Goal: Task Accomplishment & Management: Complete application form

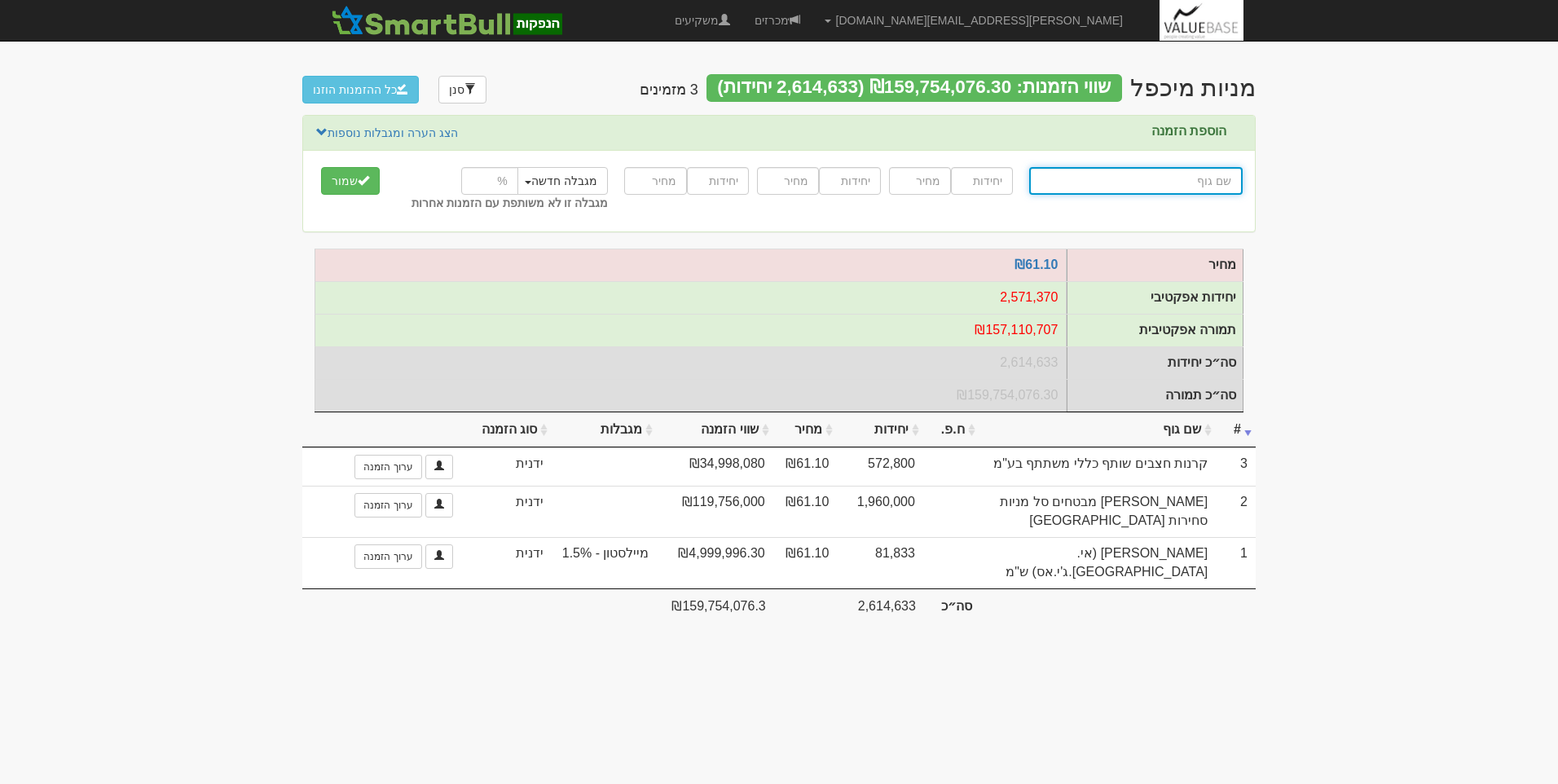
click at [1199, 180] on input "text" at bounding box center [1136, 181] width 213 height 28
type input "ו"
type input "ורדן בית השקעות בע"מ"
type input "ור"
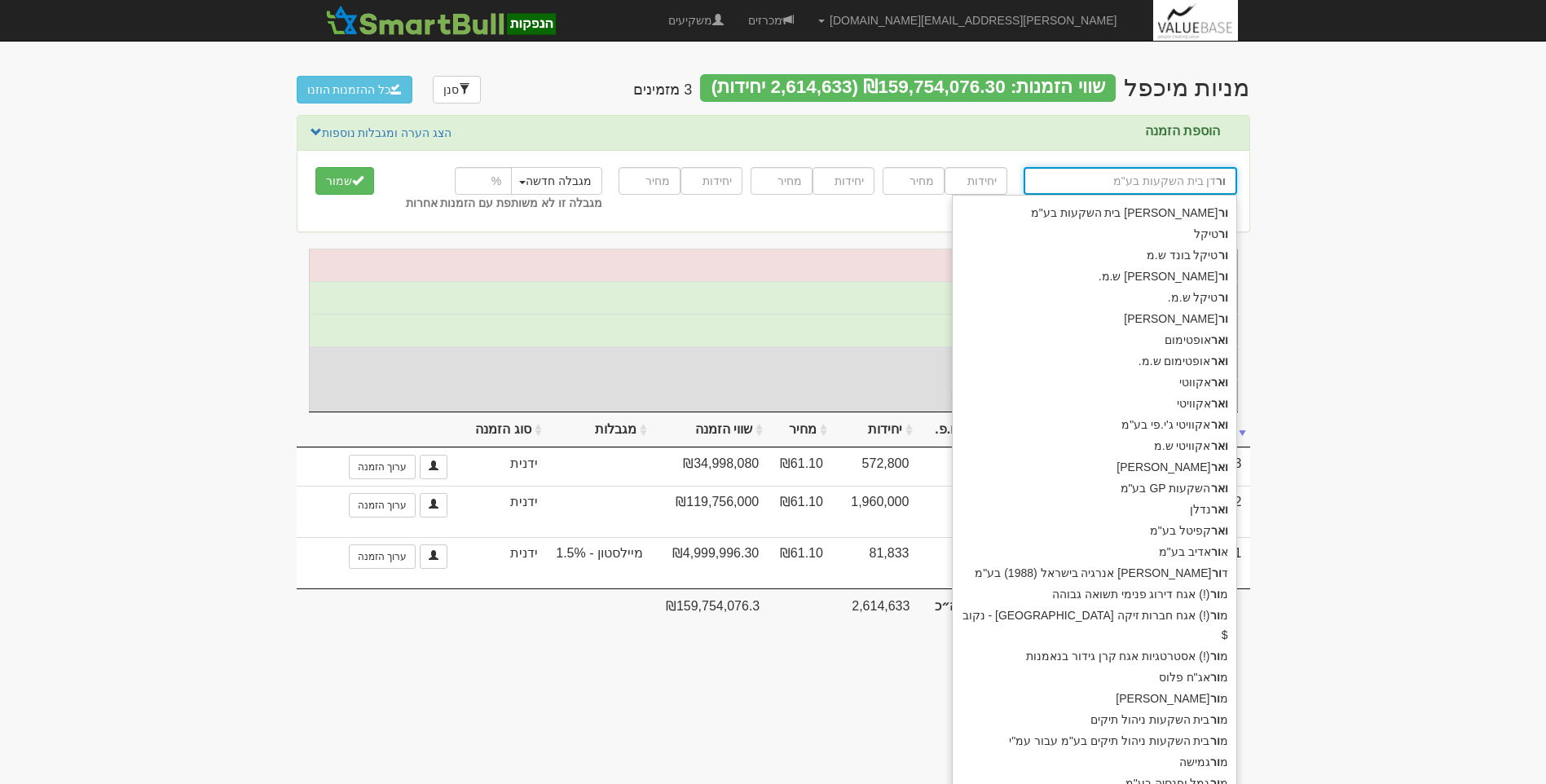
type input "ורטיקל"
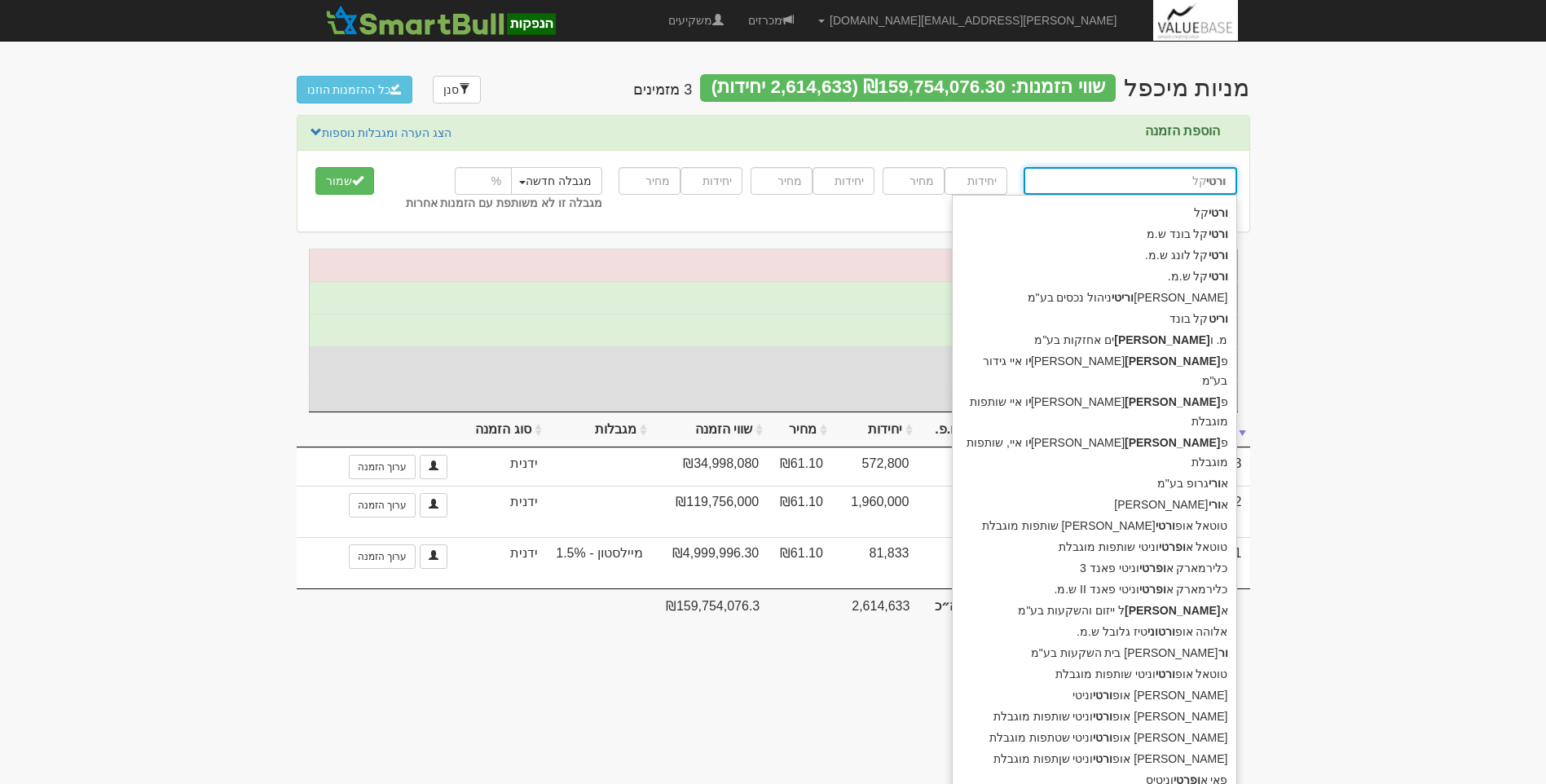
type input "ורטיק"
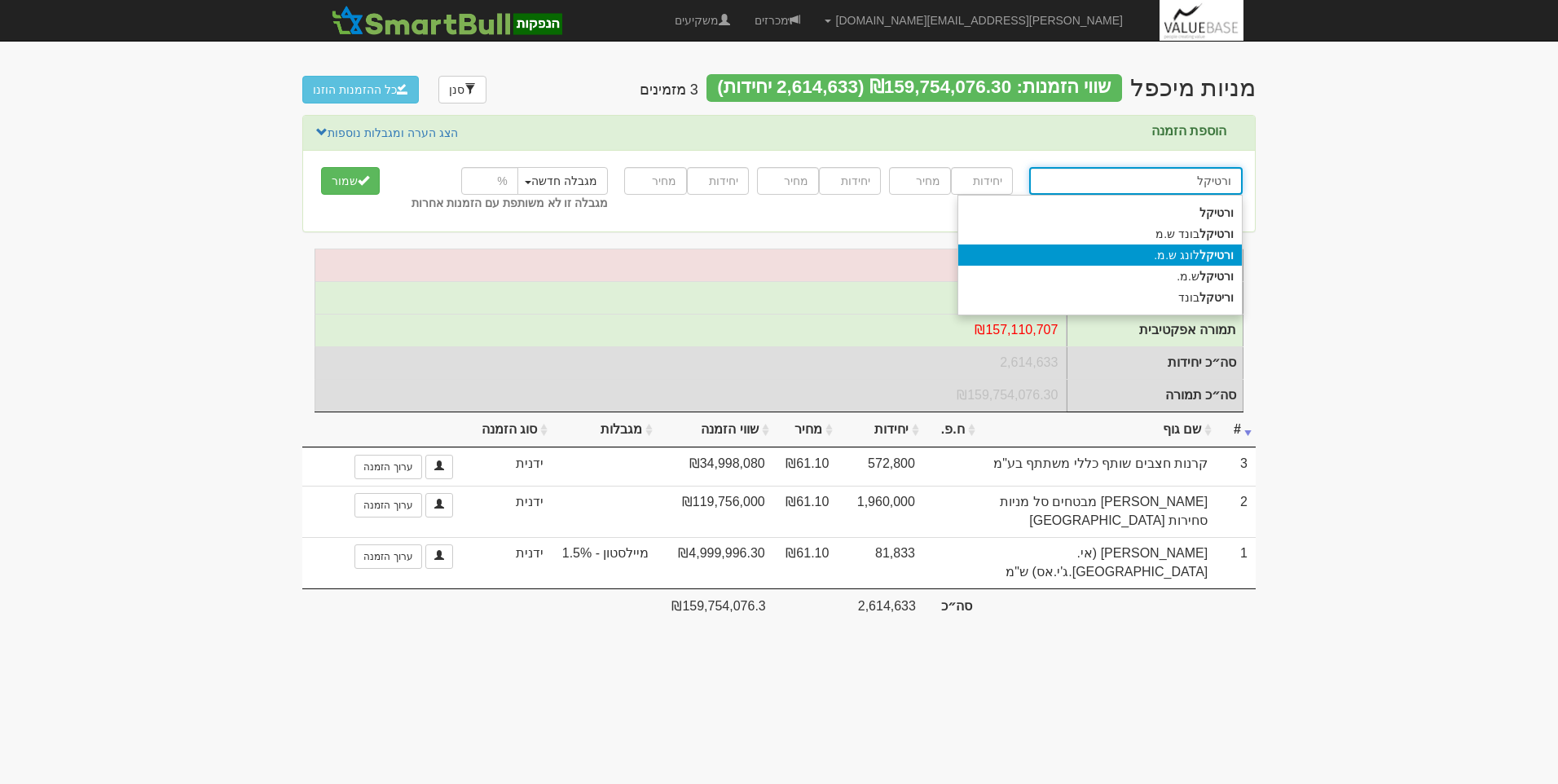
click at [1196, 257] on div "ורטיקל לונג ש.מ." at bounding box center [1099, 255] width 283 height 22
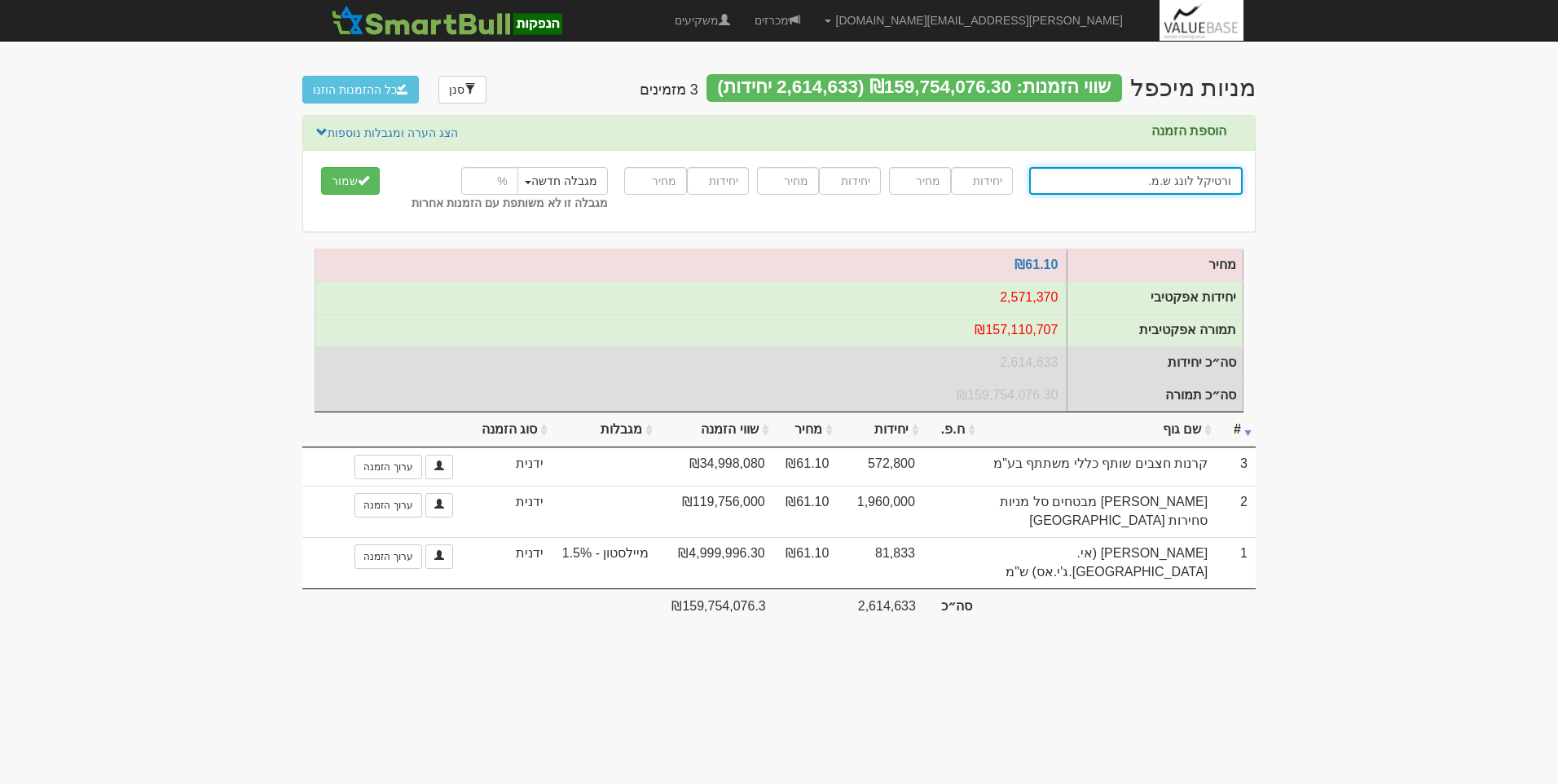
click at [1179, 184] on input "ורטיקל לונג ש.מ." at bounding box center [1136, 181] width 213 height 28
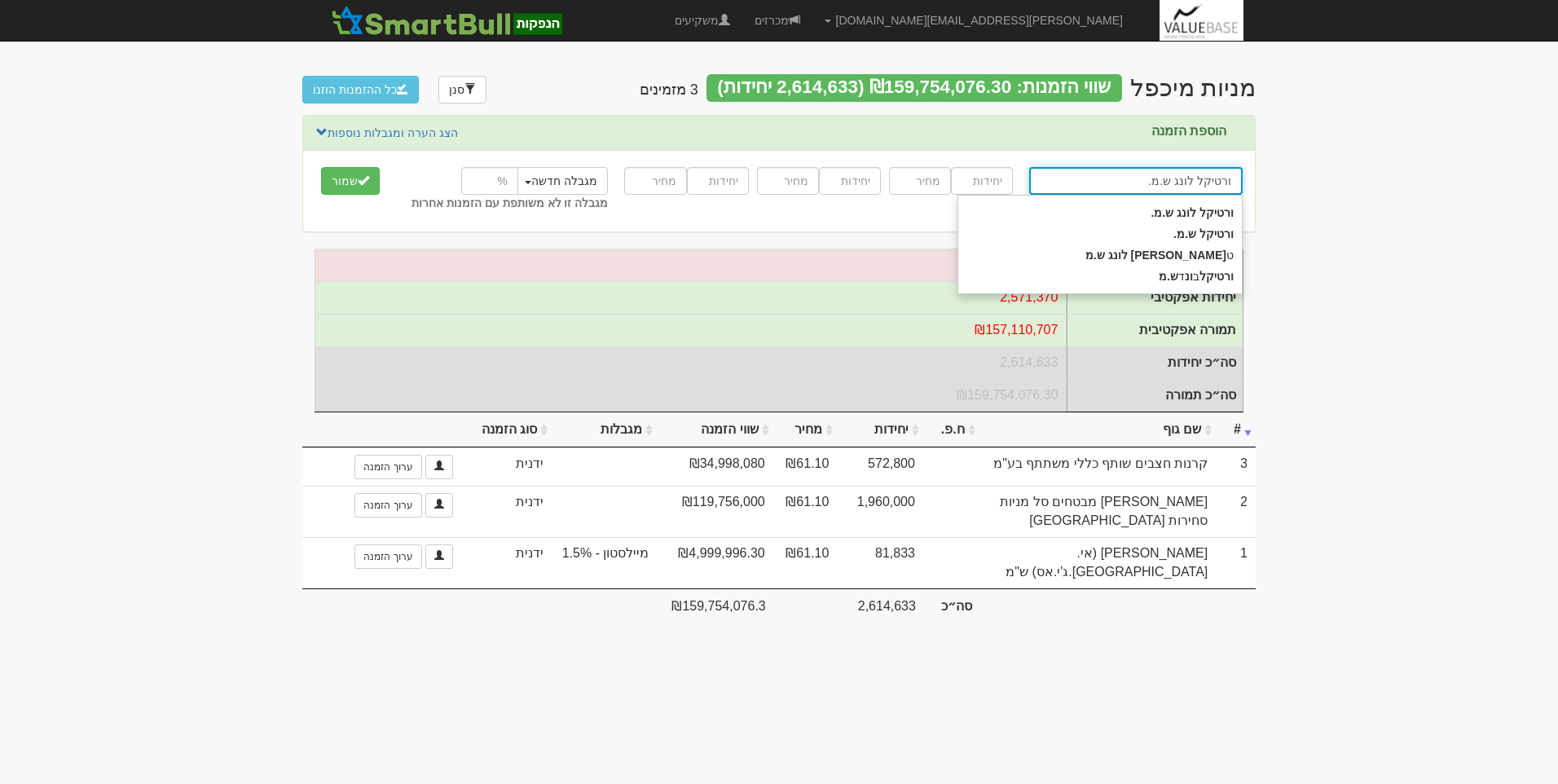
drag, startPoint x: 1116, startPoint y: 176, endPoint x: 1369, endPoint y: 177, distance: 253.0
click at [1369, 177] on body "[PERSON_NAME][EMAIL_ADDRESS][DOMAIN_NAME] הגדרות חשבונות הנפקה תבניות הודעות קי…" at bounding box center [779, 392] width 1558 height 784
type input "א"
type input "אור אדיב בע"מ"
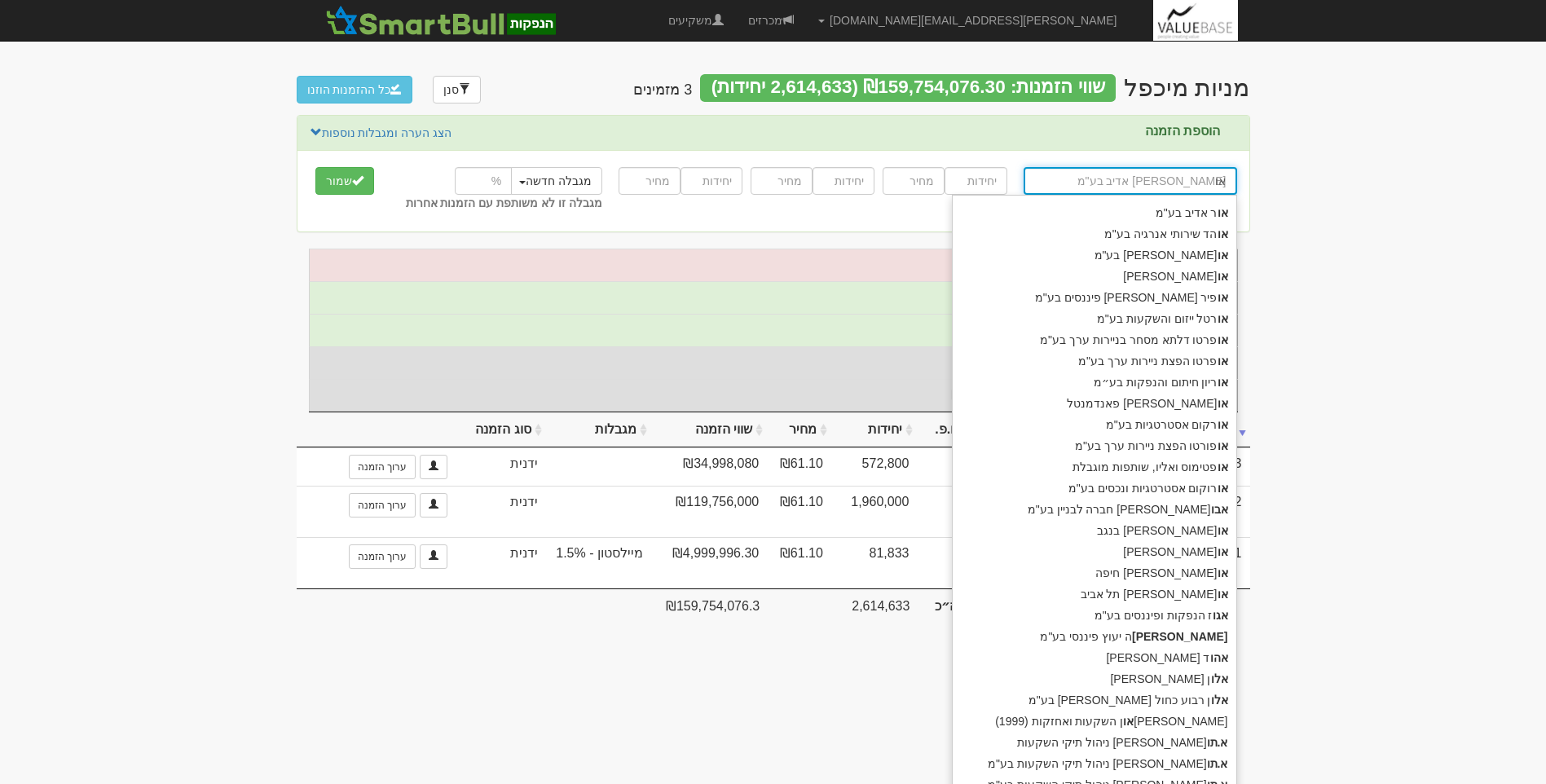
type input "אור"
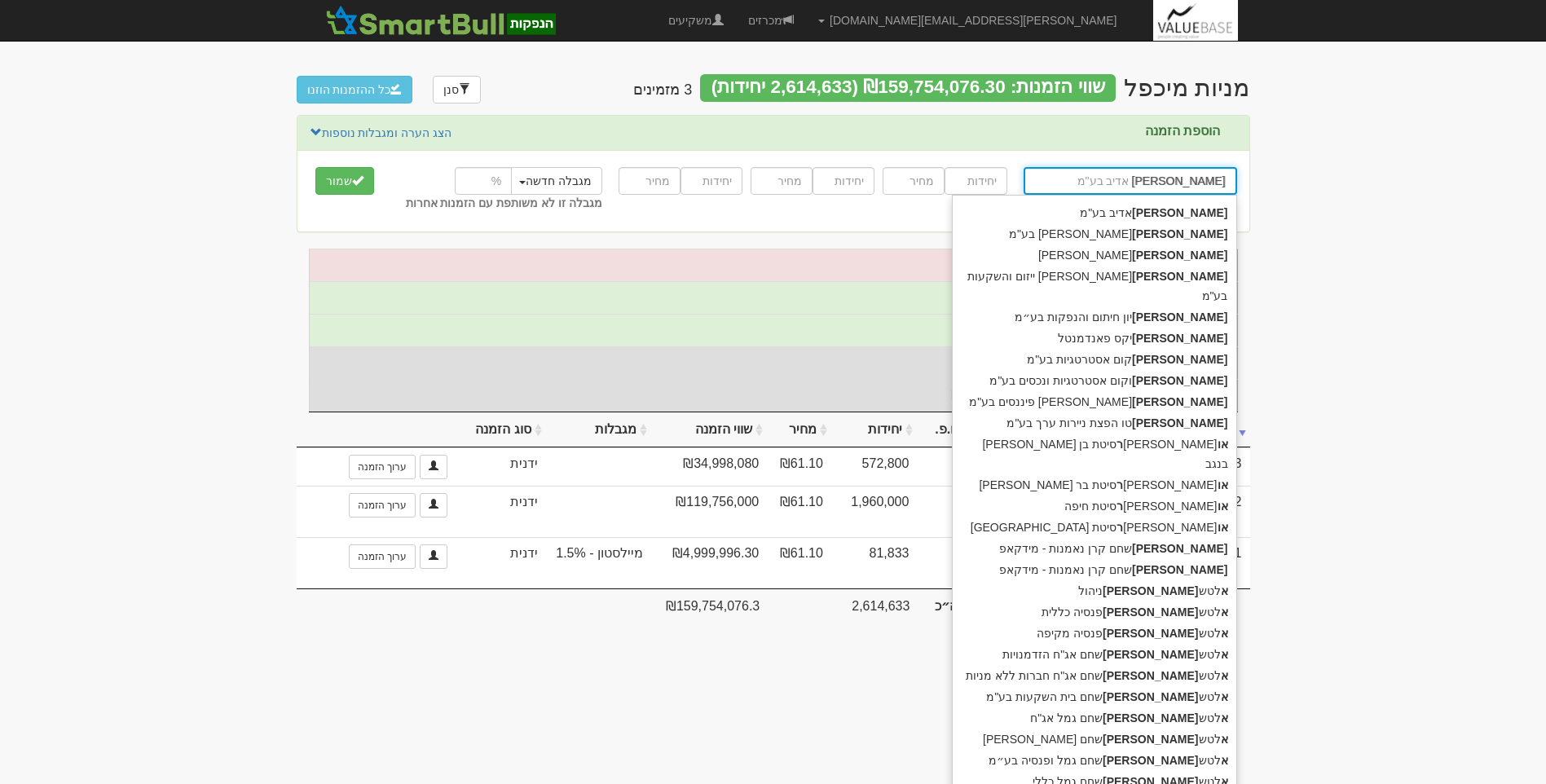
type input "אורקום אסטרטגיות בע"מ"
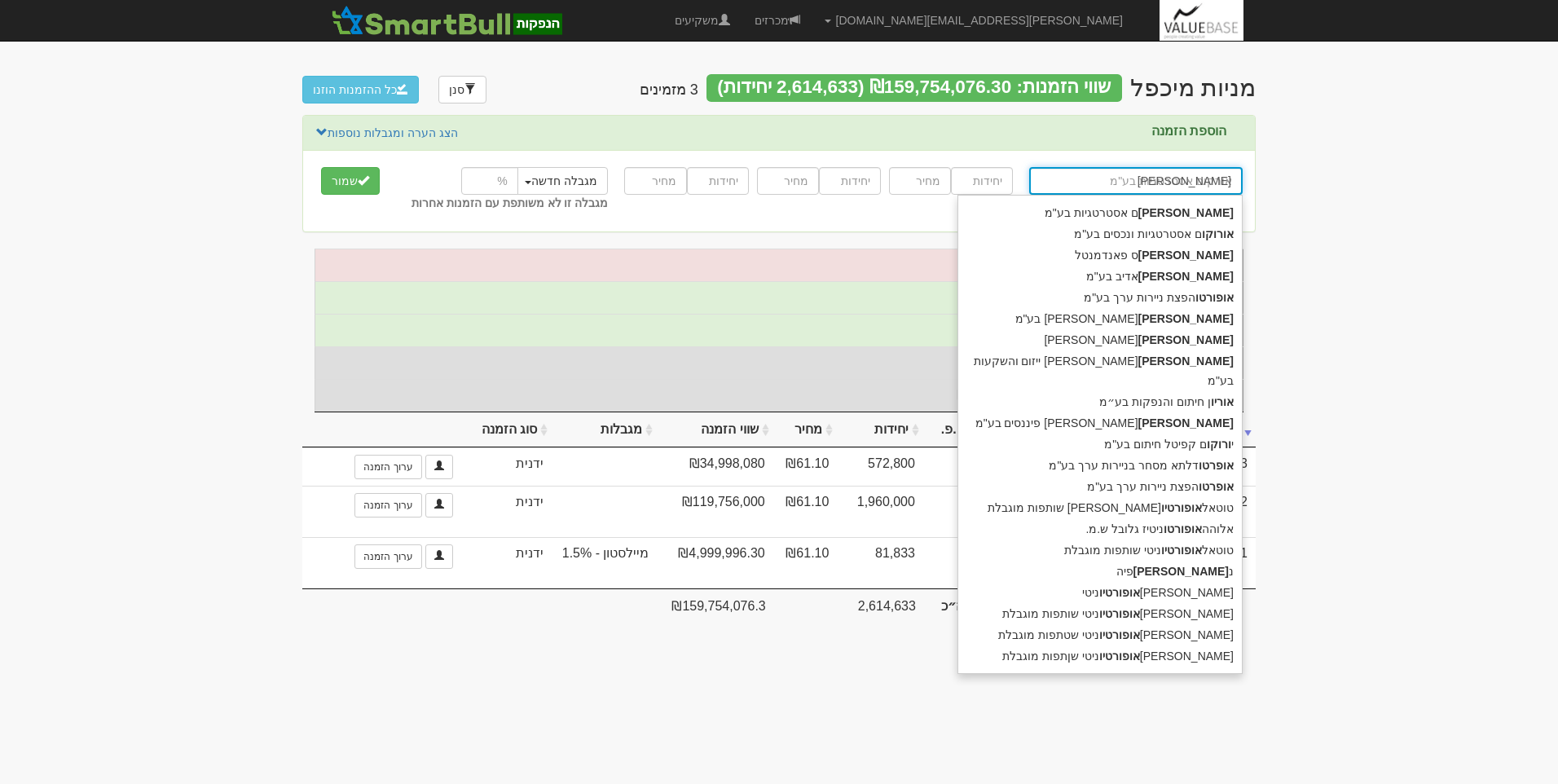
type input "אורקום"
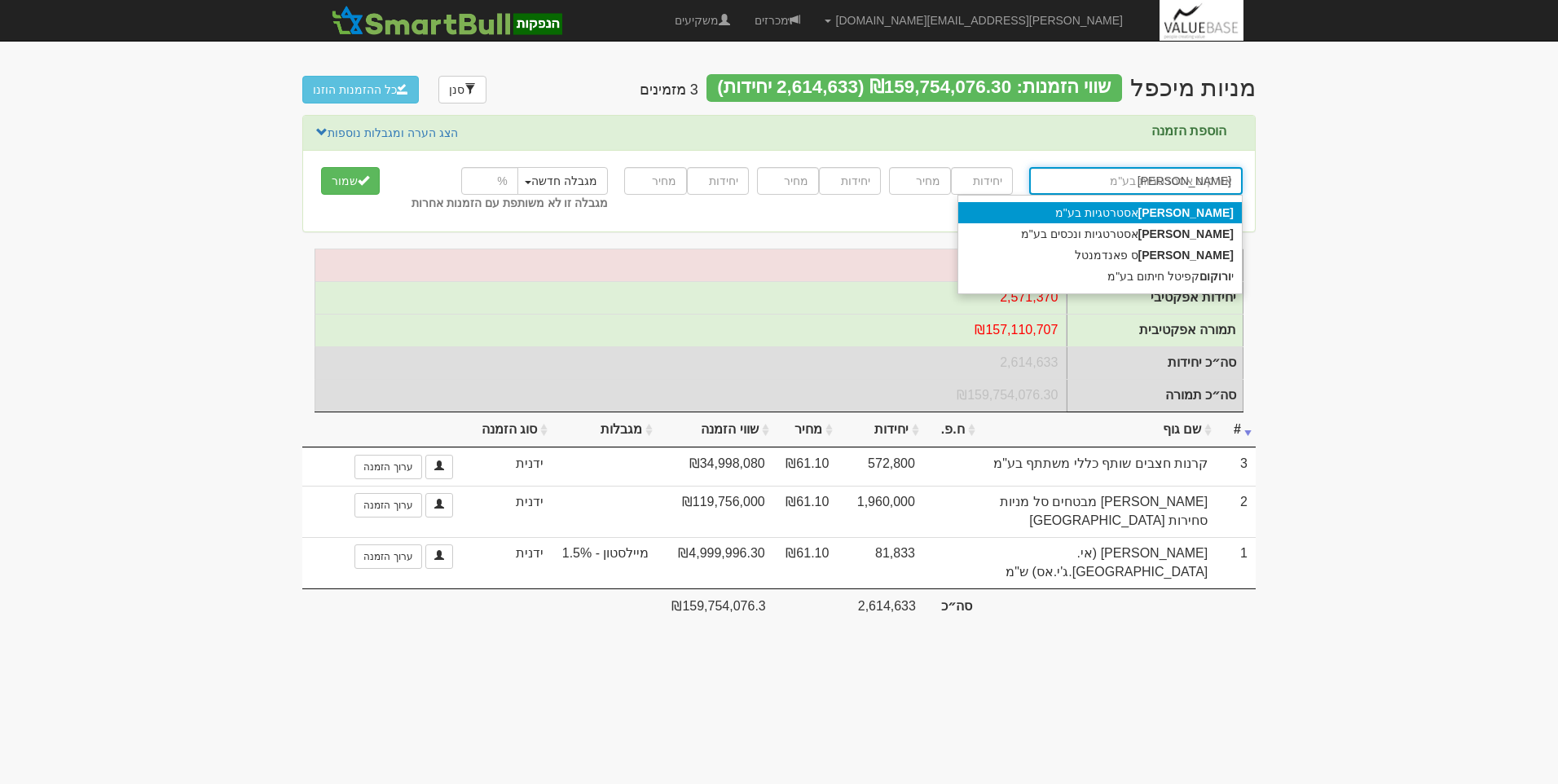
click at [1215, 214] on strong "אורקום" at bounding box center [1186, 213] width 96 height 13
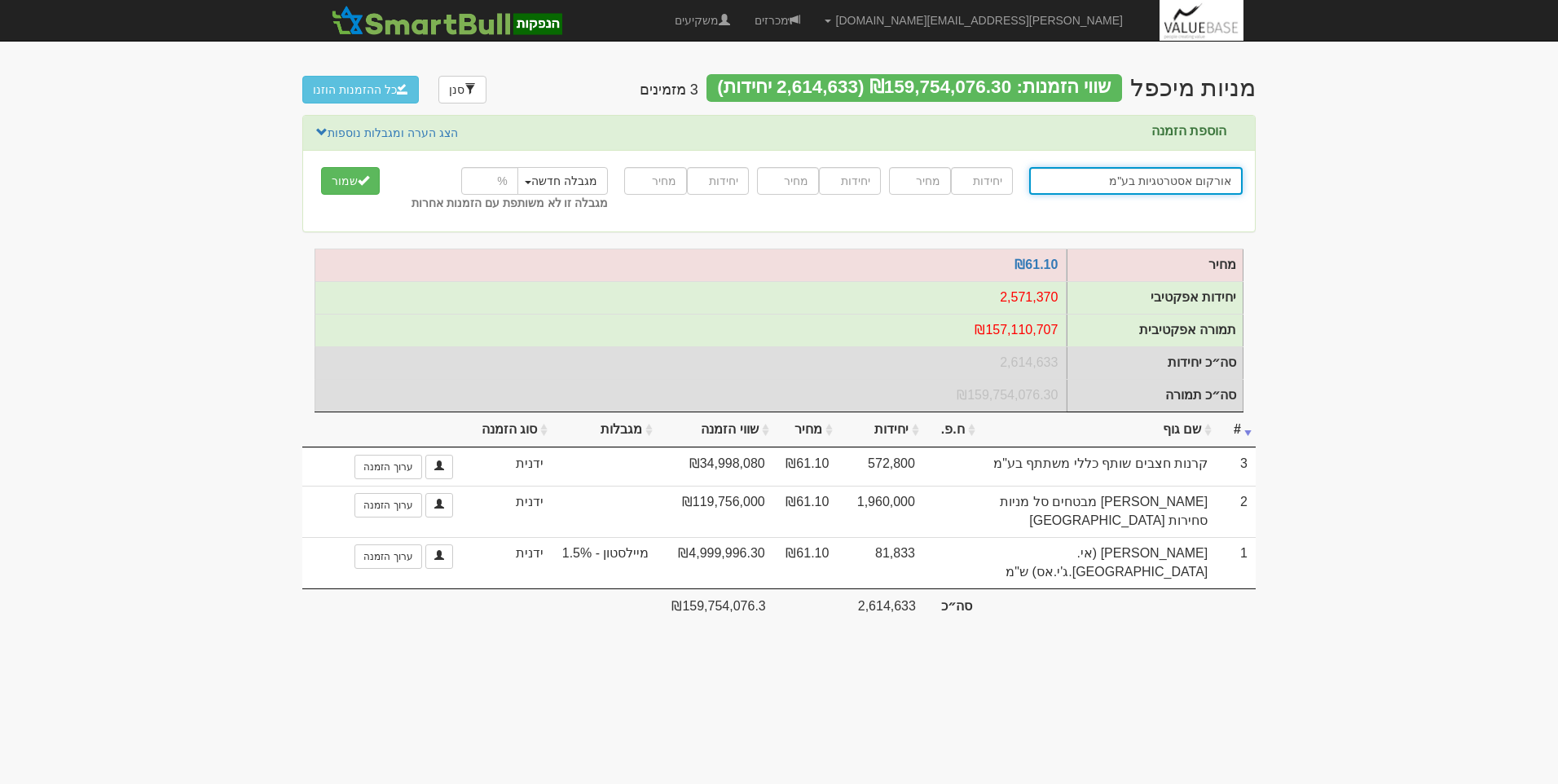
type input "אורקום אסטרטגיות בע"מ"
click at [974, 179] on input "number" at bounding box center [982, 181] width 62 height 28
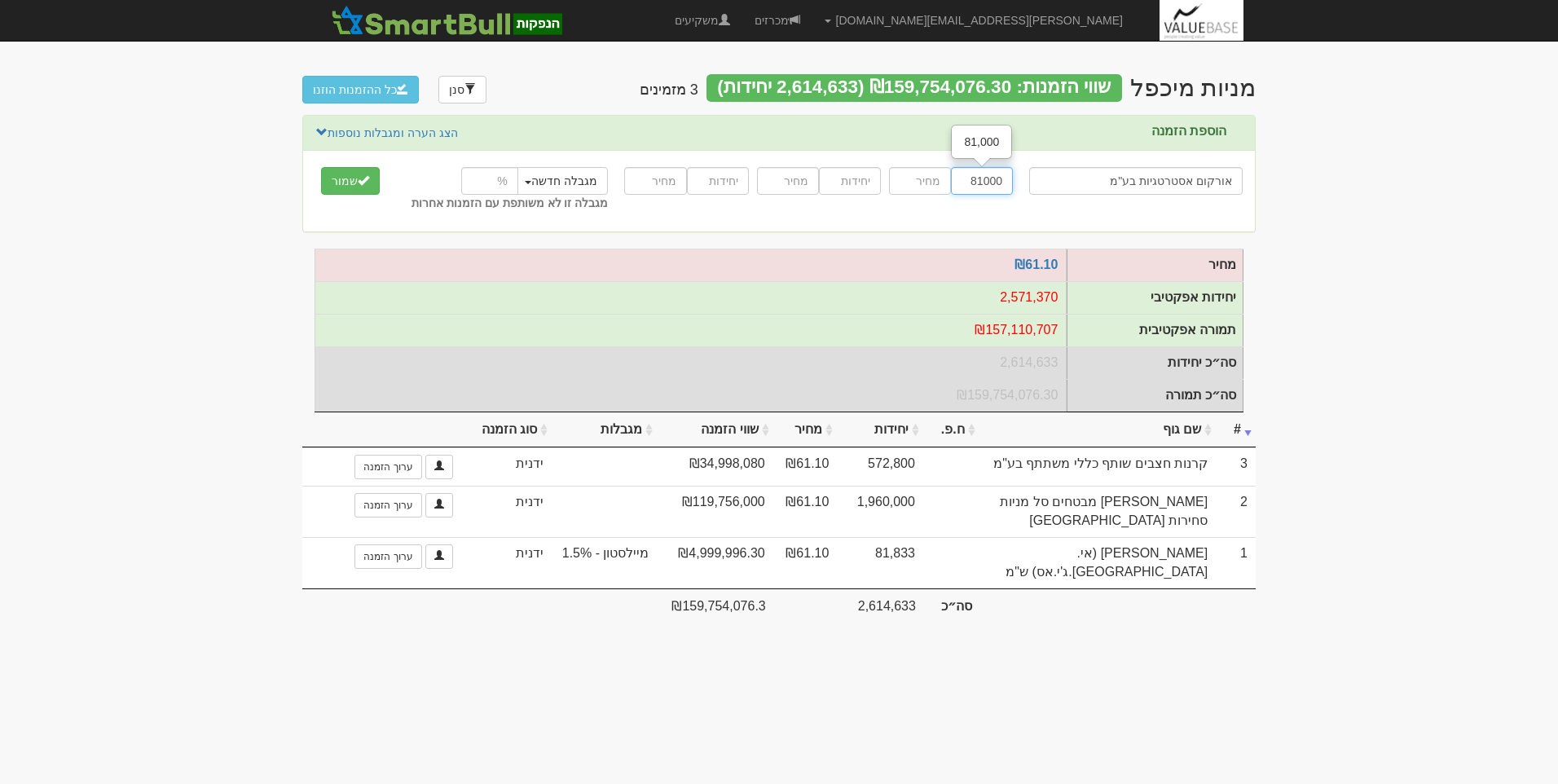
type input "81000"
click at [915, 187] on input "number" at bounding box center [920, 181] width 62 height 28
type input "61.1"
click at [358, 177] on span "submit" at bounding box center [363, 180] width 11 height 11
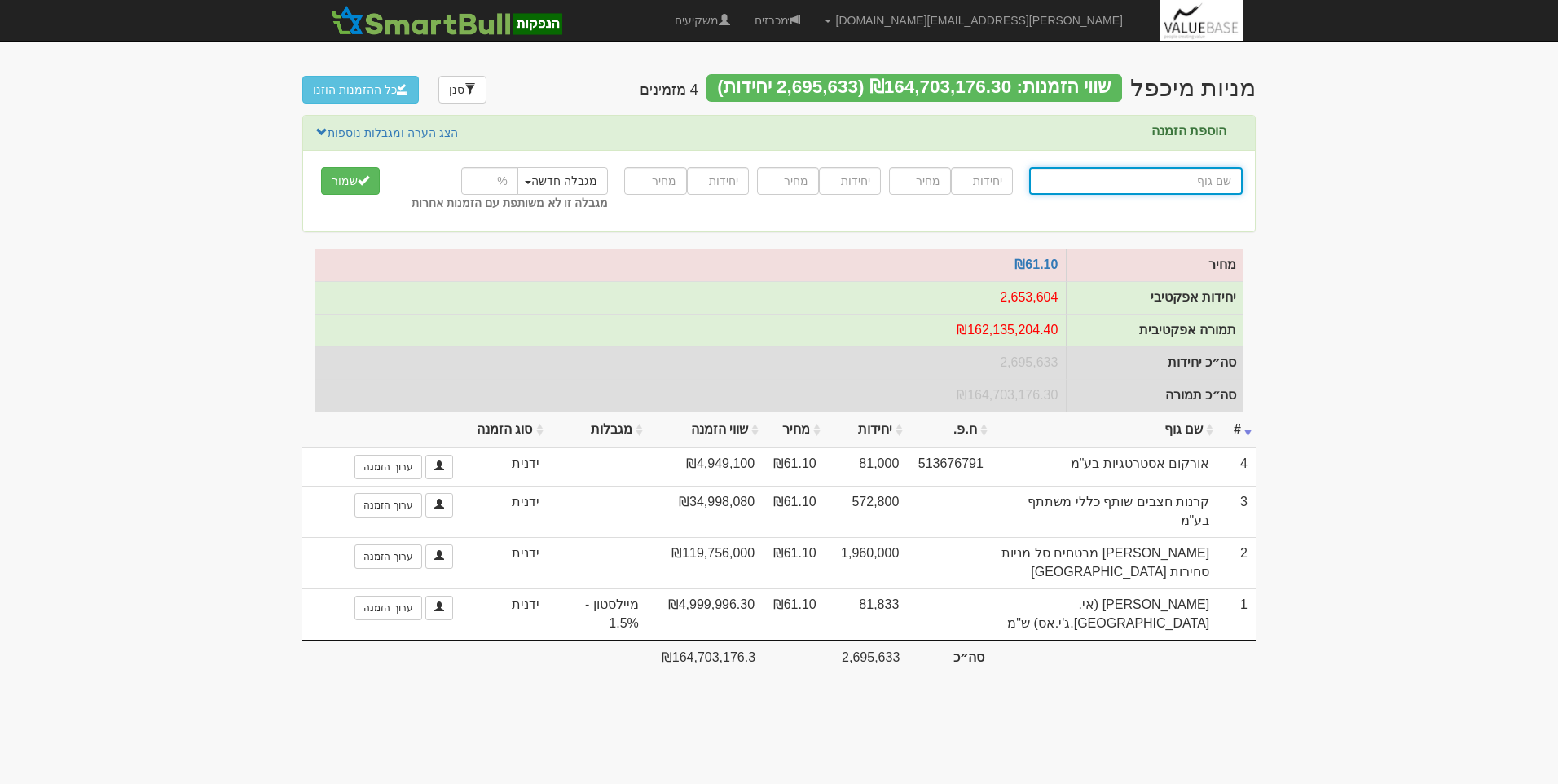
click at [1141, 176] on input "text" at bounding box center [1136, 181] width 213 height 28
click at [1177, 178] on input "text" at bounding box center [1136, 181] width 213 height 28
type input "ו"
type input "ורדן בית השקעות בע"מ"
type input "ור"
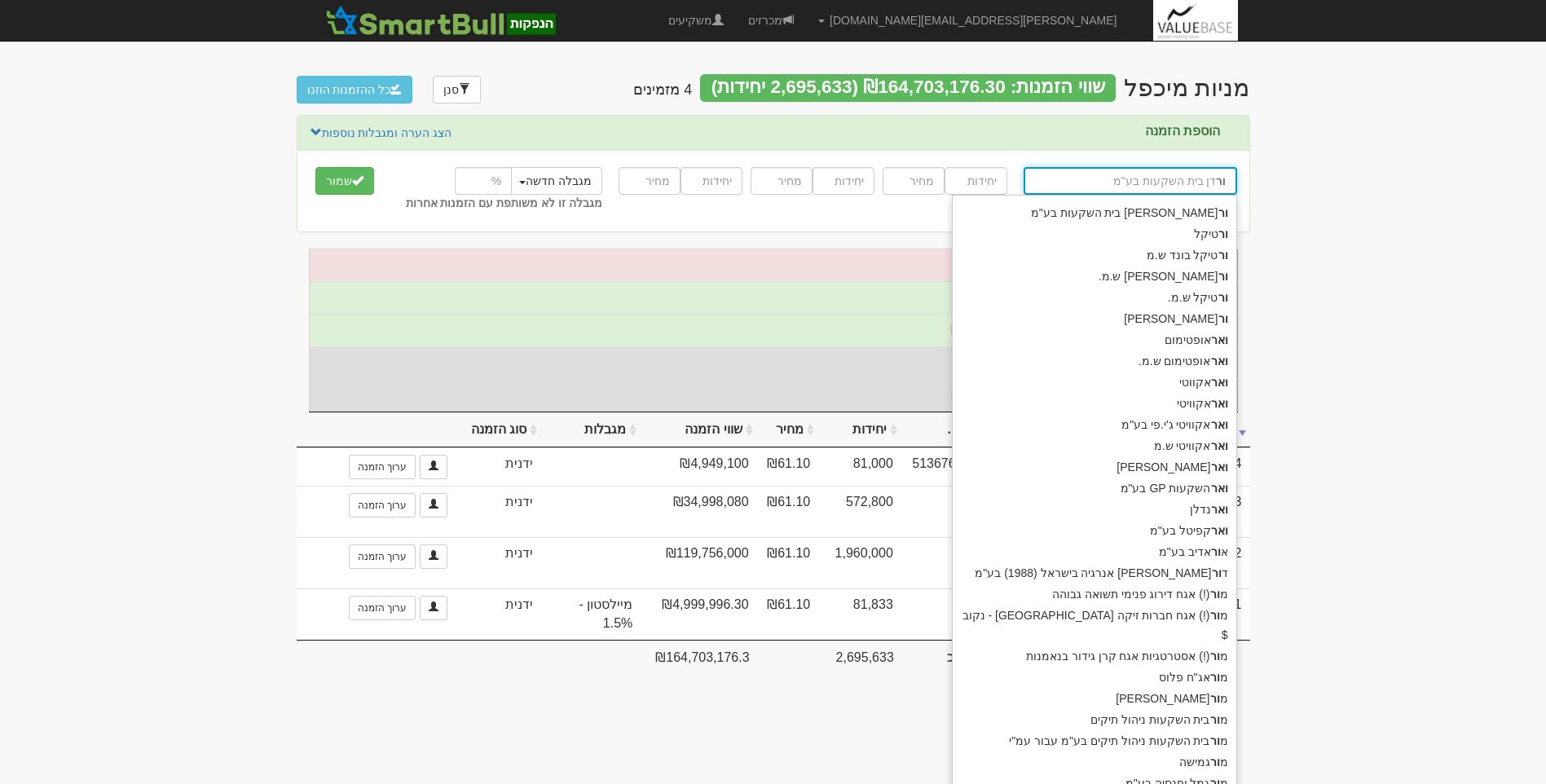
type input "ורטיקל"
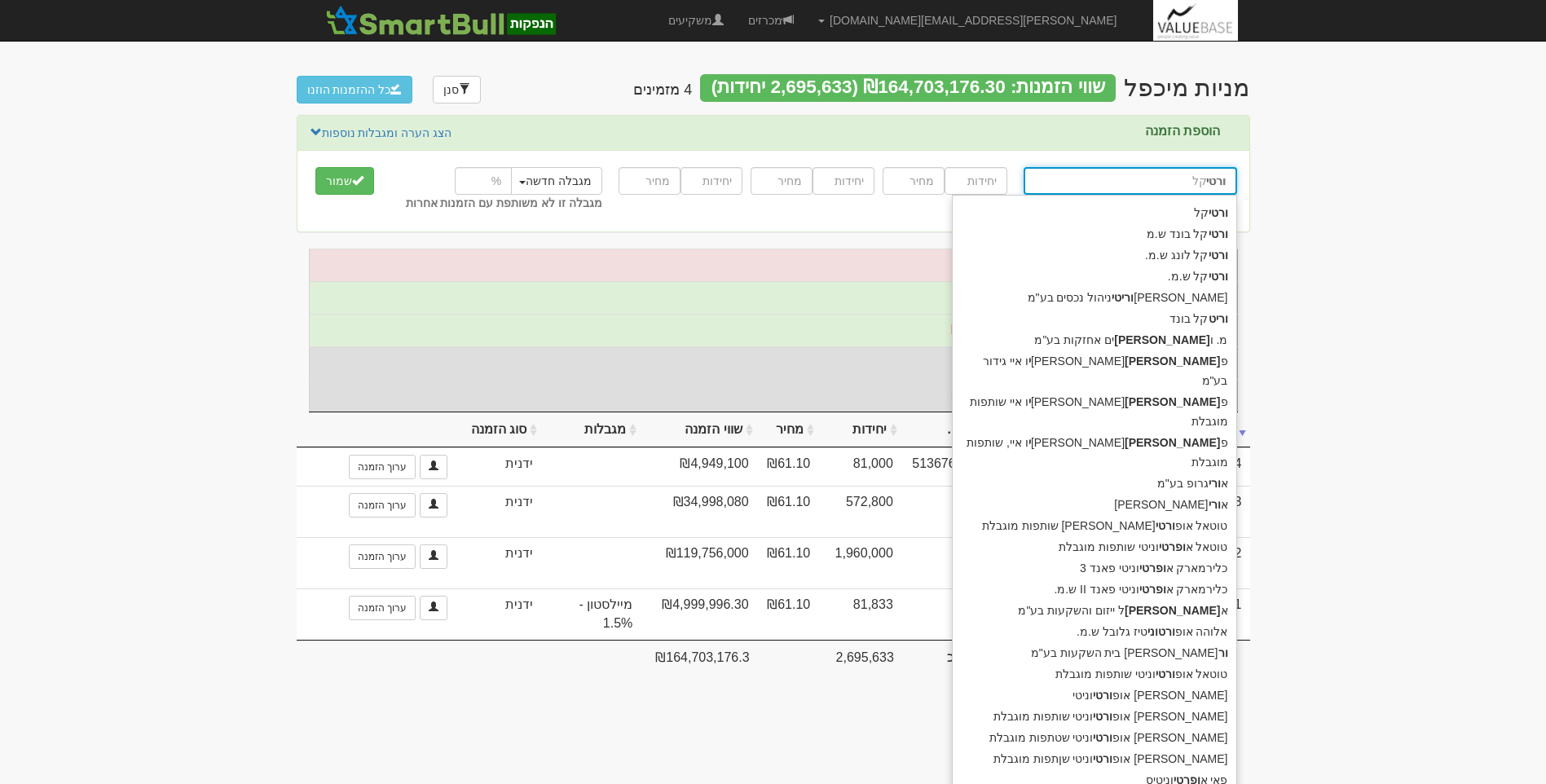
type input "ורטיק"
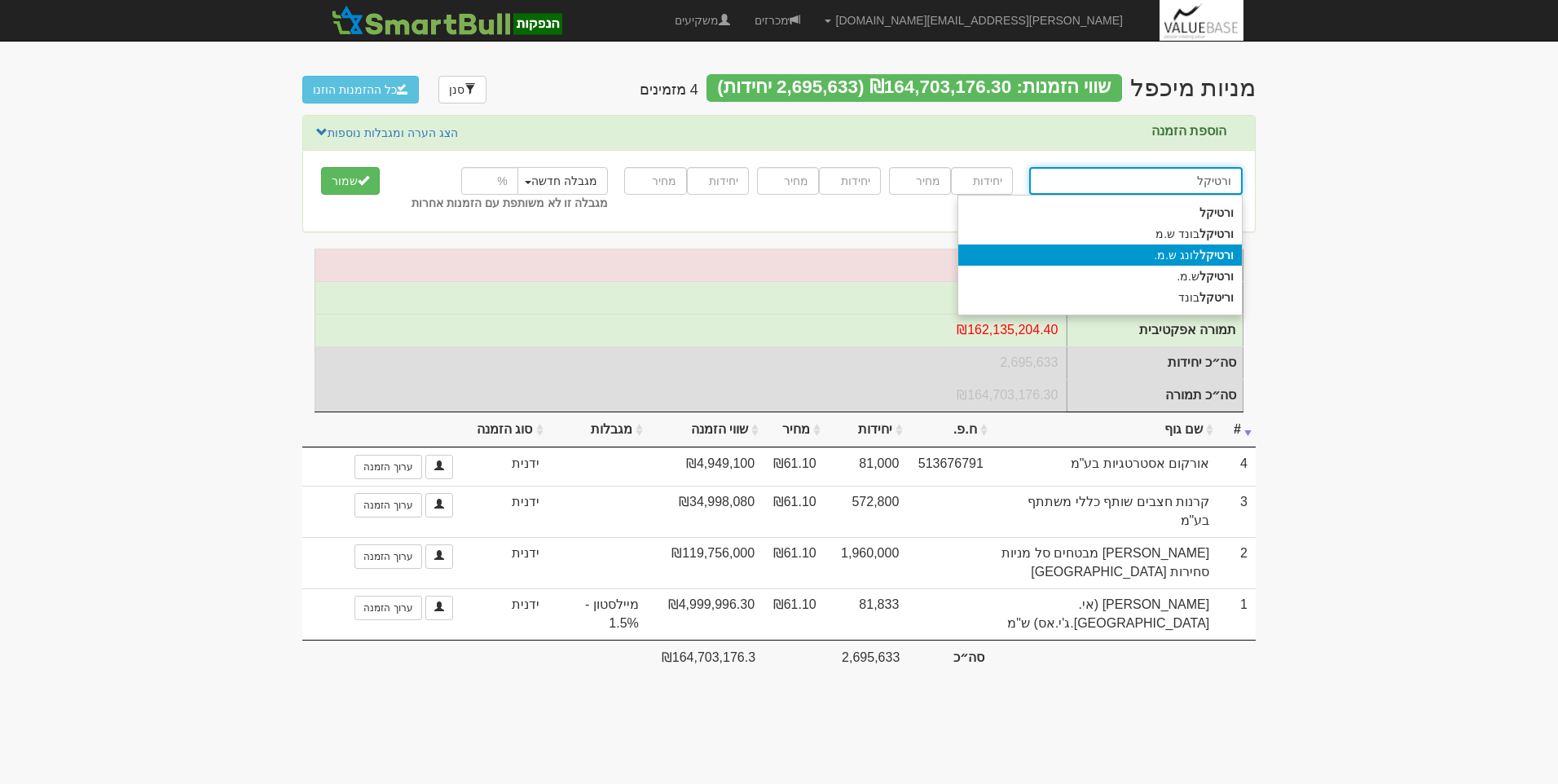
click at [1186, 253] on div "ורטיקל לונג ש.מ." at bounding box center [1099, 255] width 283 height 22
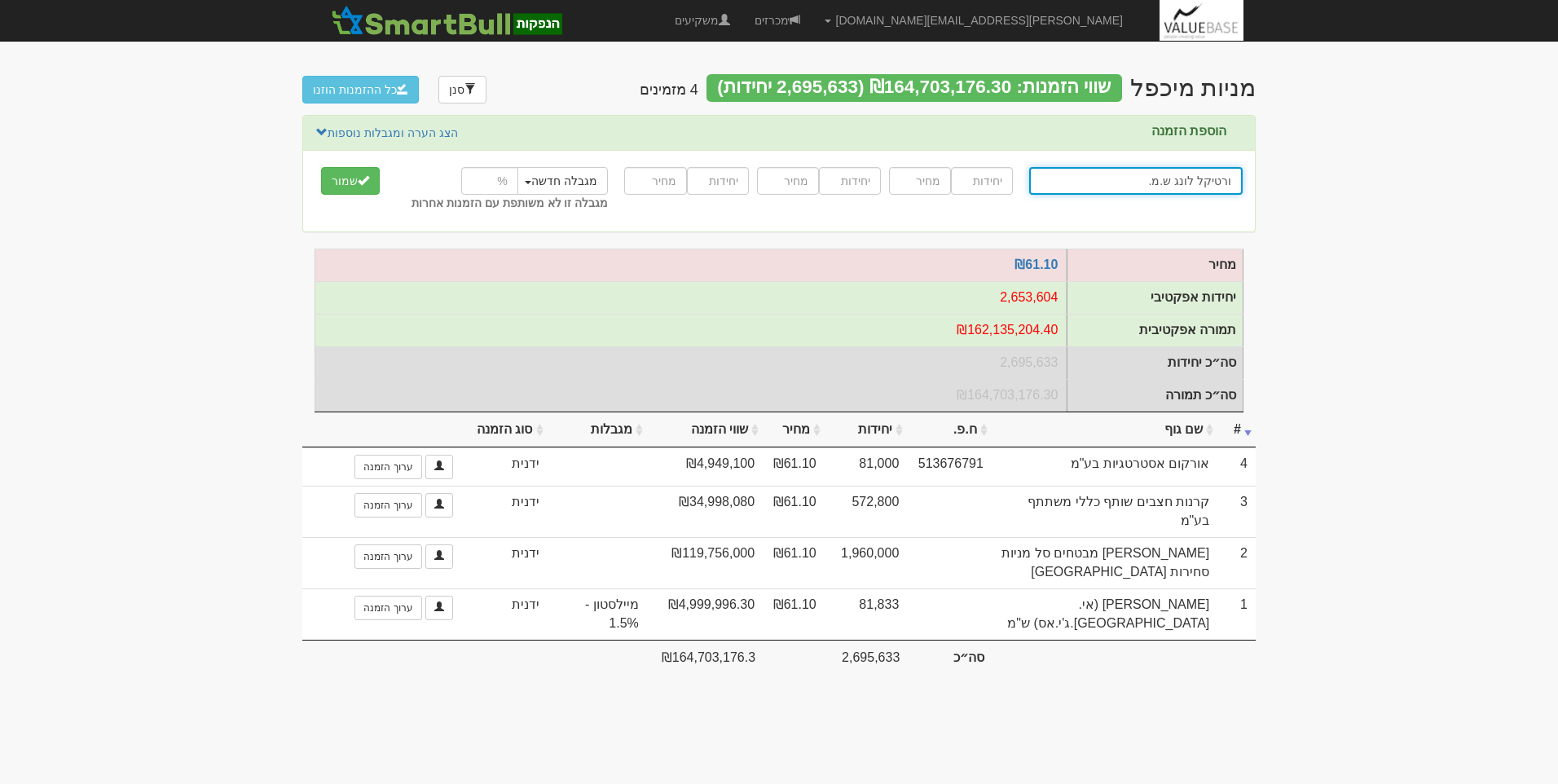
type input "ורטיקל לונג ש.מ."
click at [978, 186] on input "number" at bounding box center [982, 181] width 62 height 28
type input "32733"
click at [930, 185] on input "number" at bounding box center [920, 181] width 62 height 28
type input "61.1"
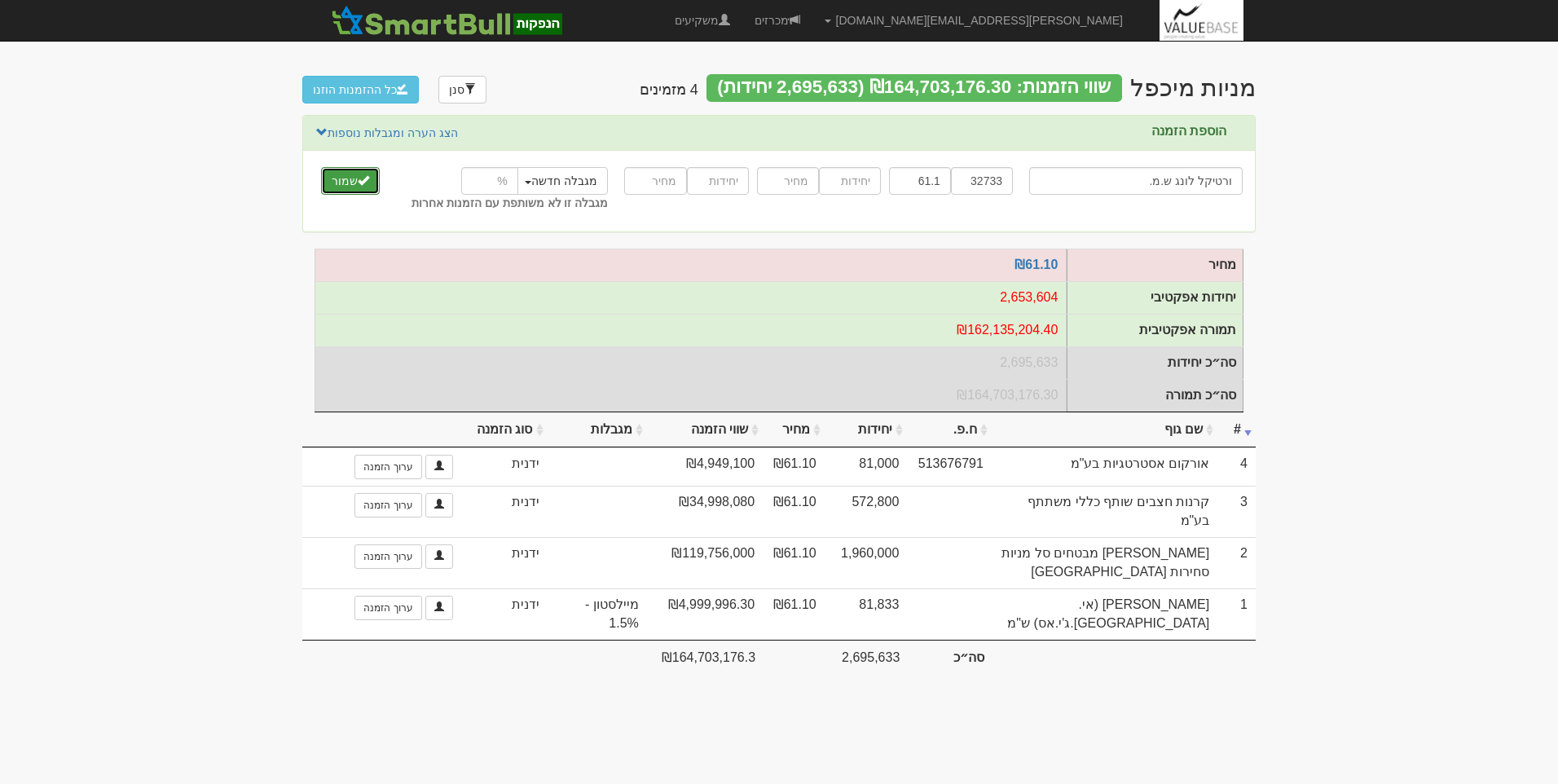
click at [348, 183] on button "שמור" at bounding box center [350, 181] width 59 height 28
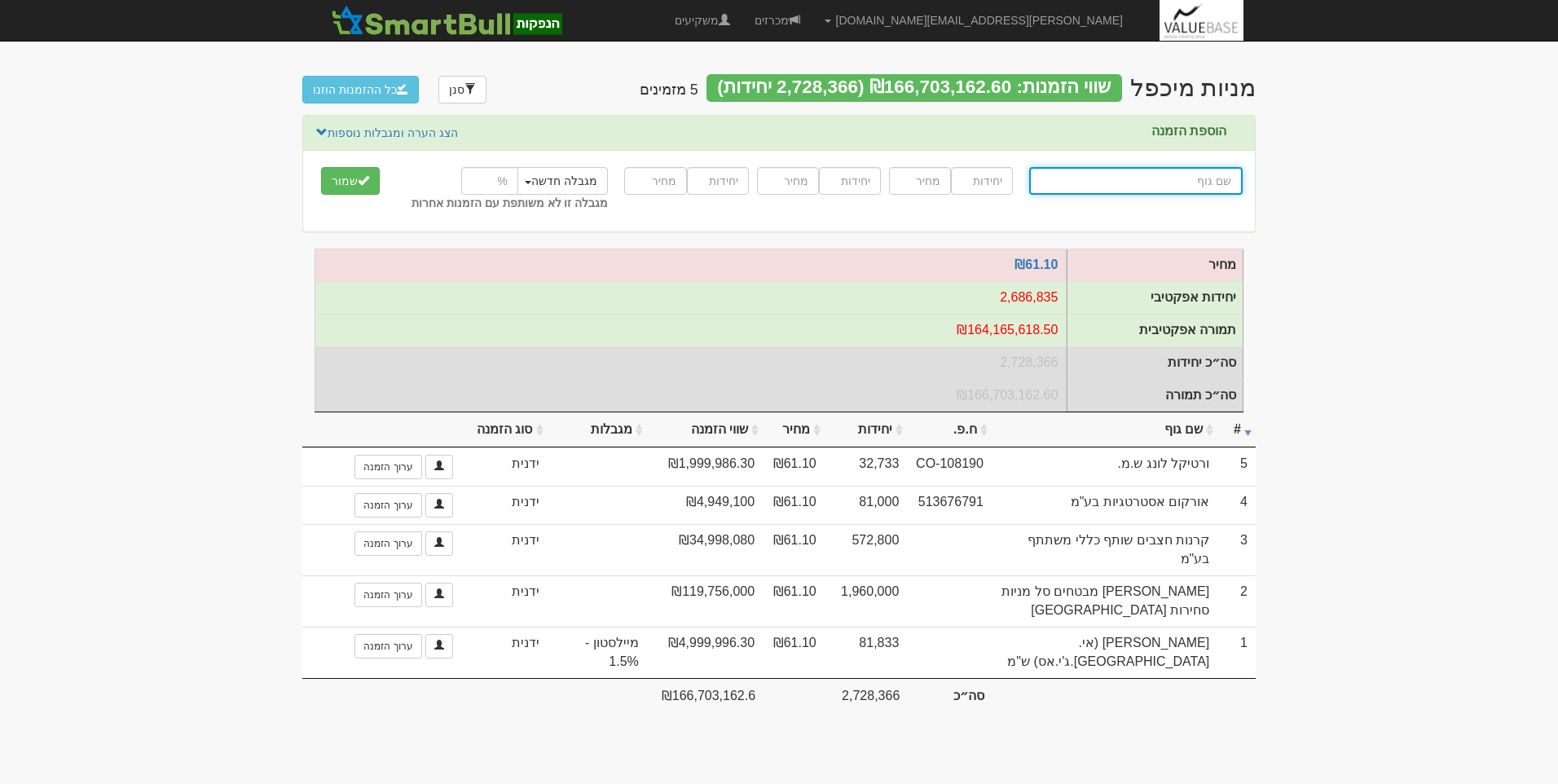
click at [1193, 188] on input "text" at bounding box center [1136, 181] width 213 height 28
type input "פ"
type input "פיוניר תכנון פיננסי (92) בע"מ"
type input "פי"
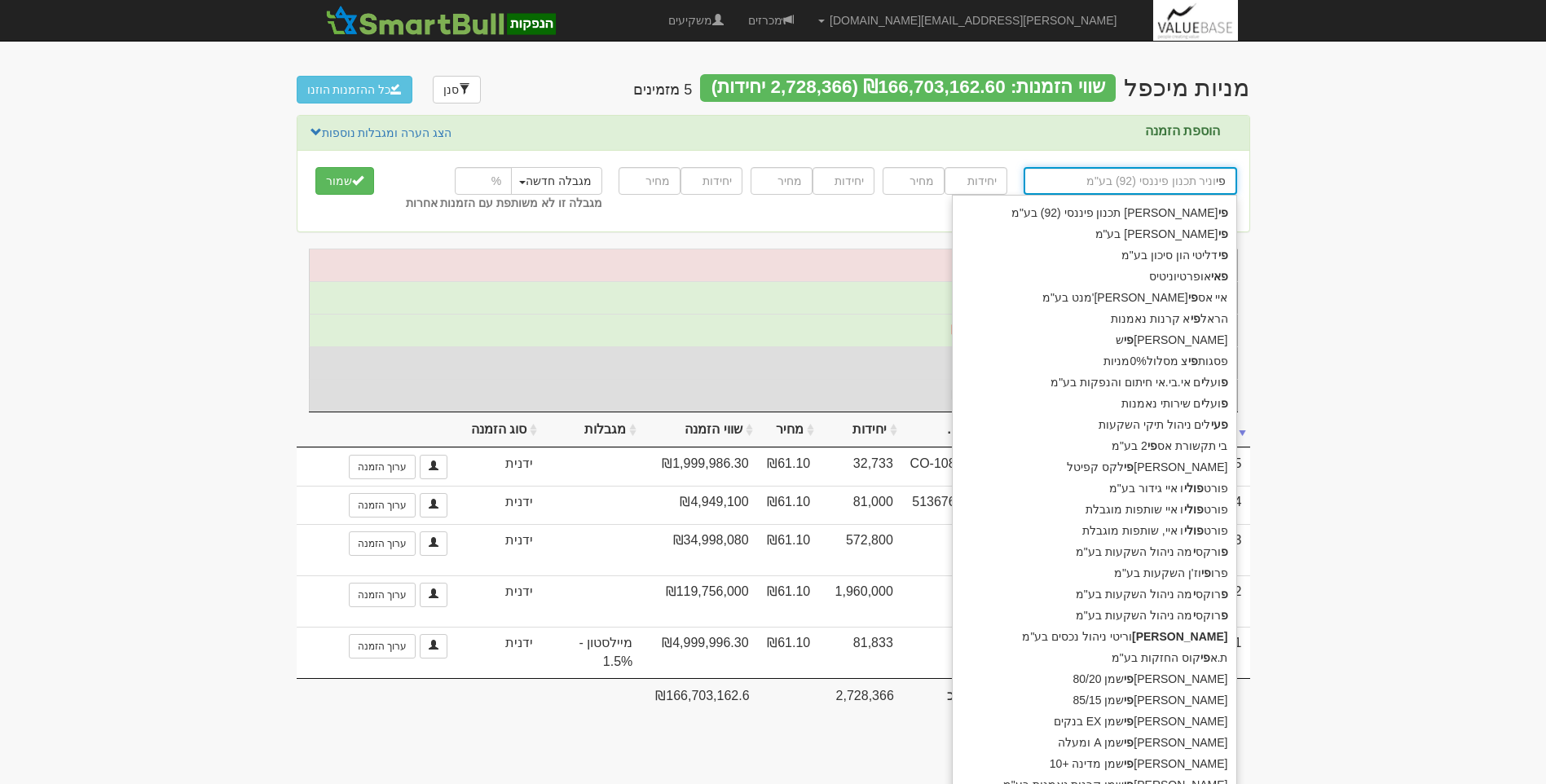
type input "פידליטי הון סיכון בע"מ"
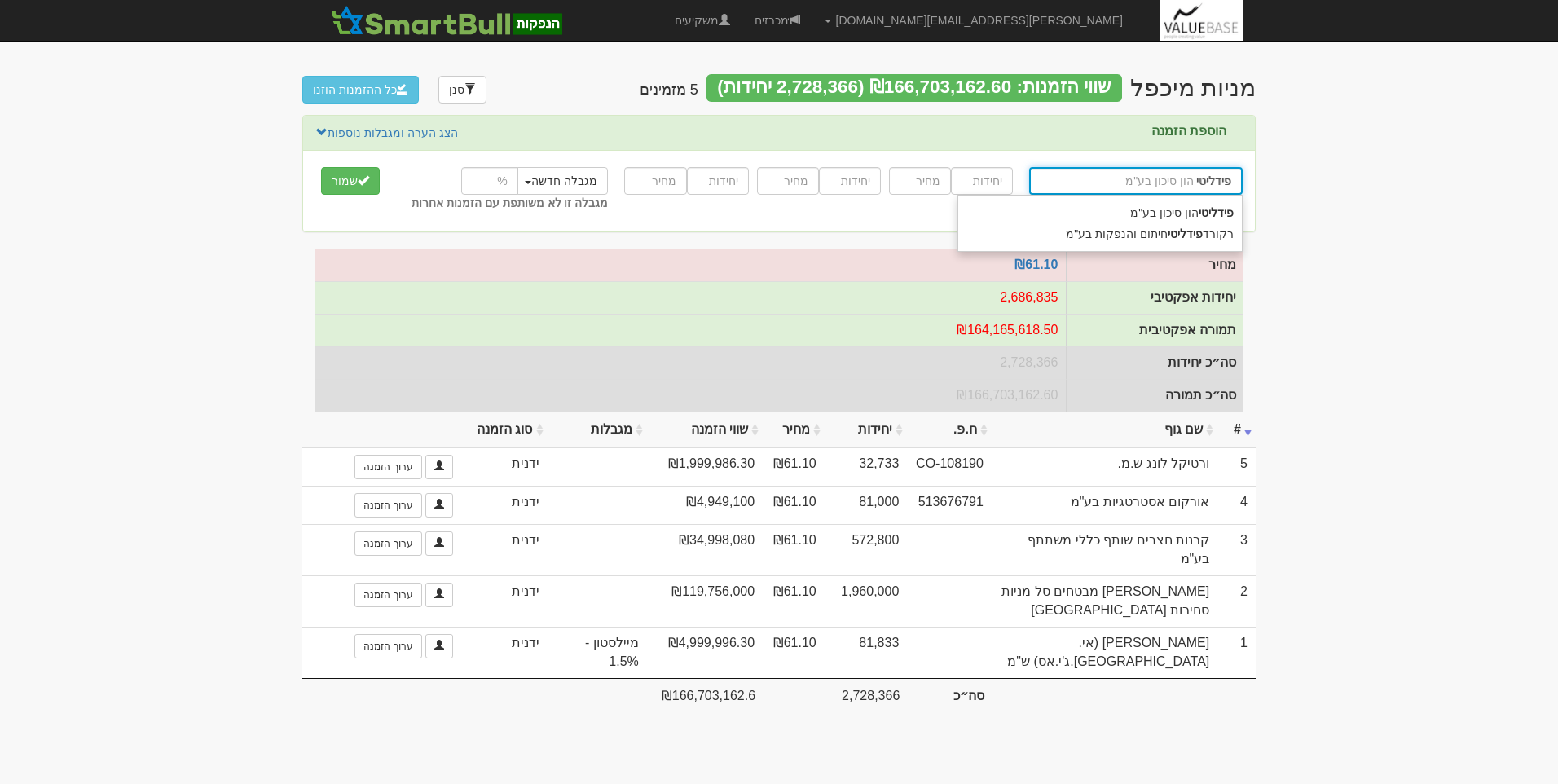
type input "פידליטי"
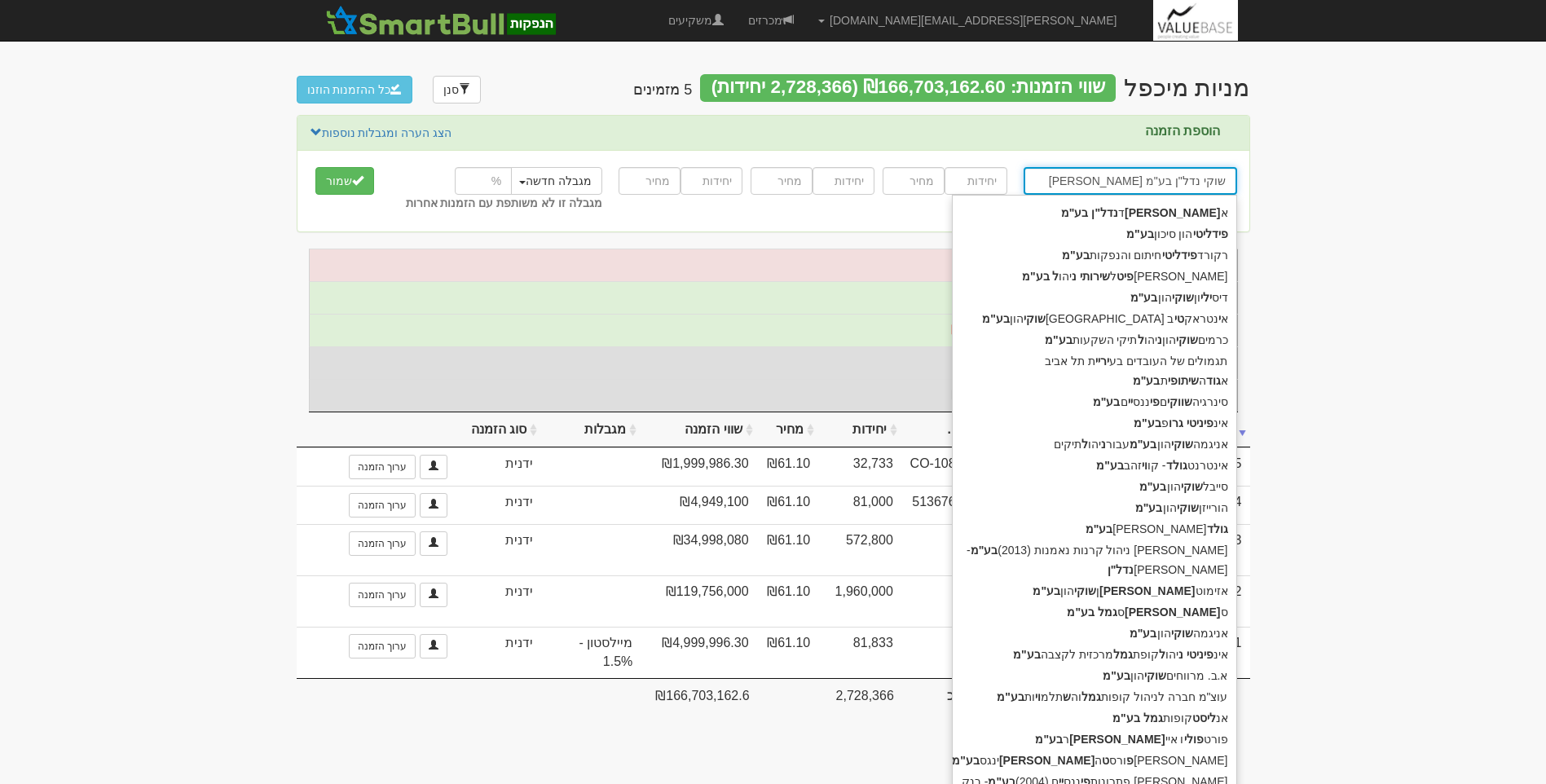
type input "פידליטי גולד שוקי נדל"ן בע"מ"
click at [981, 177] on input "number" at bounding box center [975, 181] width 62 height 28
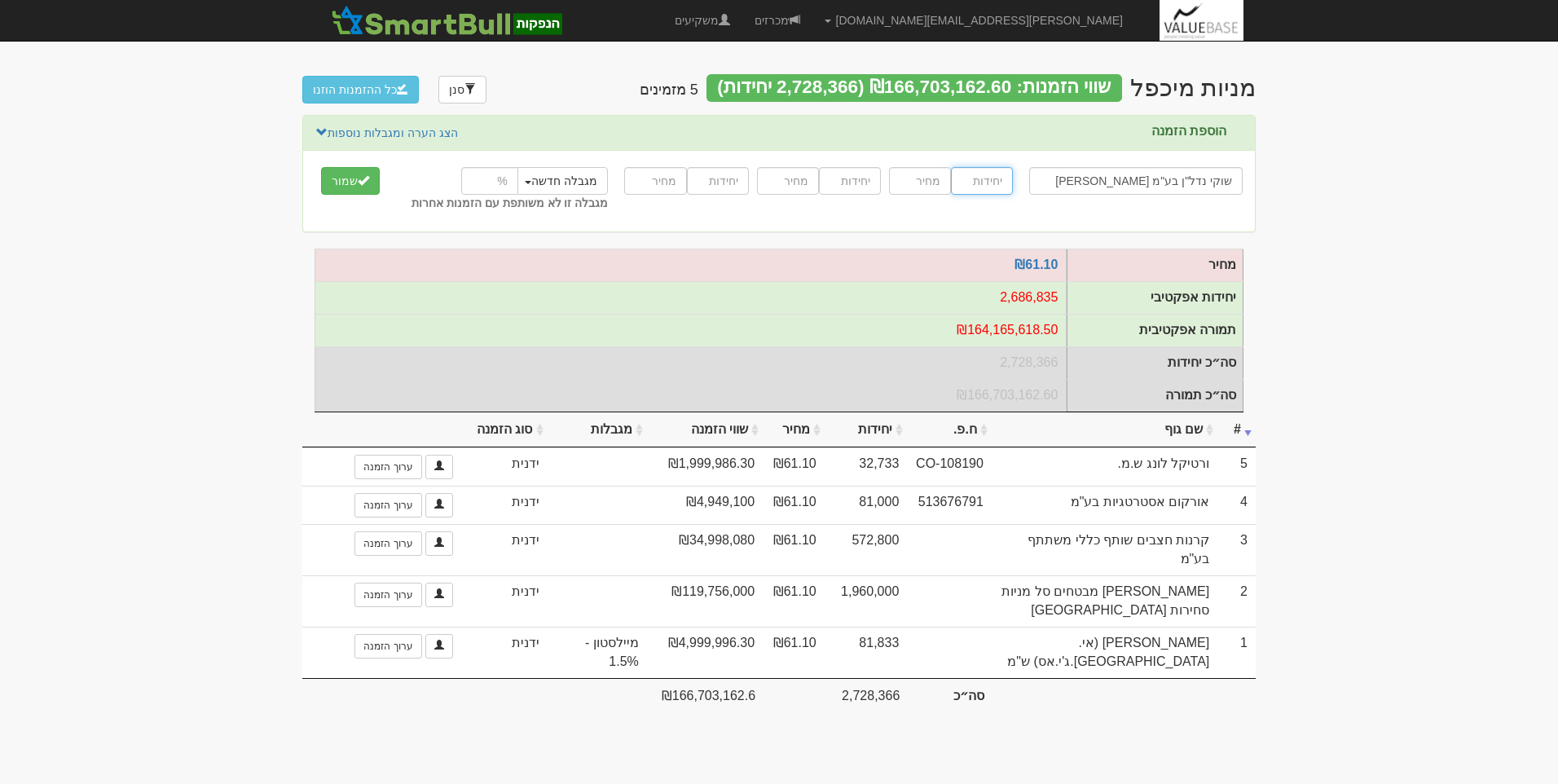
click at [976, 182] on input "number" at bounding box center [982, 181] width 62 height 28
type input "65466"
click at [924, 189] on input "number" at bounding box center [920, 181] width 62 height 28
type input "61.1"
click at [359, 183] on span "submit" at bounding box center [363, 180] width 11 height 11
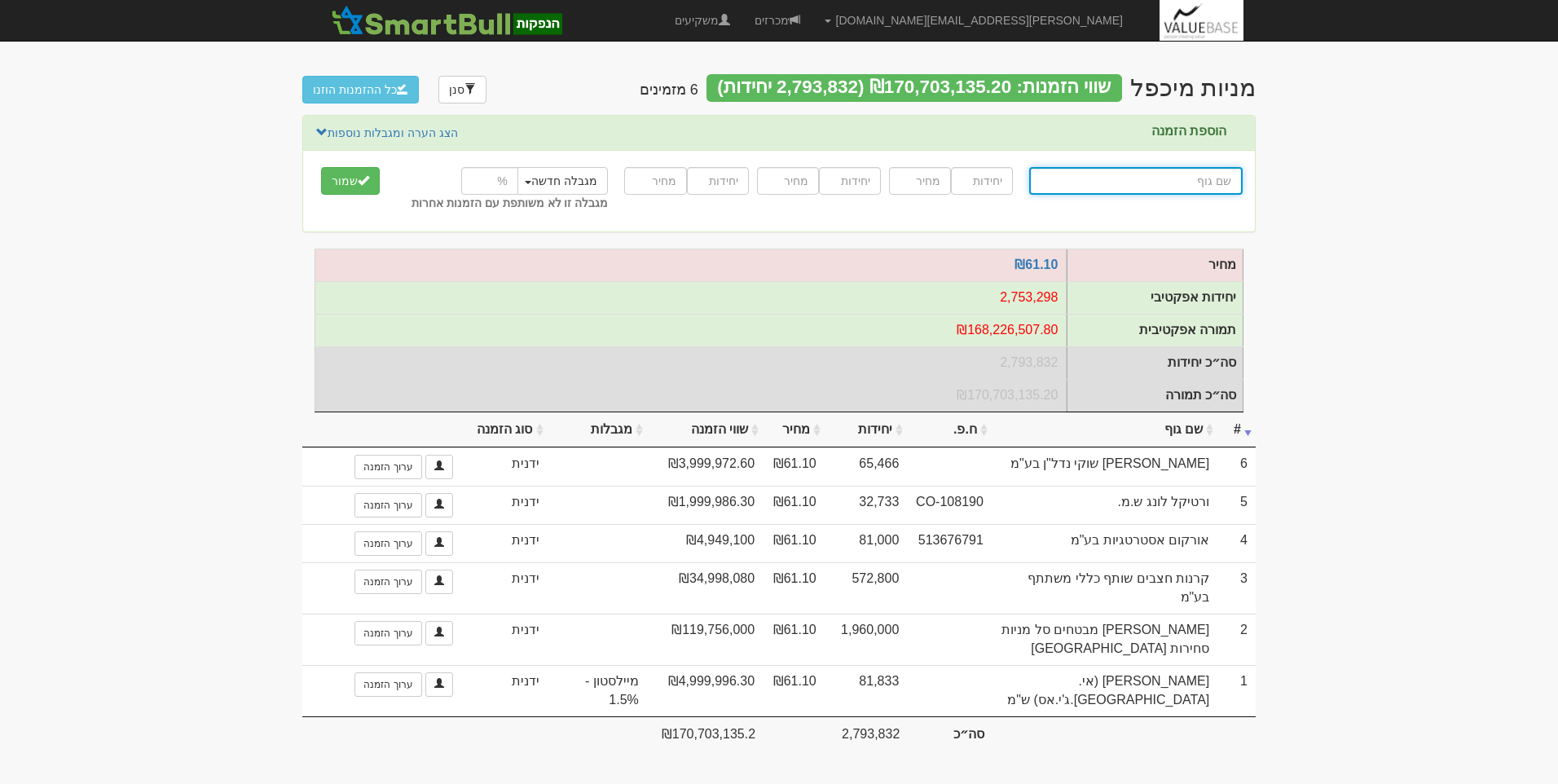
click at [1171, 173] on input "text" at bounding box center [1136, 181] width 213 height 28
type input "א"
type input "אניגמה שוקי הון בע"מ"
type input "אנ"
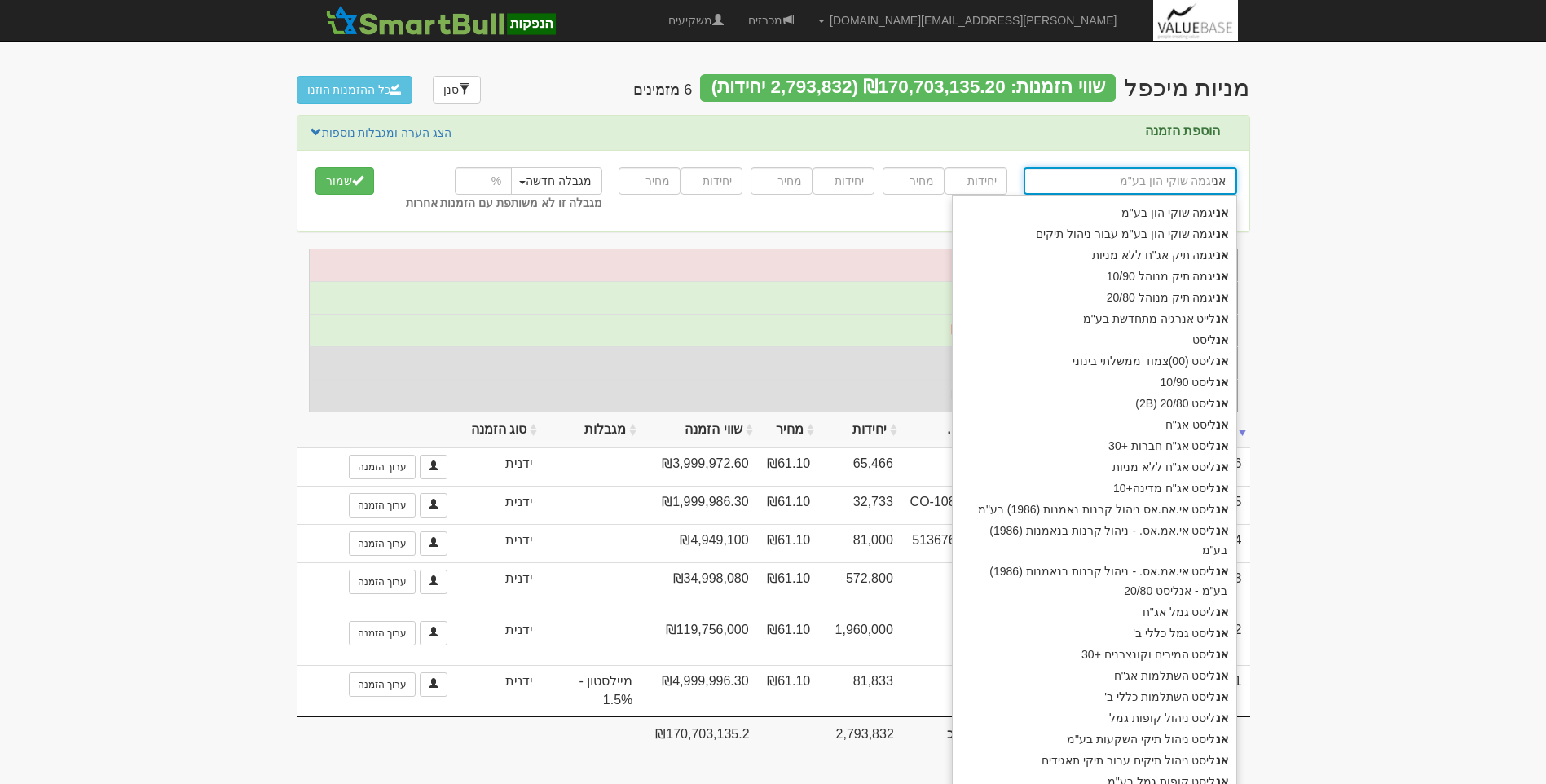
type input "אנלייט אנרגיה מתחדשת בע"מ"
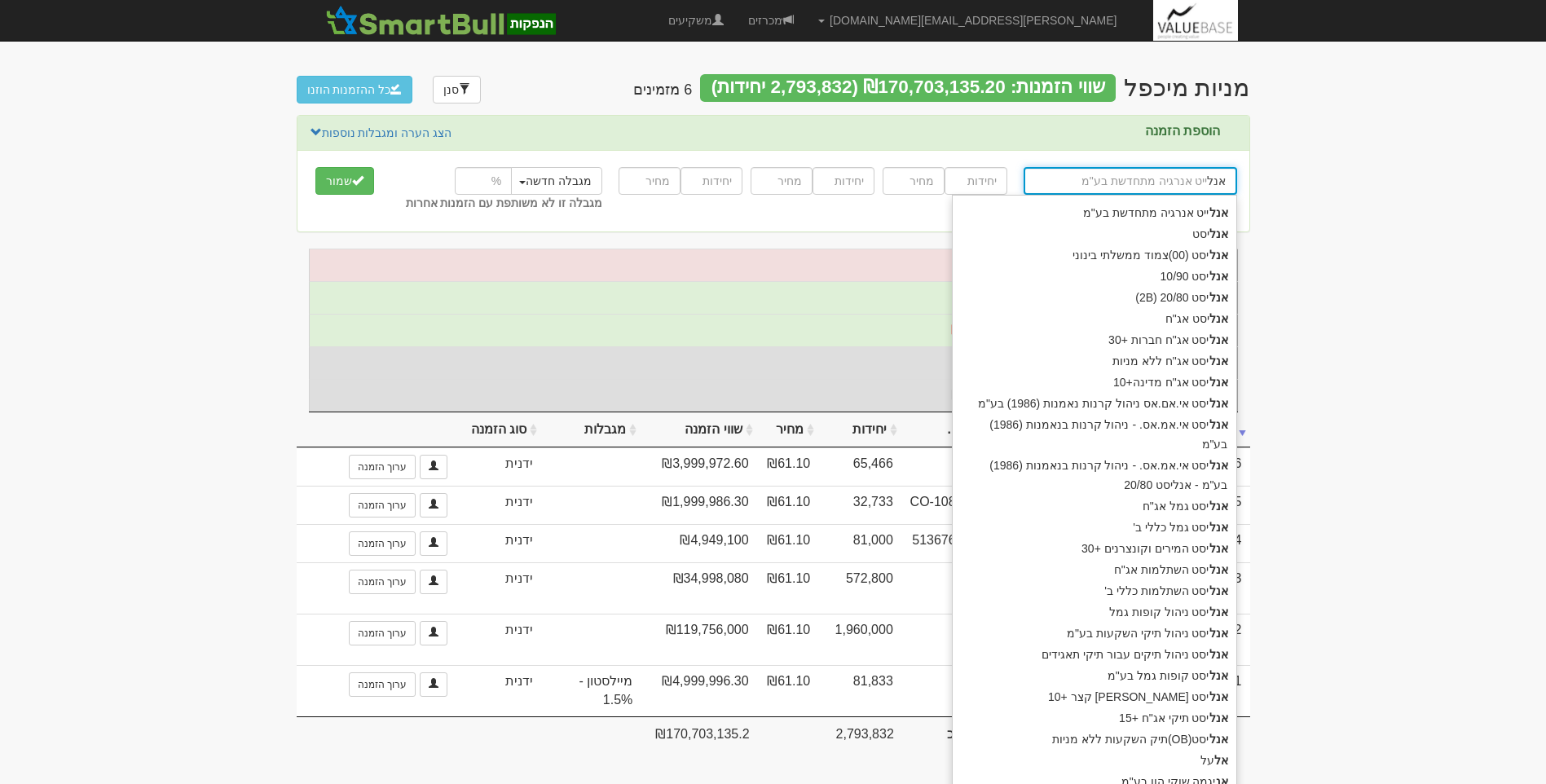
type input "אנלי"
type input "אנליסט"
type input "אנליס"
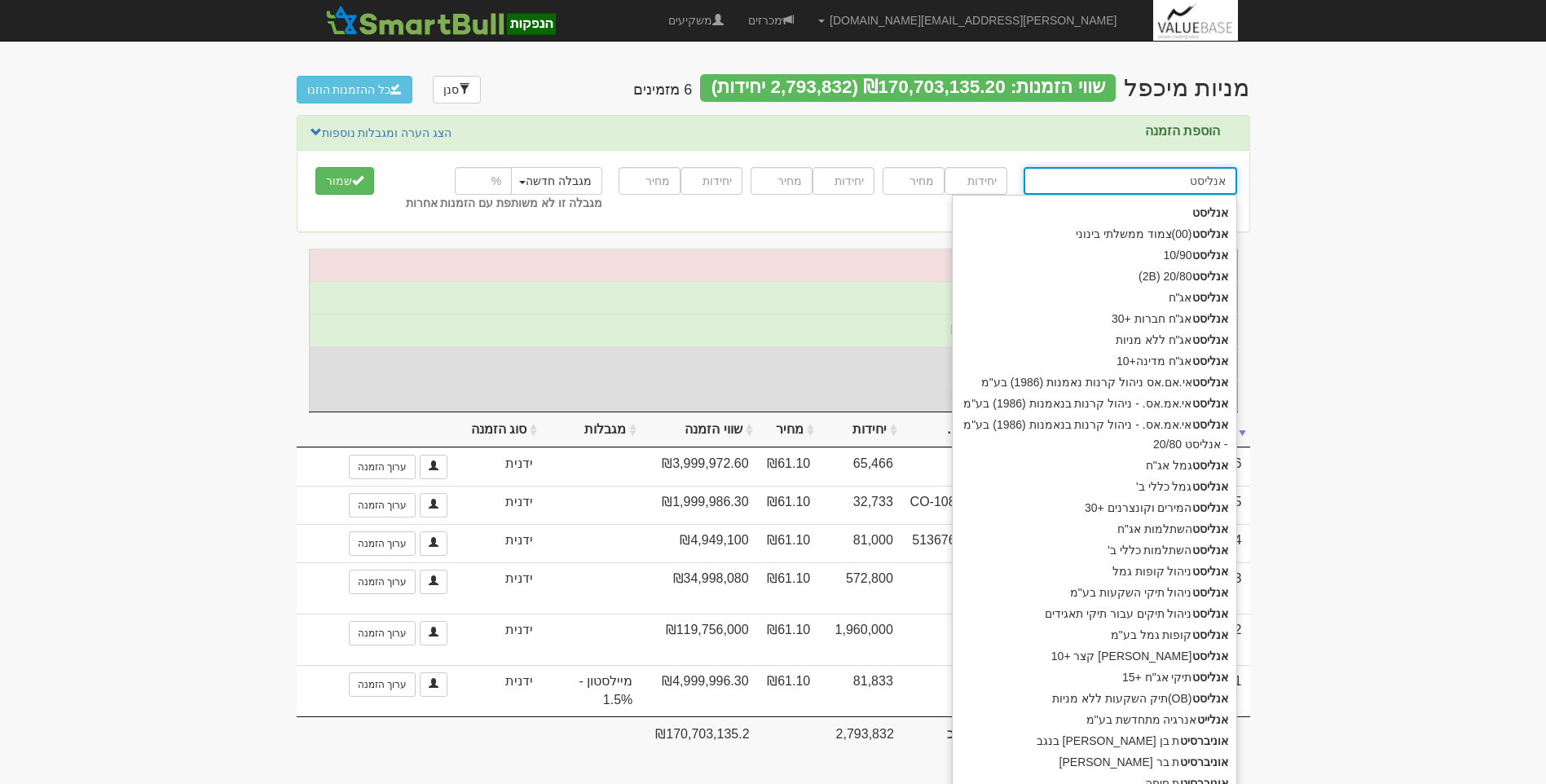
type input "אנליסט נ"
type input "אנליסט ניהול קופות גמל"
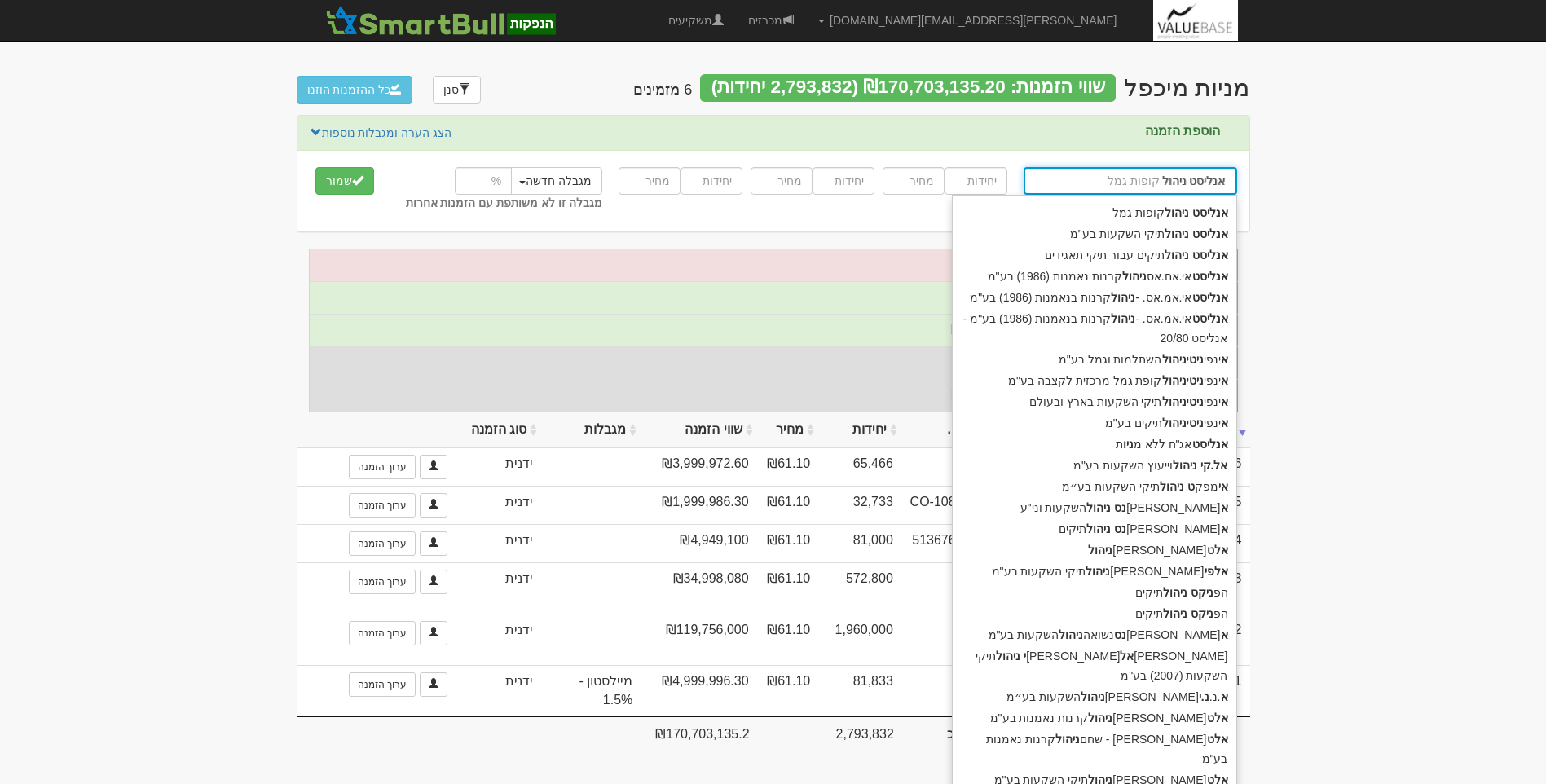
type input "אנליסט ניהול"
click at [1150, 252] on div "אנליסט ניהול תיקים עבור תיקי תאגידים" at bounding box center [1094, 255] width 283 height 22
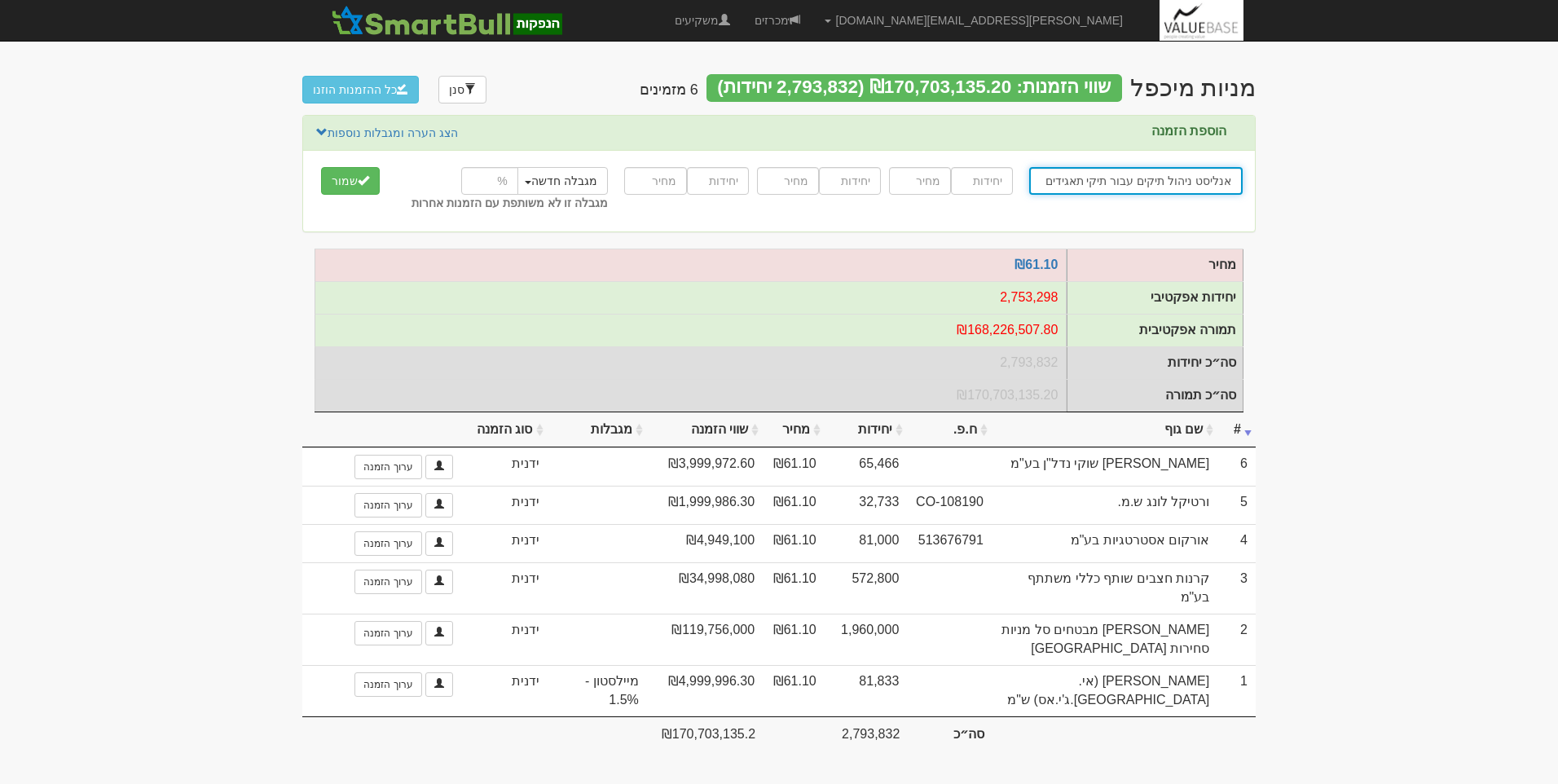
type input "אנליסט ניהול תיקים עבור תיקי תאגידים"
click at [971, 184] on input "number" at bounding box center [982, 181] width 62 height 28
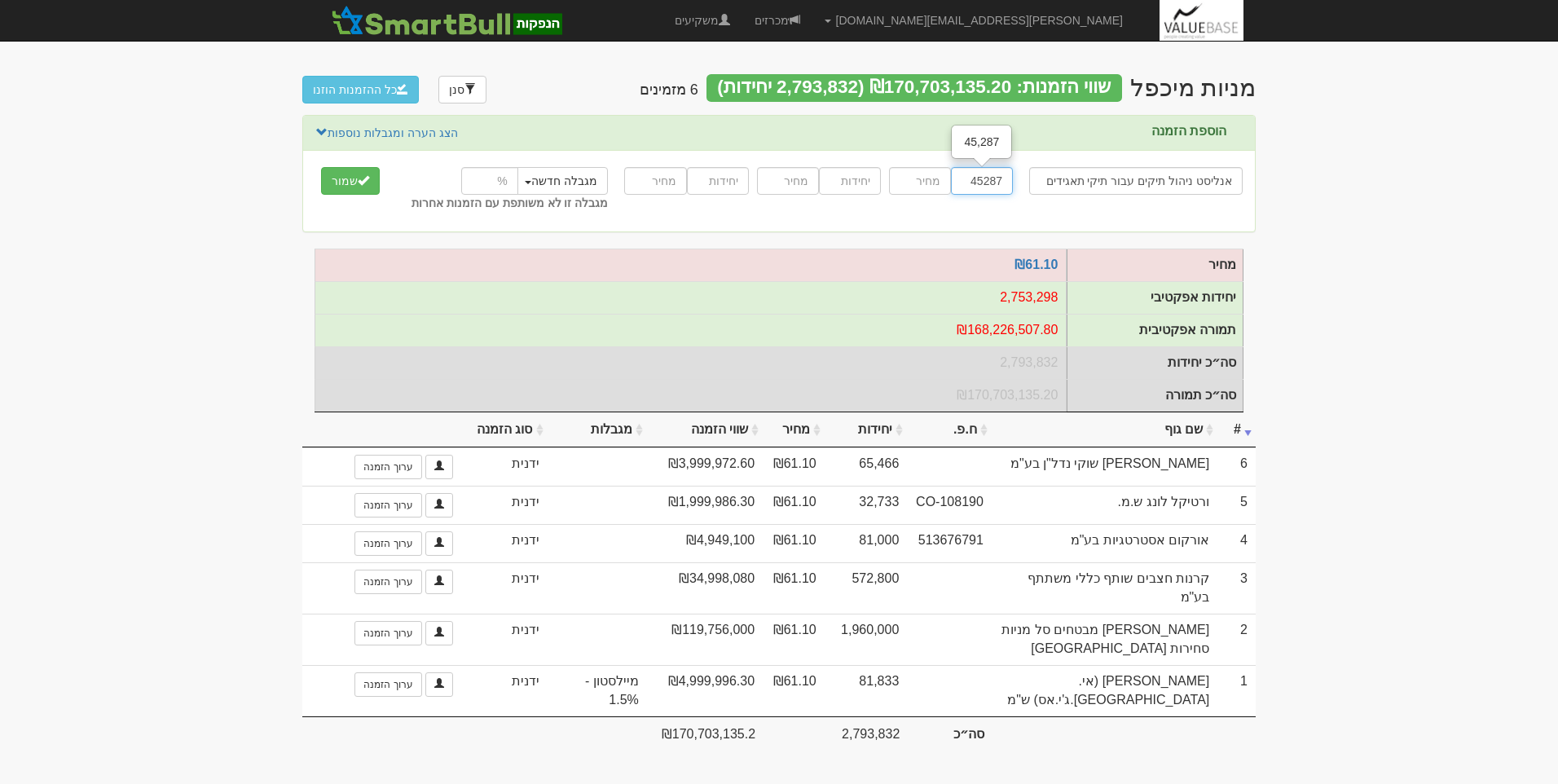
type input "45287"
click at [924, 181] on input "number" at bounding box center [920, 181] width 62 height 28
type input "61.1"
click at [353, 177] on button "שמור" at bounding box center [350, 181] width 59 height 28
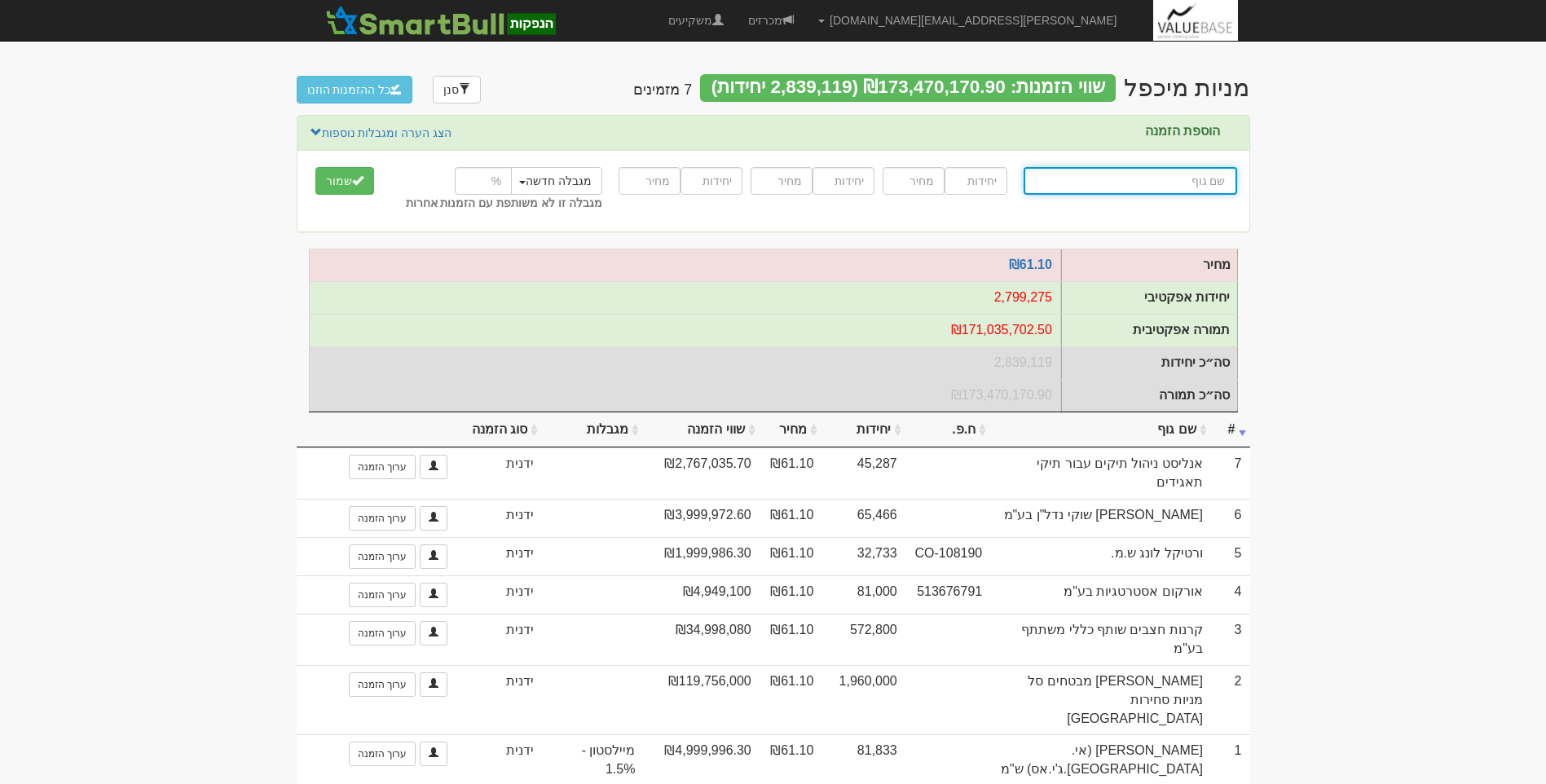
click at [1172, 177] on input "text" at bounding box center [1130, 181] width 213 height 28
type input "א"
type input "אניגמה שוקי הון בע"מ"
type input "אנ"
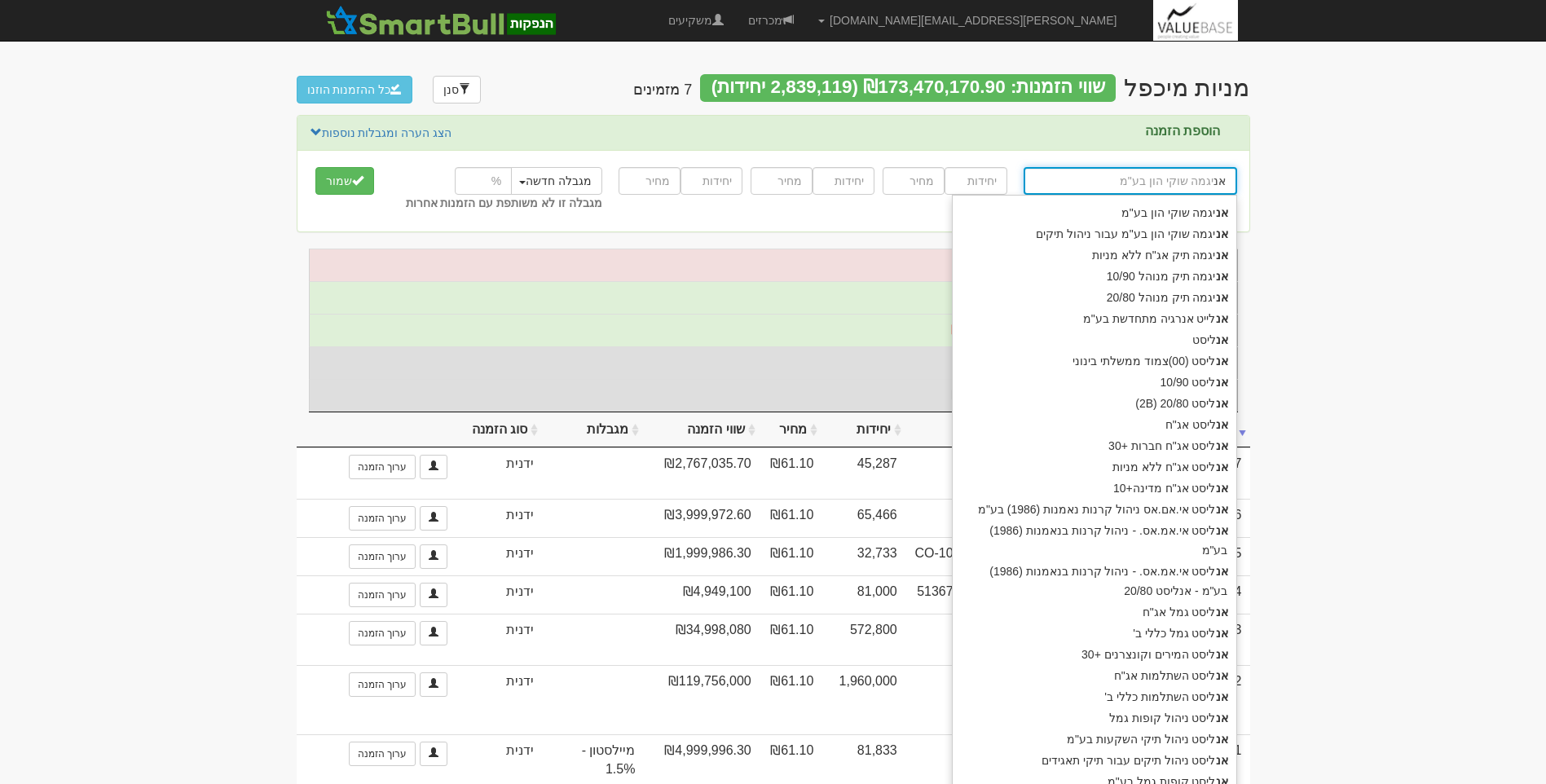
type input "אנלייט אנרגיה מתחדשת בע"מ"
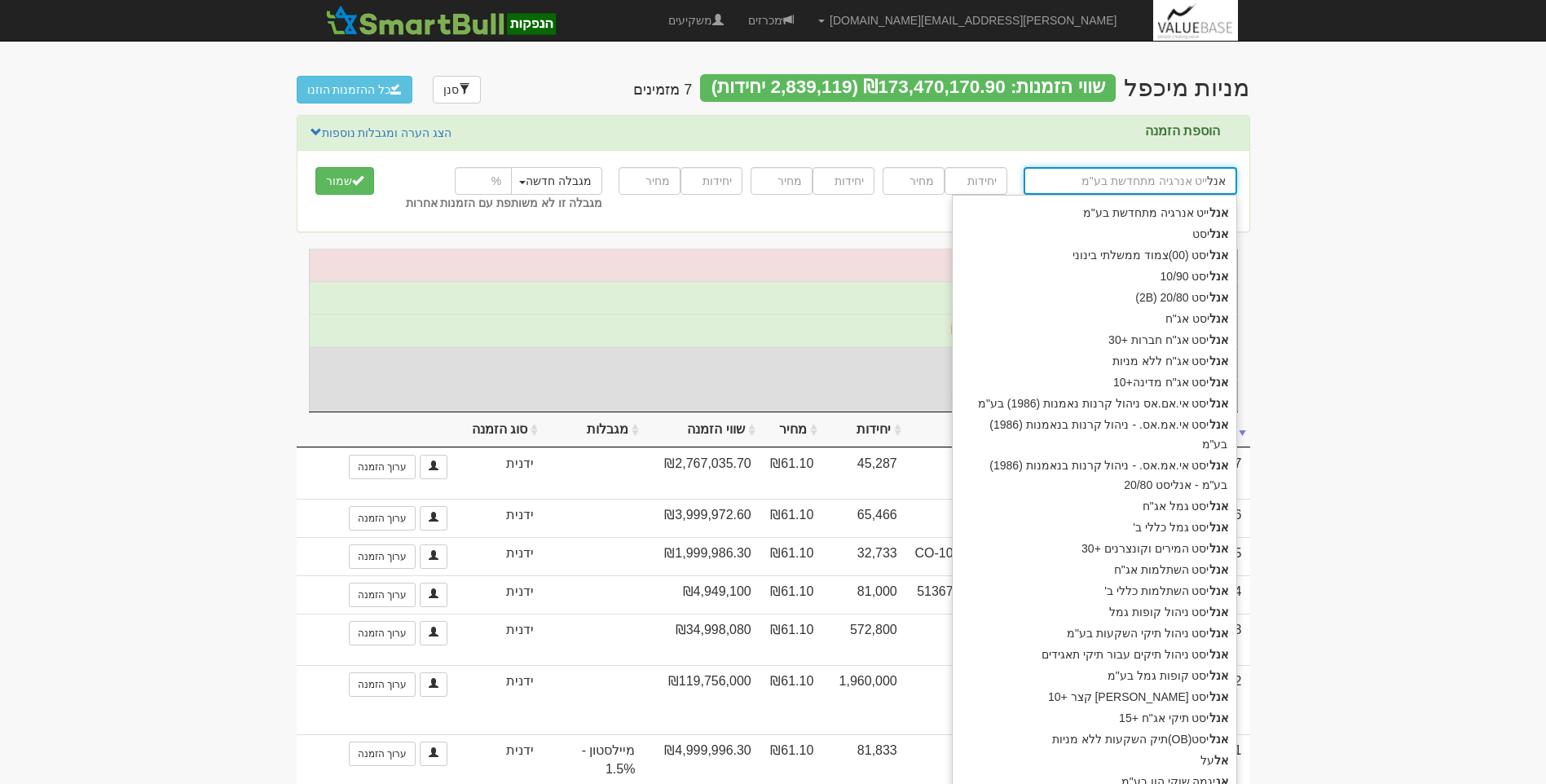
type input "אנלי"
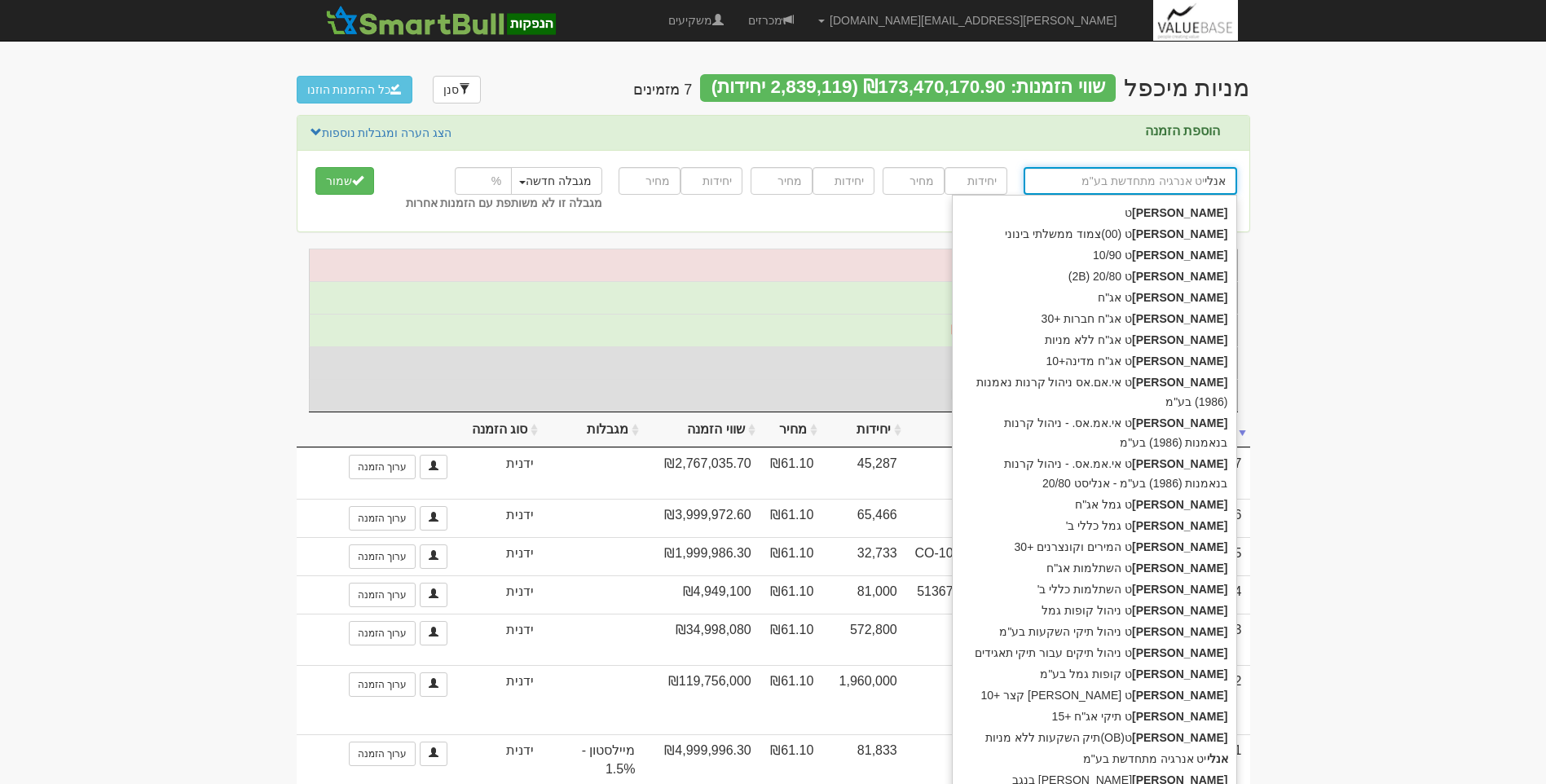
type input "אנליסט"
type input "אנליס"
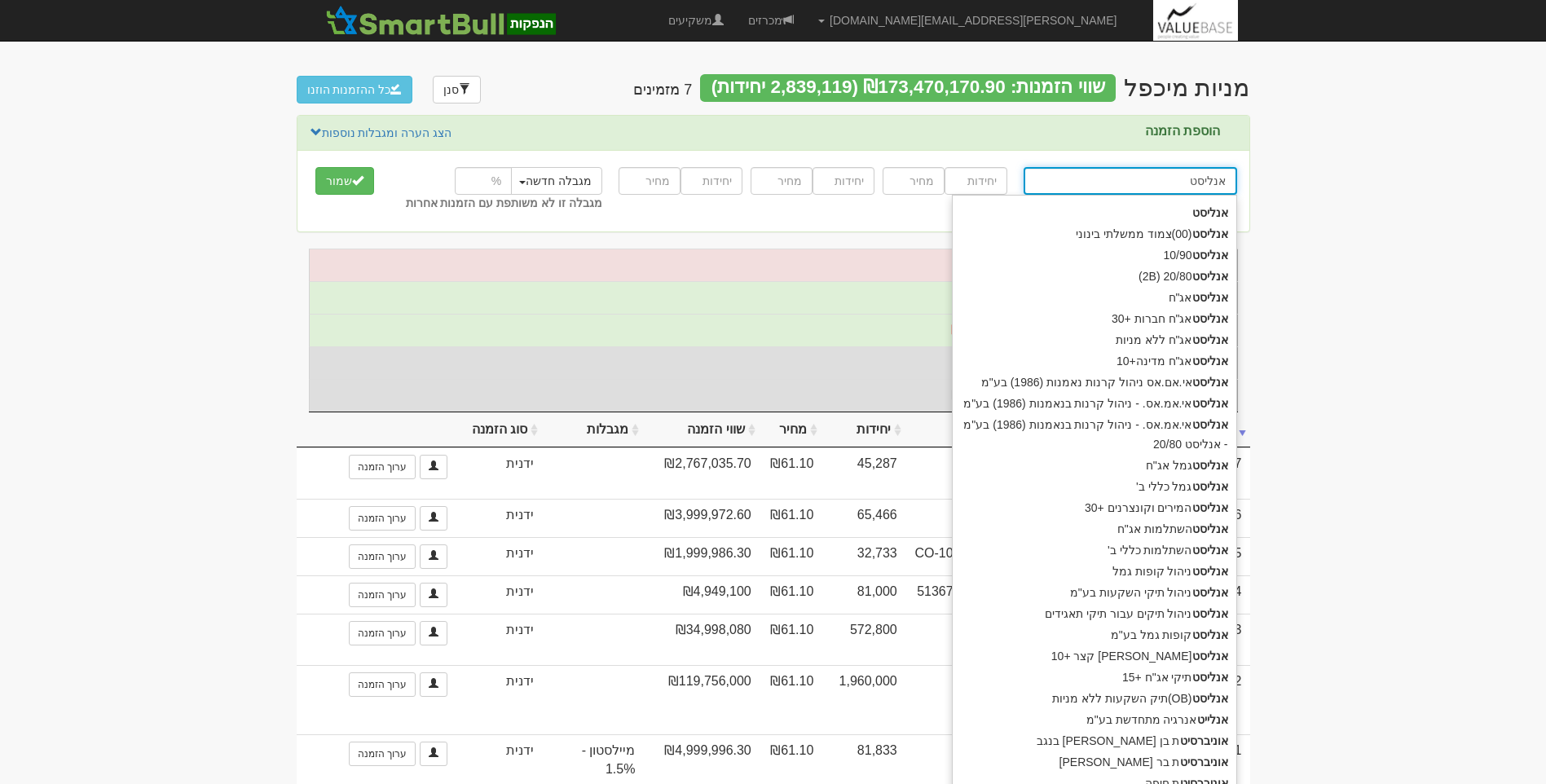
type input "אנליסט נ"
type input "אנליסט ניהול קופות גמל"
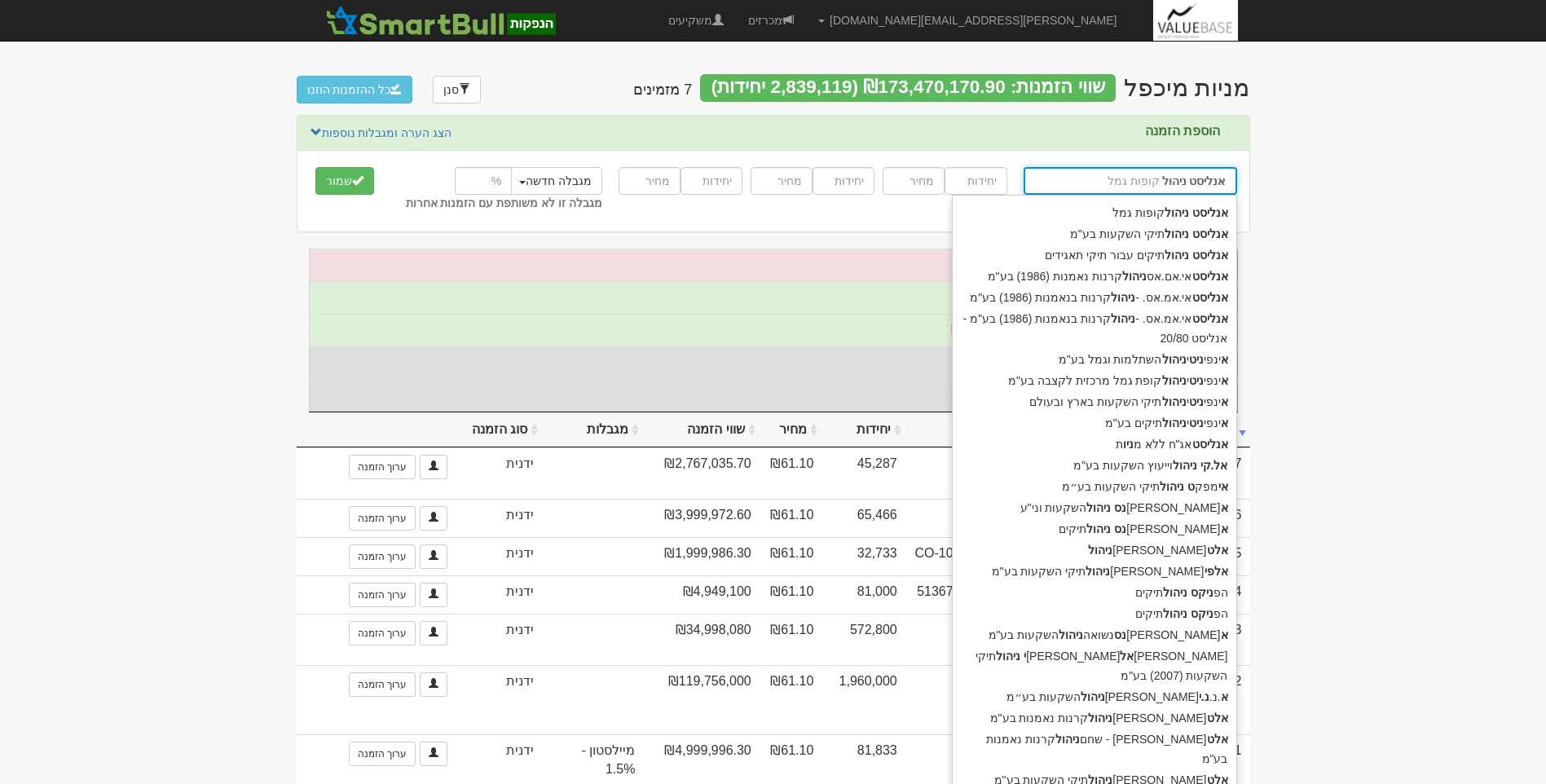
type input "אנליסט ניהול ק"
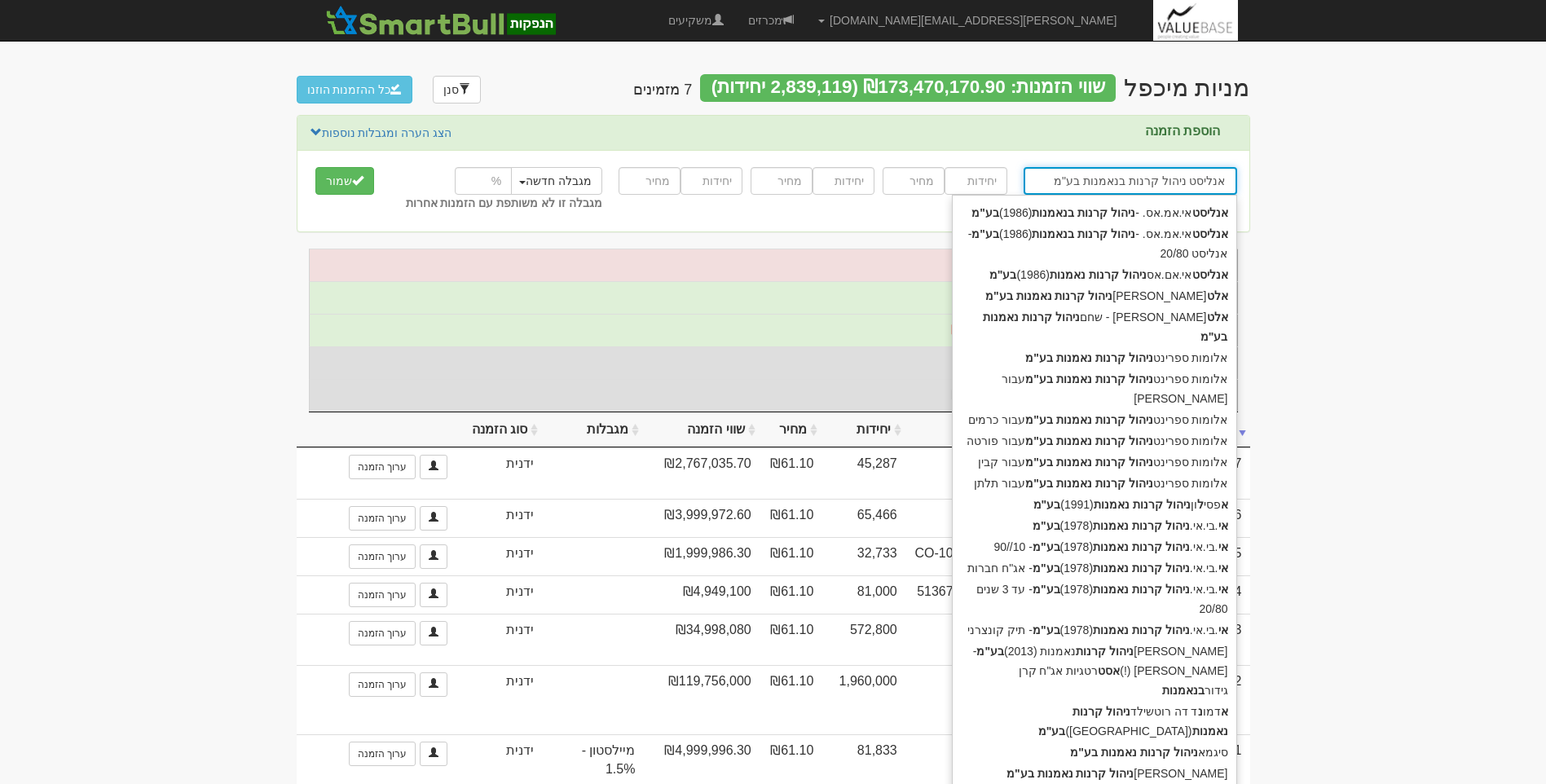
type input "אנליסט ניהול קרנות בנאמנות בע"מ"
click at [972, 176] on input "number" at bounding box center [975, 181] width 62 height 28
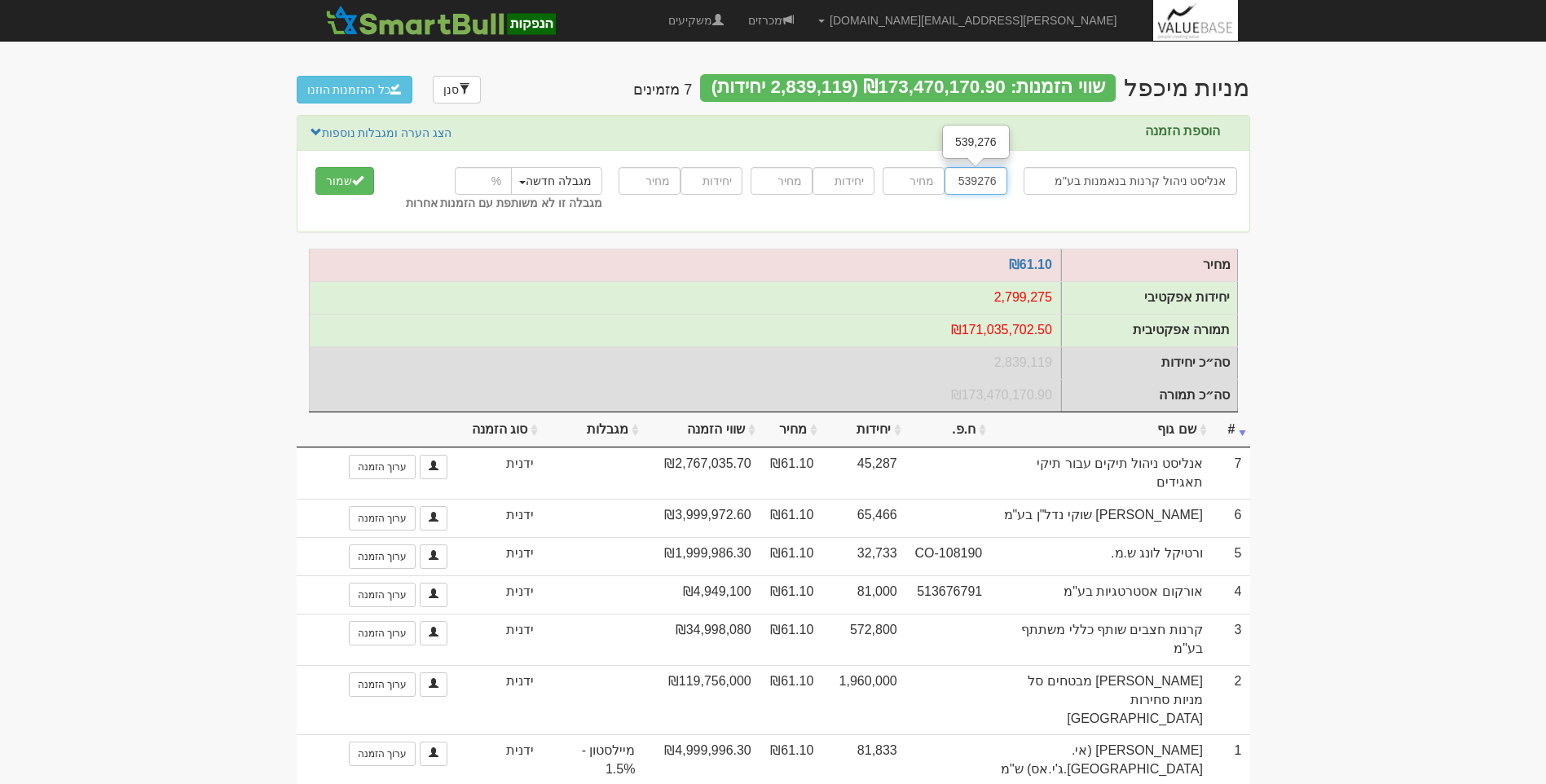
type input "539276"
click at [932, 176] on input "number" at bounding box center [913, 181] width 62 height 28
type input "61.1"
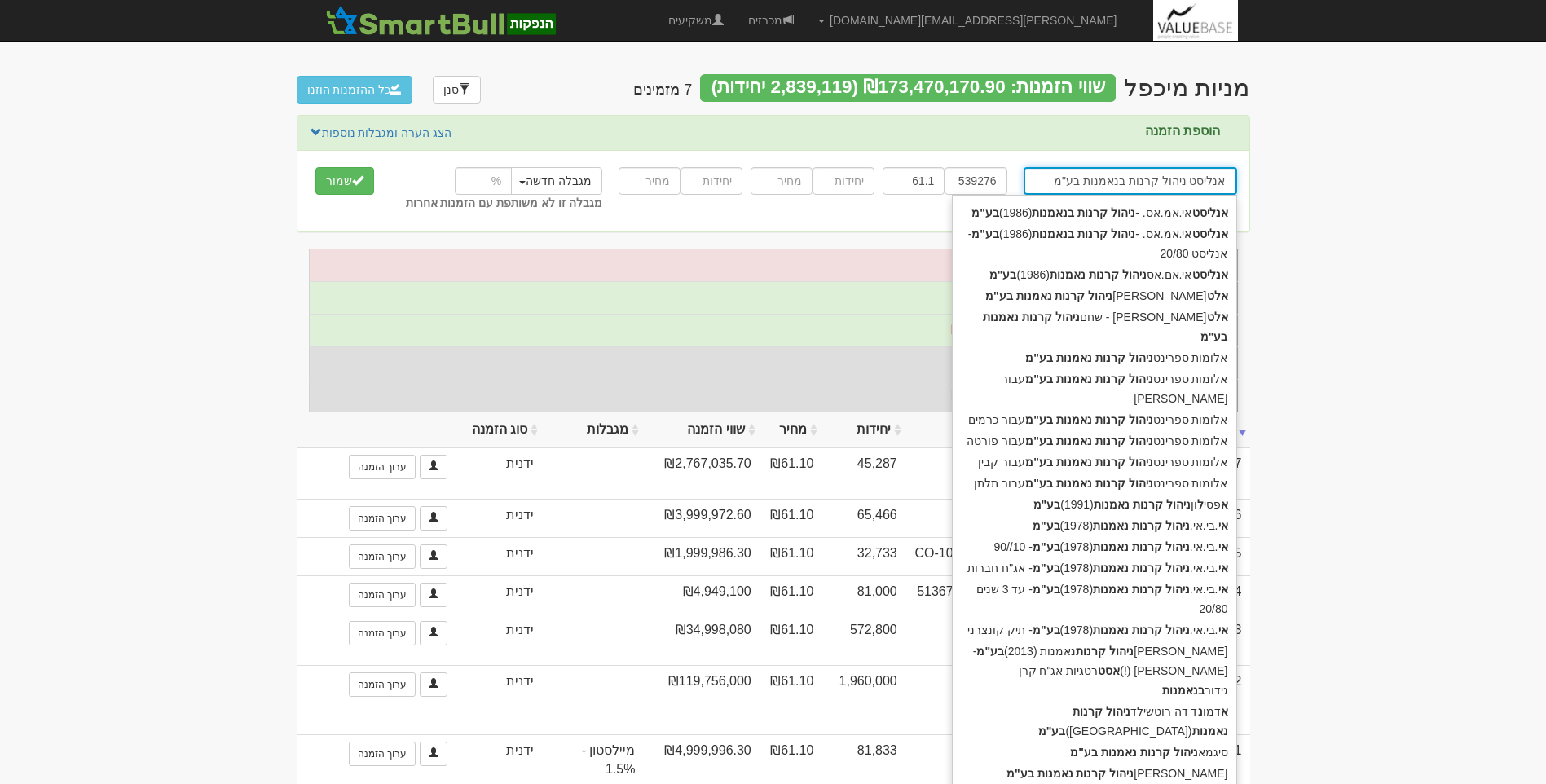
drag, startPoint x: 1043, startPoint y: 180, endPoint x: 1313, endPoint y: 171, distance: 270.1
click at [1313, 171] on body "[PERSON_NAME][EMAIL_ADDRESS][DOMAIN_NAME] הגדרות חשבונות הנפקה תבניות הודעות קי…" at bounding box center [773, 425] width 1546 height 850
type input "א"
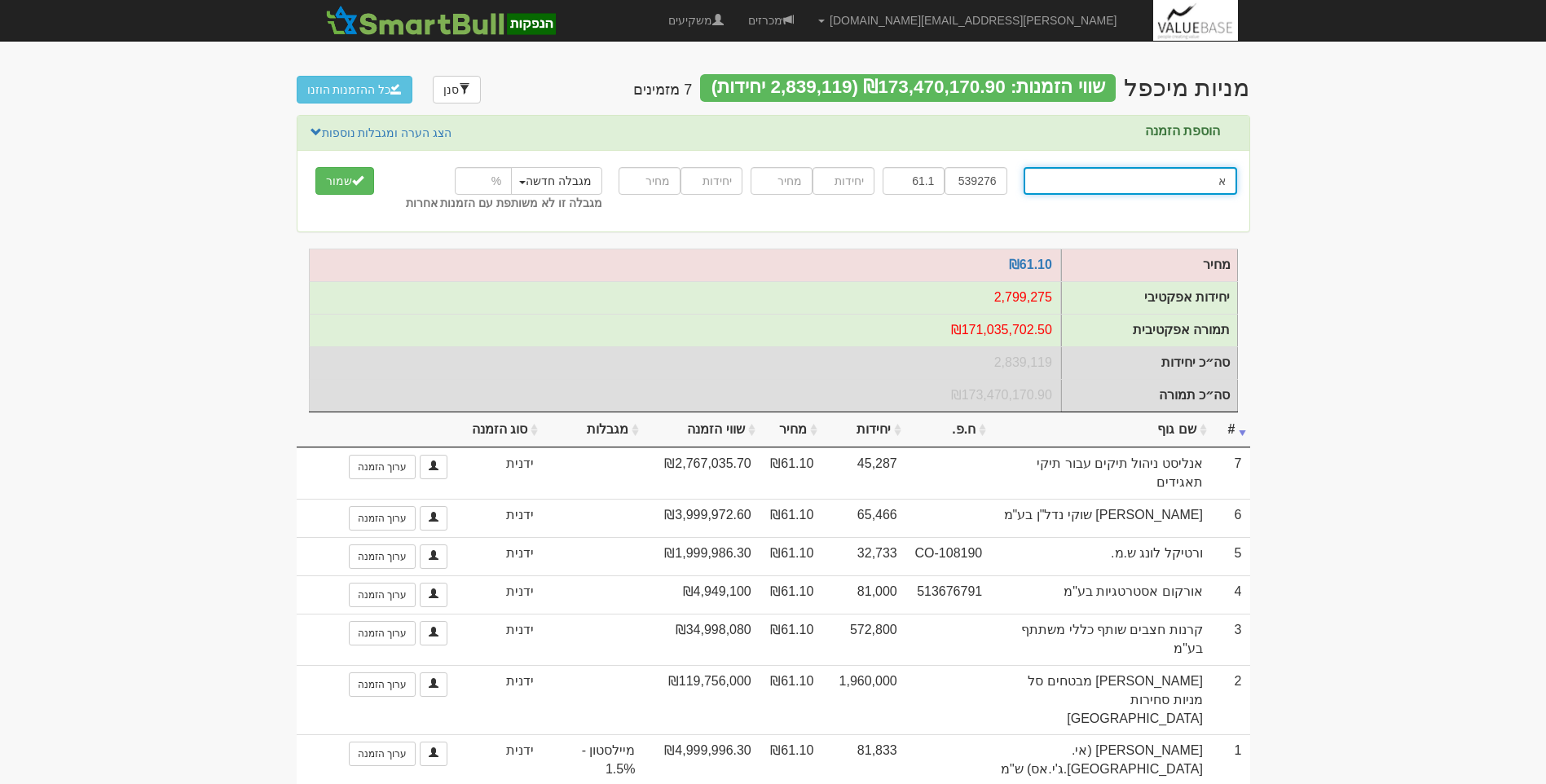
type input "אניגמה שוקי הון בע"מ"
type input "אנ"
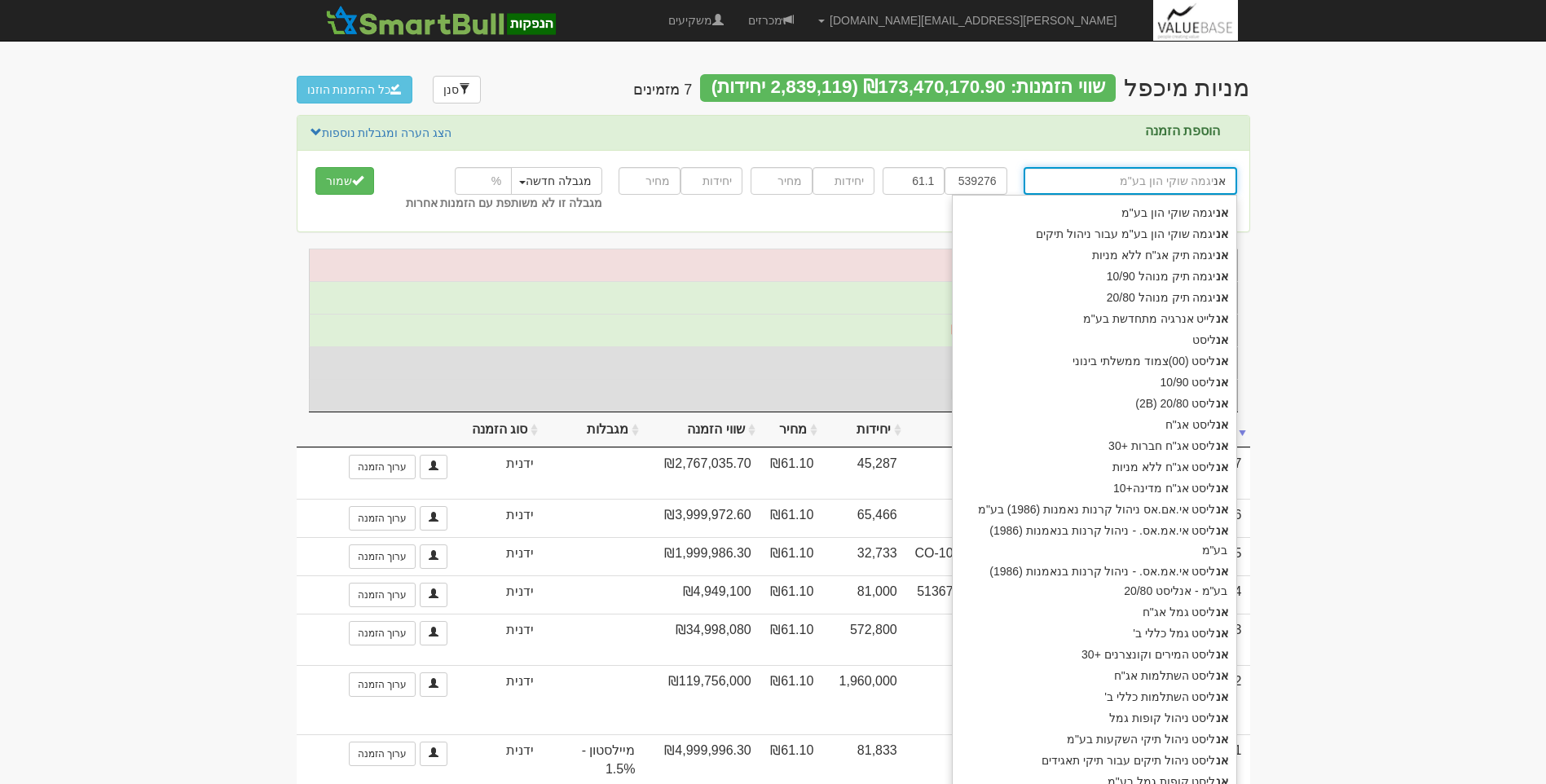
type input "אנלייט אנרגיה מתחדשת בע"מ"
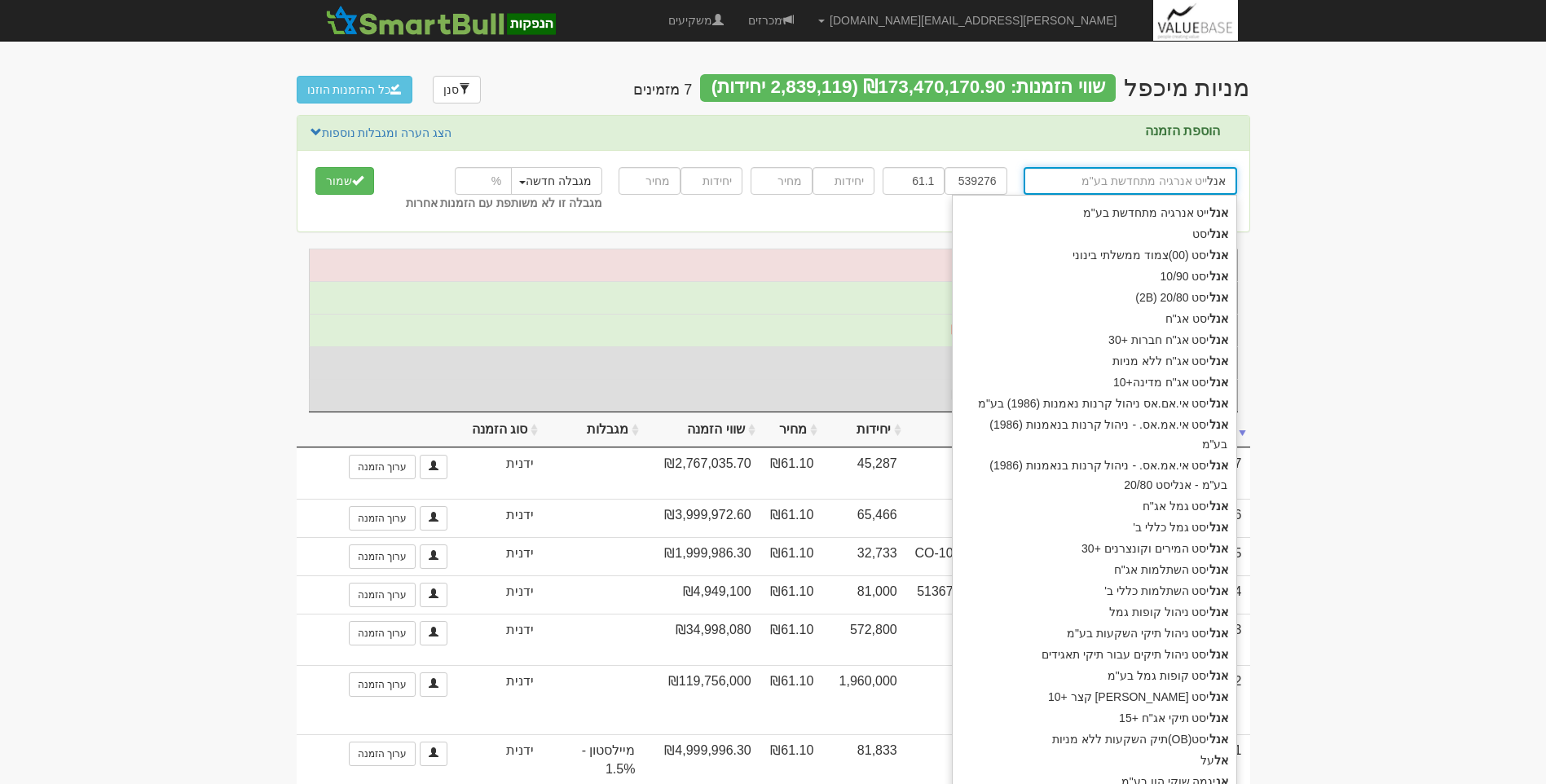
type input "אנלי"
type input "אנליסט"
type input "אנליס"
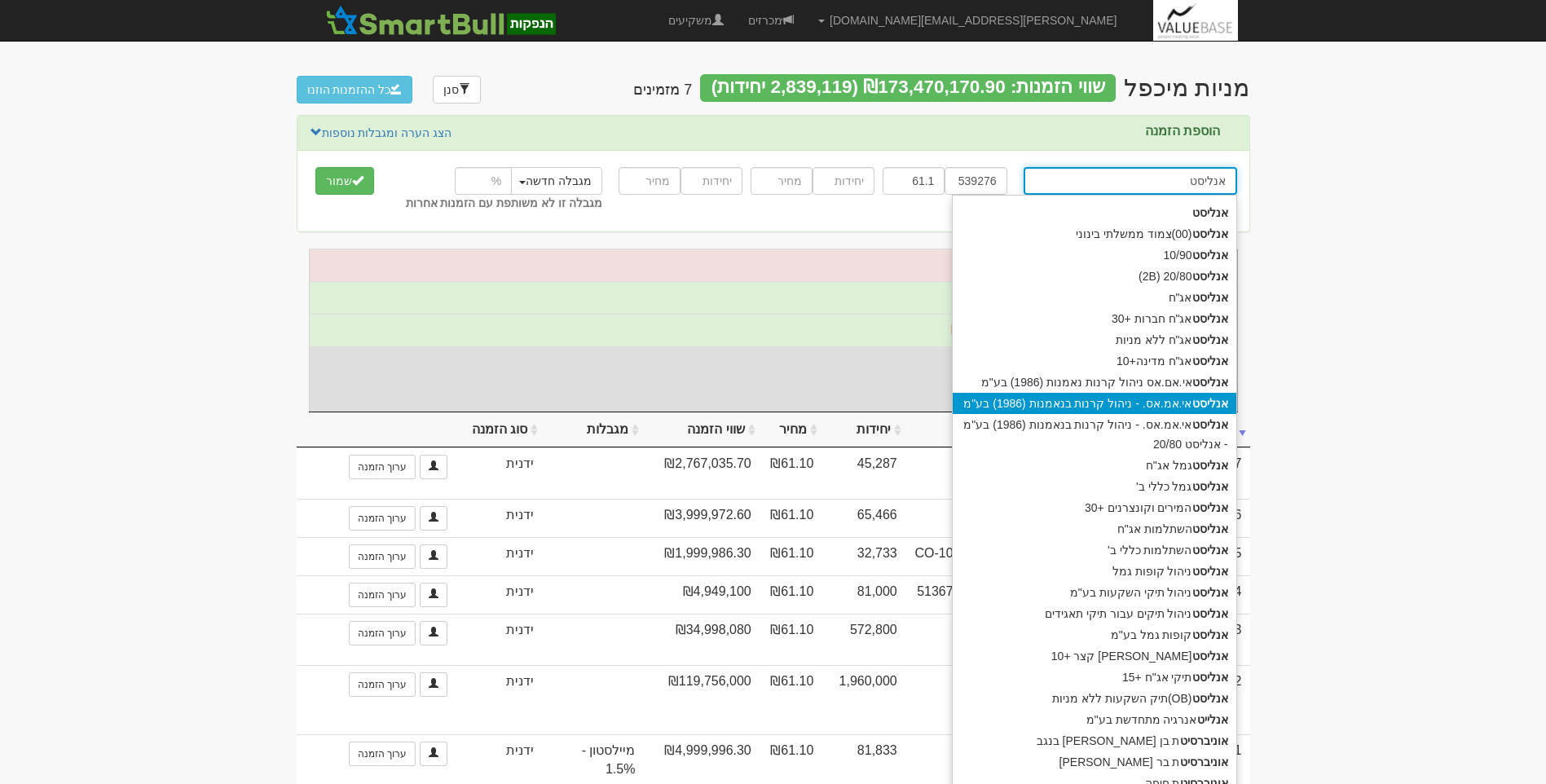
click at [1147, 404] on div "אנליסט אי.אמ.אס. - ניהול קרנות בנאמנות (1986) בע"מ" at bounding box center [1094, 403] width 283 height 22
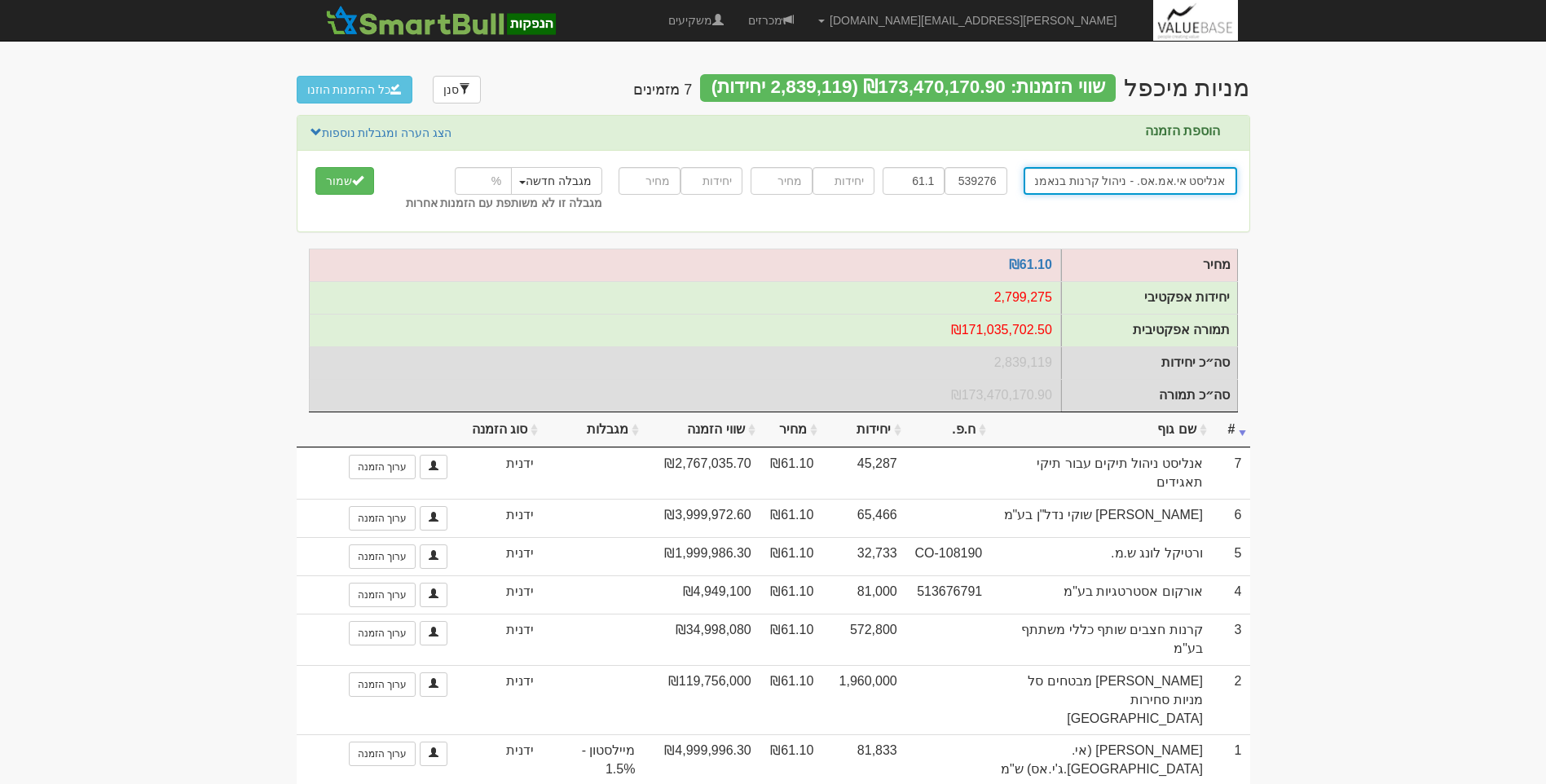
click at [1076, 180] on input "אנליסט אי.אמ.אס. - ניהול קרנות בנאמנות (1986) בע"מ" at bounding box center [1130, 181] width 213 height 28
drag, startPoint x: 1032, startPoint y: 180, endPoint x: 1272, endPoint y: 179, distance: 240.0
click at [1272, 179] on body "[PERSON_NAME][EMAIL_ADDRESS][DOMAIN_NAME] הגדרות חשבונות הנפקה תבניות הודעות קי…" at bounding box center [773, 425] width 1546 height 850
click at [1063, 185] on input "אנליסט אי.אמ.אס. - ניהול קרנות בנאמנות (1986) בע"מ" at bounding box center [1130, 181] width 213 height 28
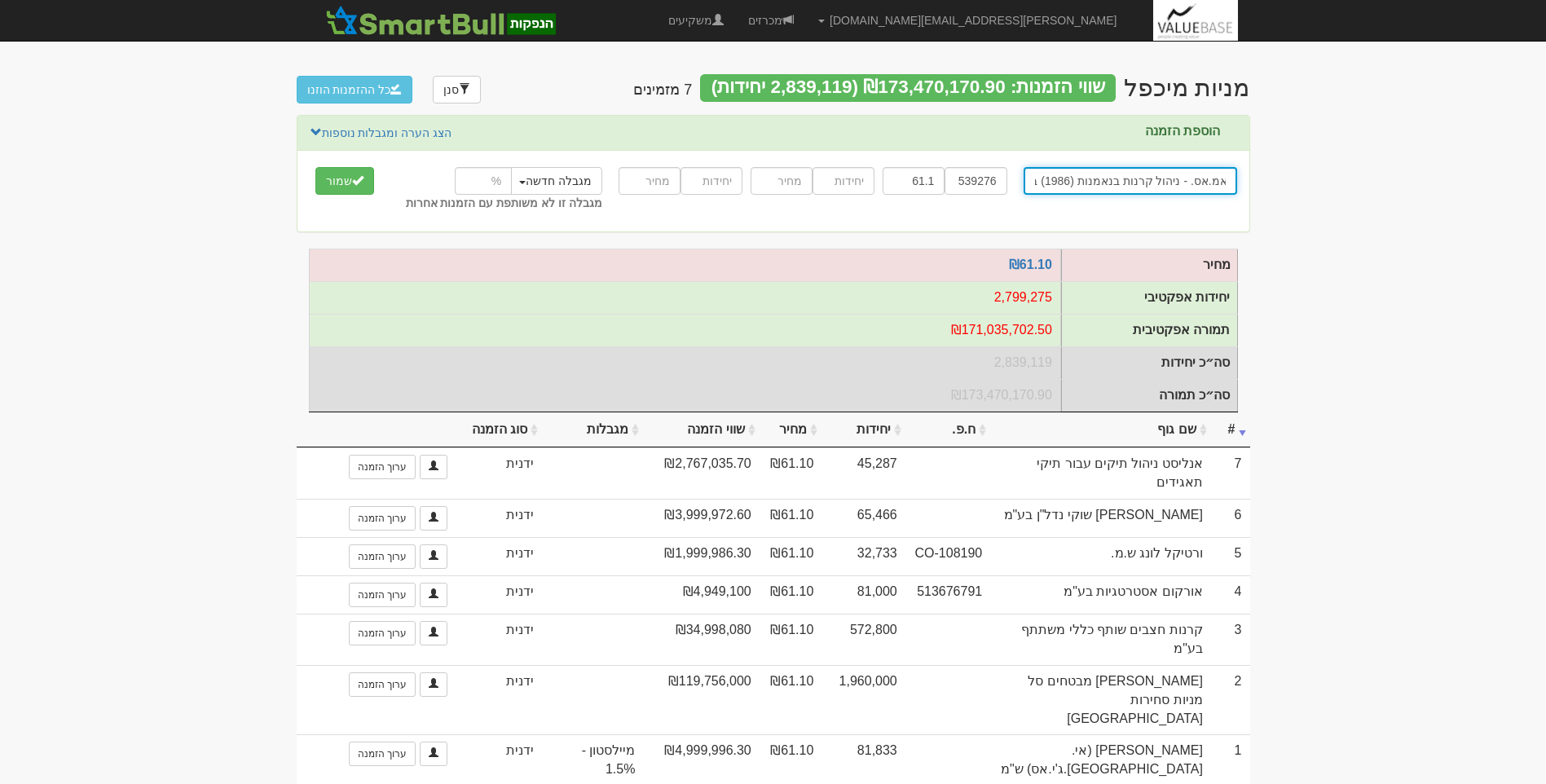
type input "אנליסט אי.אמ.אס. - ניהול קרנות בנאמנות (1986) בע"מ"
click at [1007, 208] on div "אנליסט אי.אמ.אס. - ניהול קרנות בנאמנות (1986) בע"מ אנליסט אנליסט אנליסט (00)צמו…" at bounding box center [774, 190] width 952 height 56
click at [356, 180] on span "submit" at bounding box center [357, 180] width 11 height 11
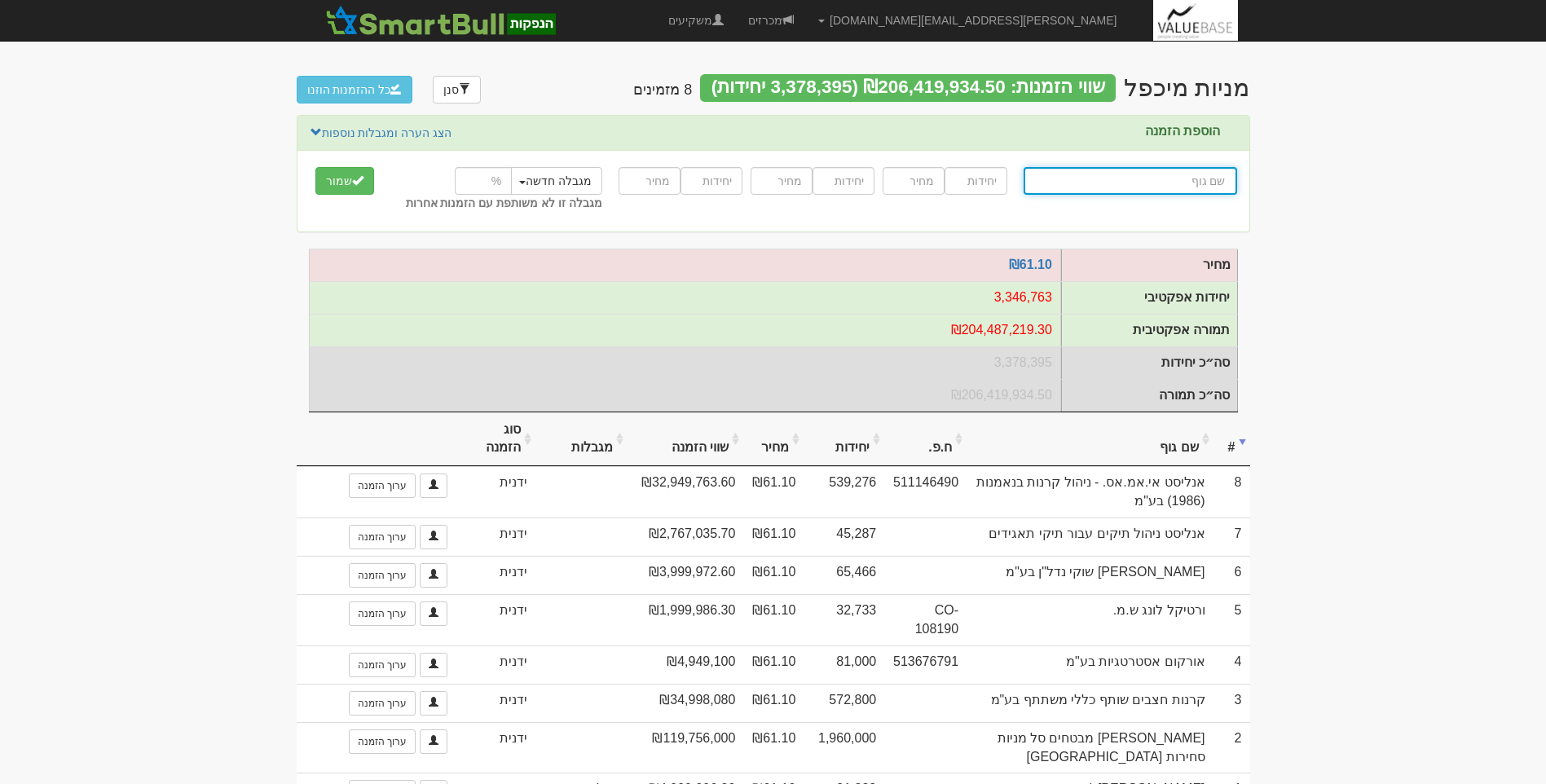
click at [1170, 178] on input "text" at bounding box center [1130, 181] width 213 height 28
type input "א"
type input "אניגמה שוקי הון בע"מ"
type input "אנ"
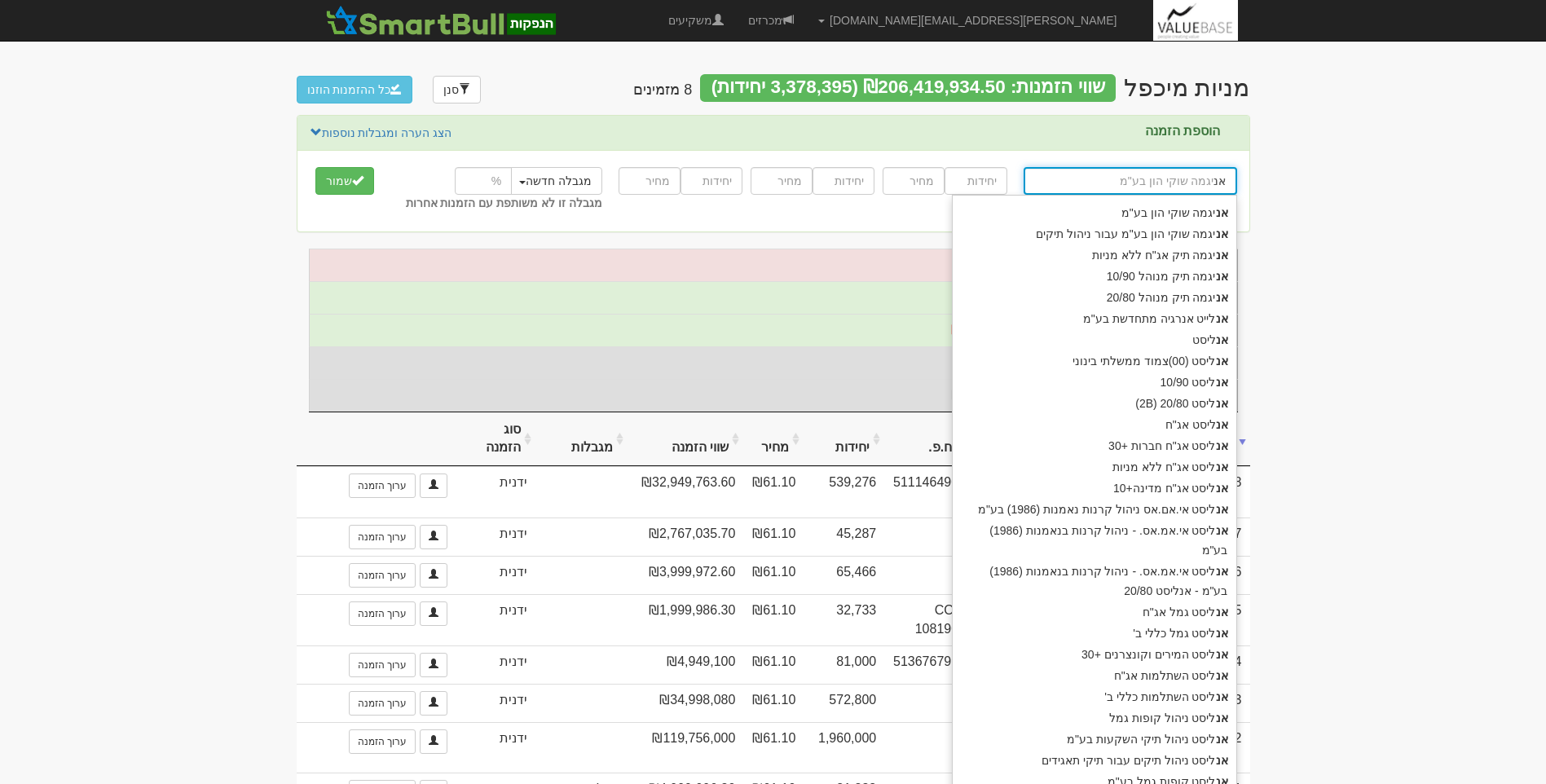
type input "אנלייט אנרגיה מתחדשת בע"מ"
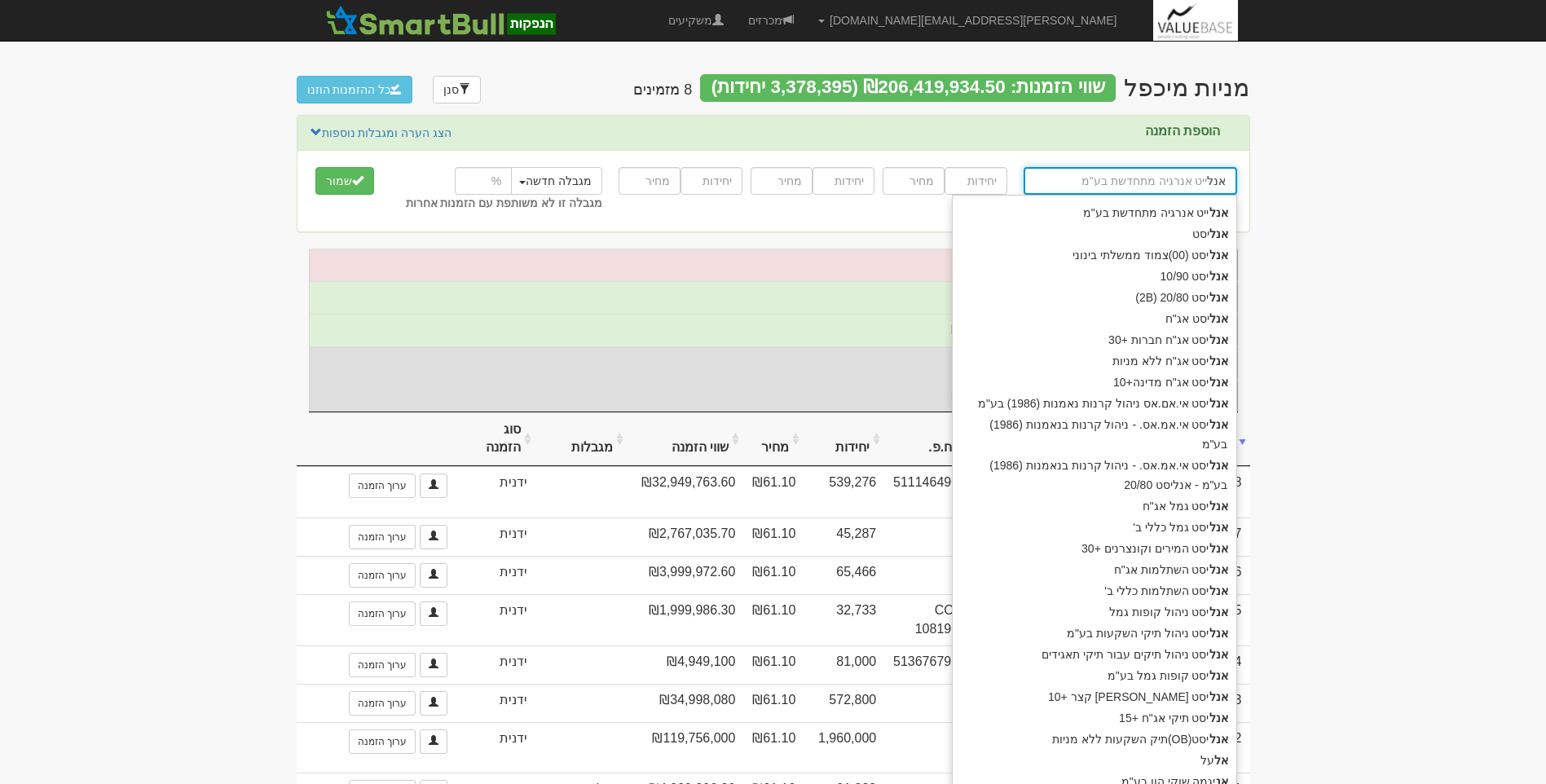
type input "אנלי"
type input "אנליסט"
type input "[PERSON_NAME]"
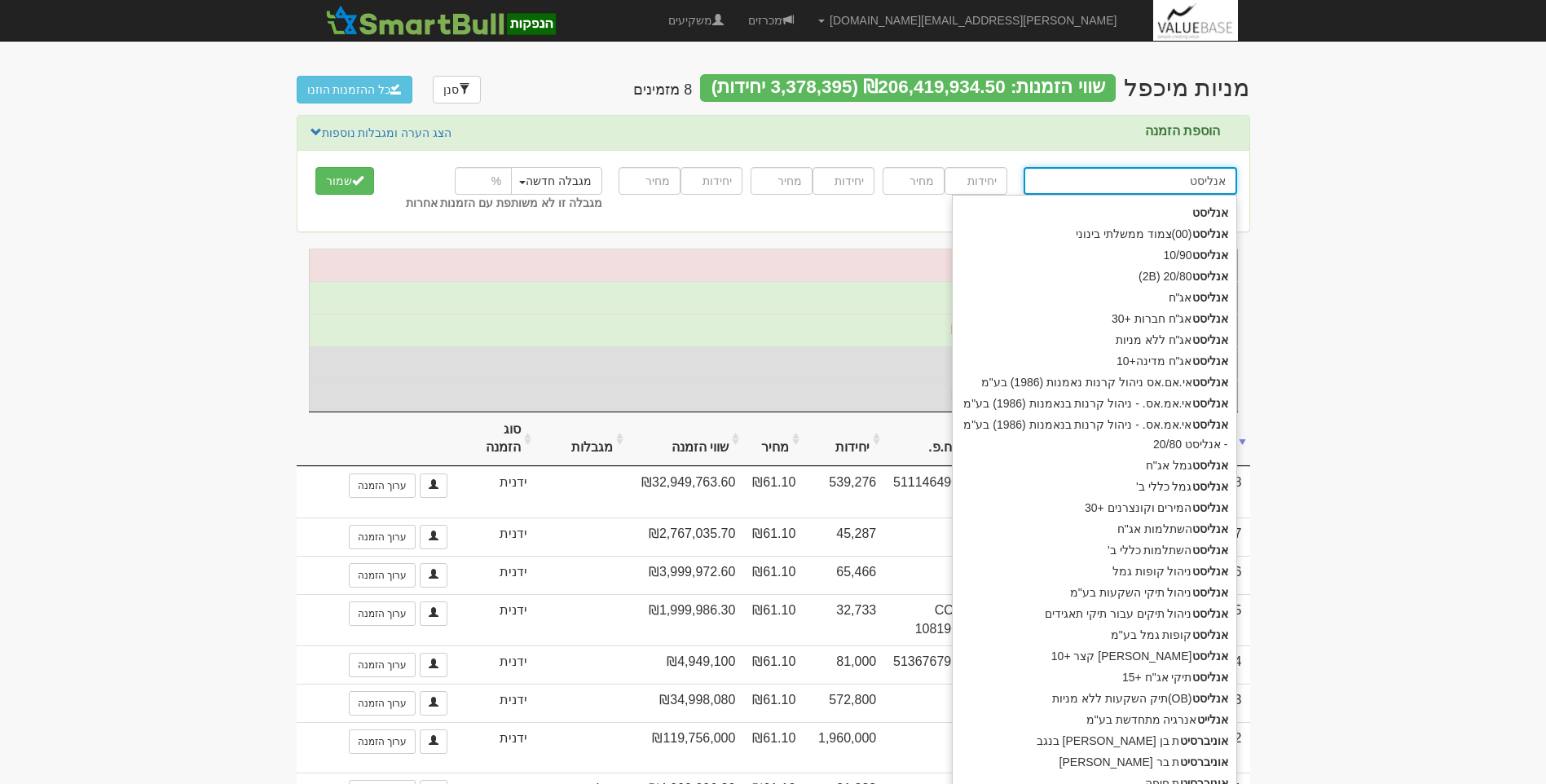
type input "אנליסט נ"
type input "אנליסט ניהול קופות גמל"
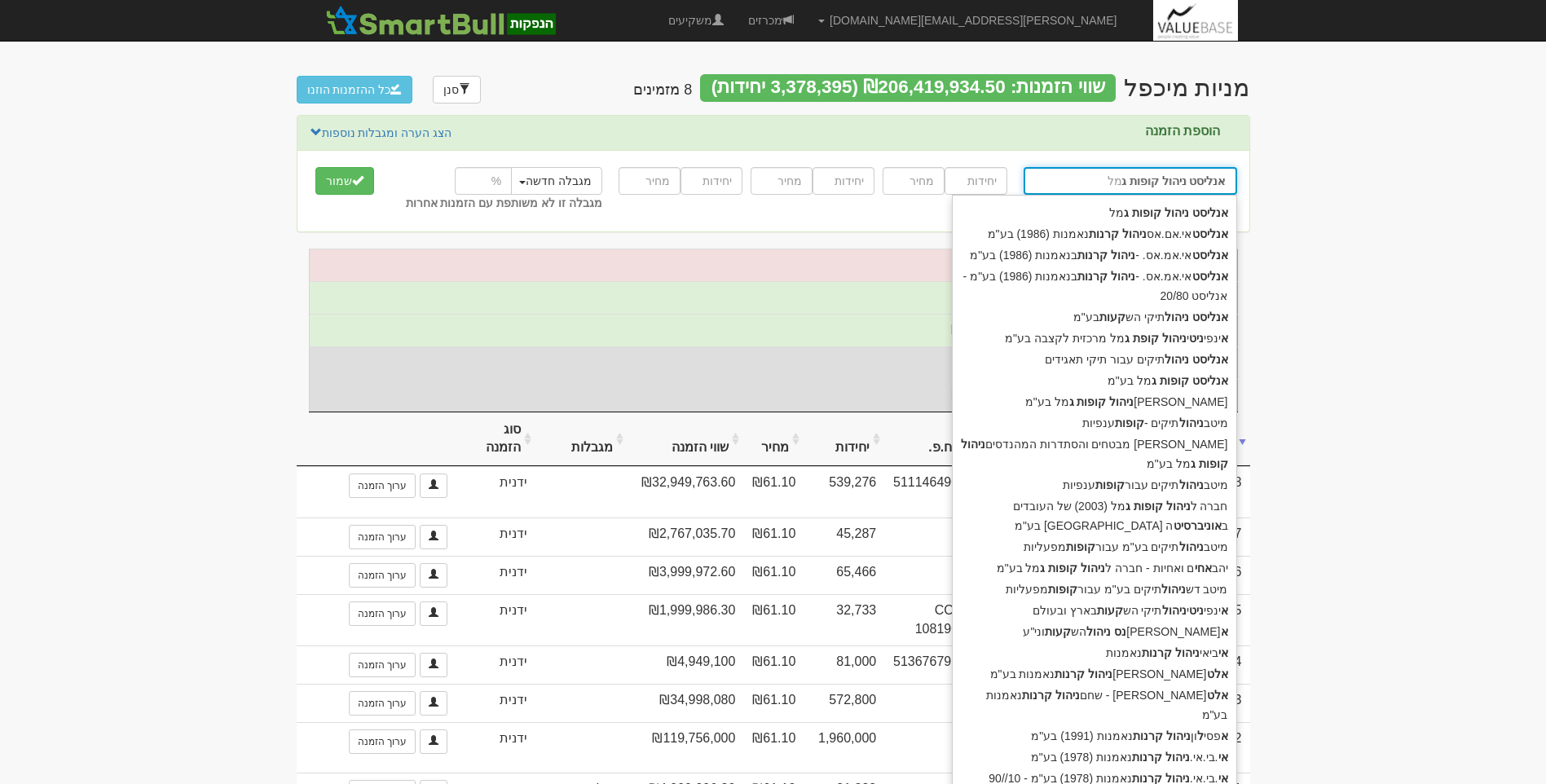
type input "אנליסט ניהול קופות גמ"
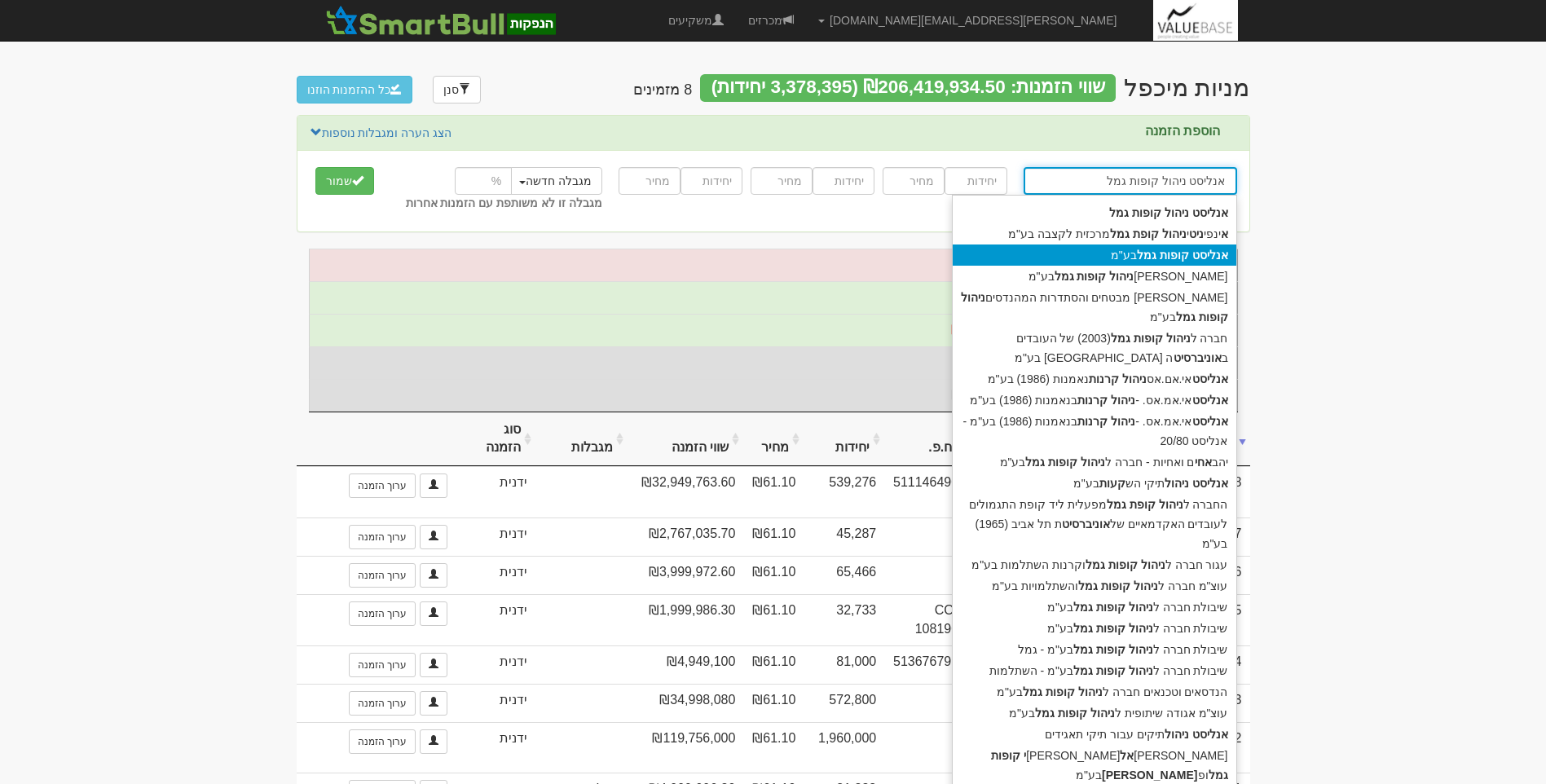
click at [1173, 257] on strong "קופות" at bounding box center [1174, 255] width 29 height 13
type input "אנליסט קופות גמל בע"מ"
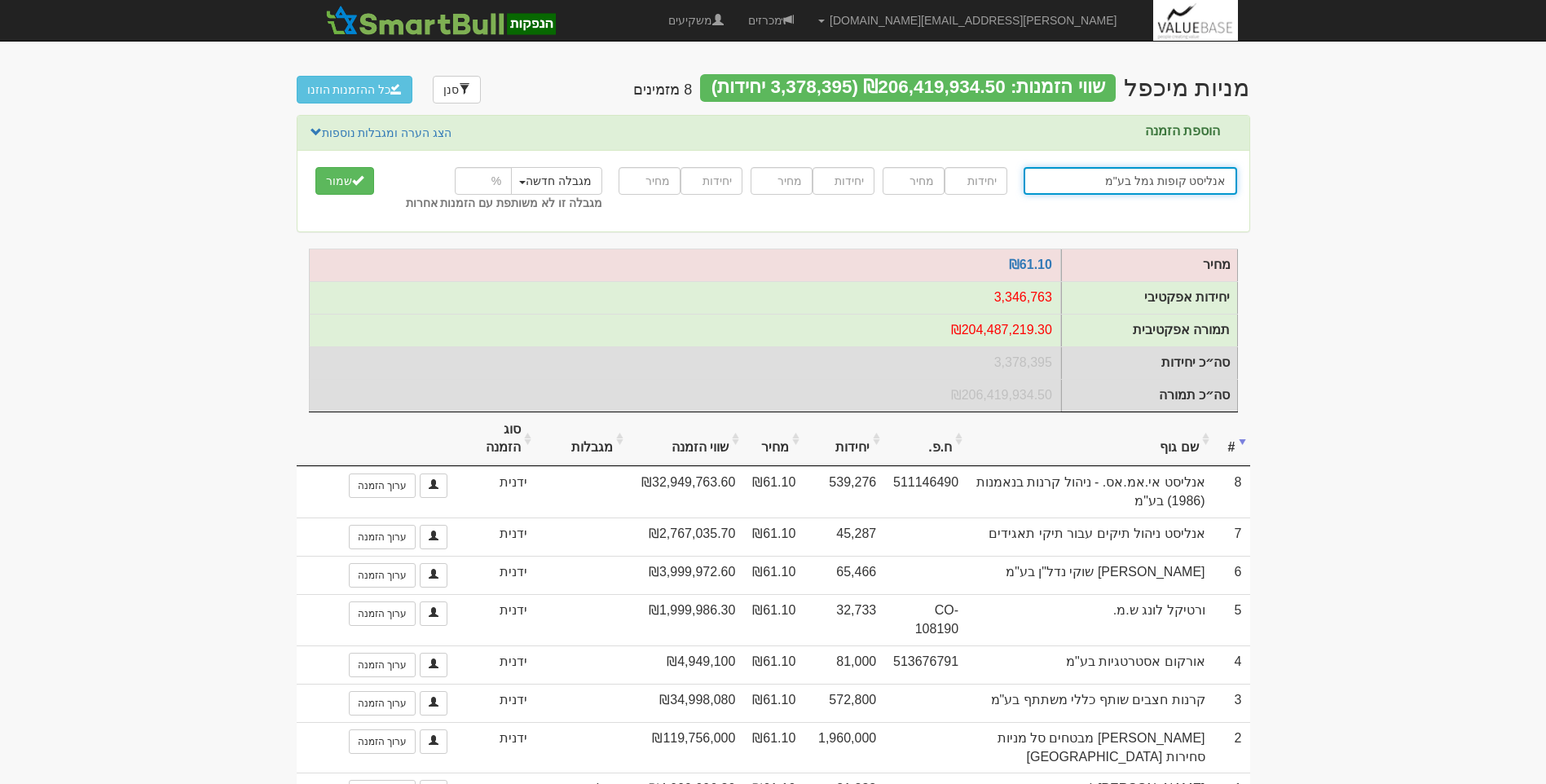
click at [1108, 182] on input "אנליסט קופות גמל בע"מ" at bounding box center [1130, 181] width 213 height 28
type input "אנליסט קופות גמל בע"מ"
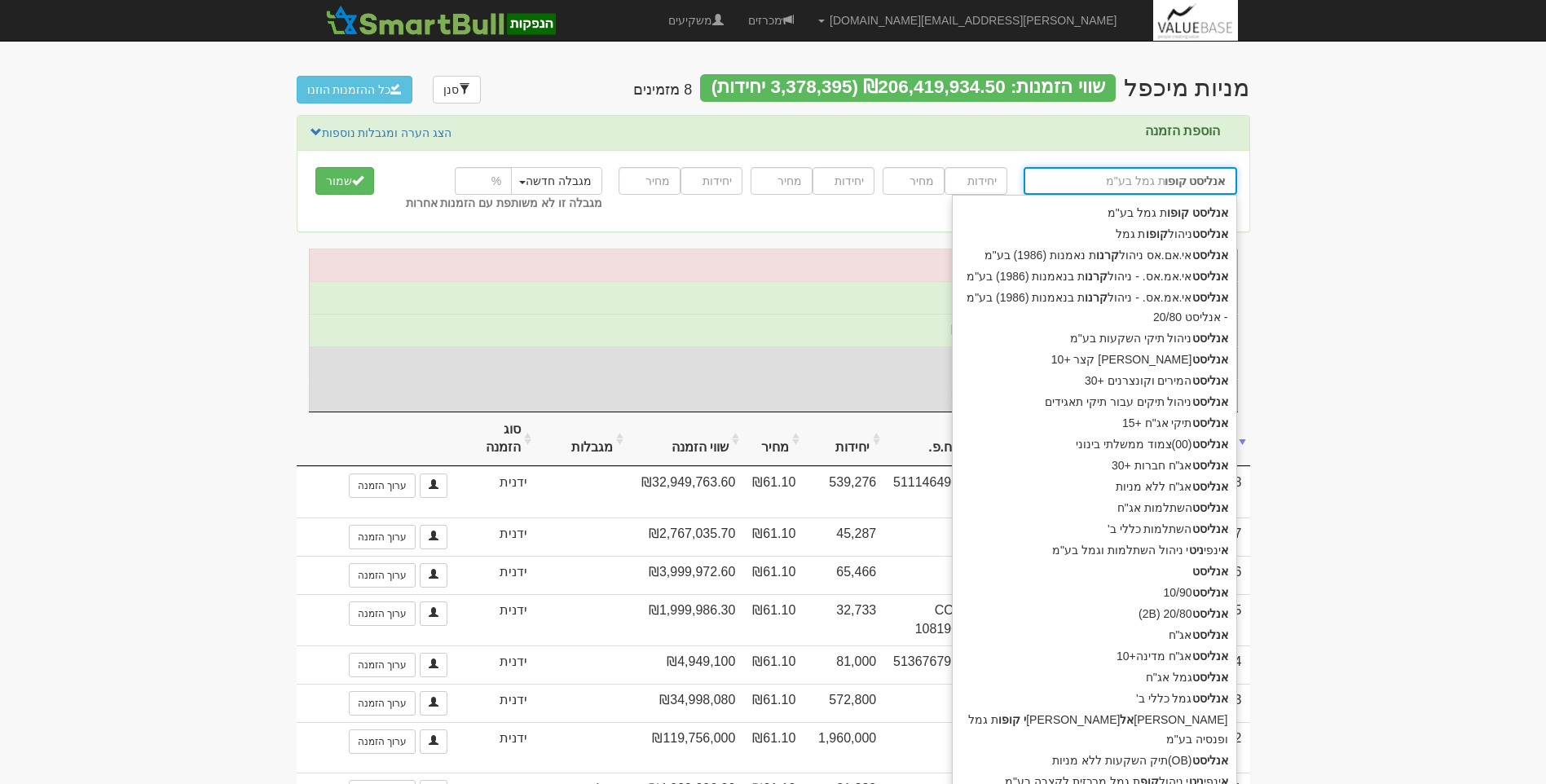
type input "אנליסט קופות"
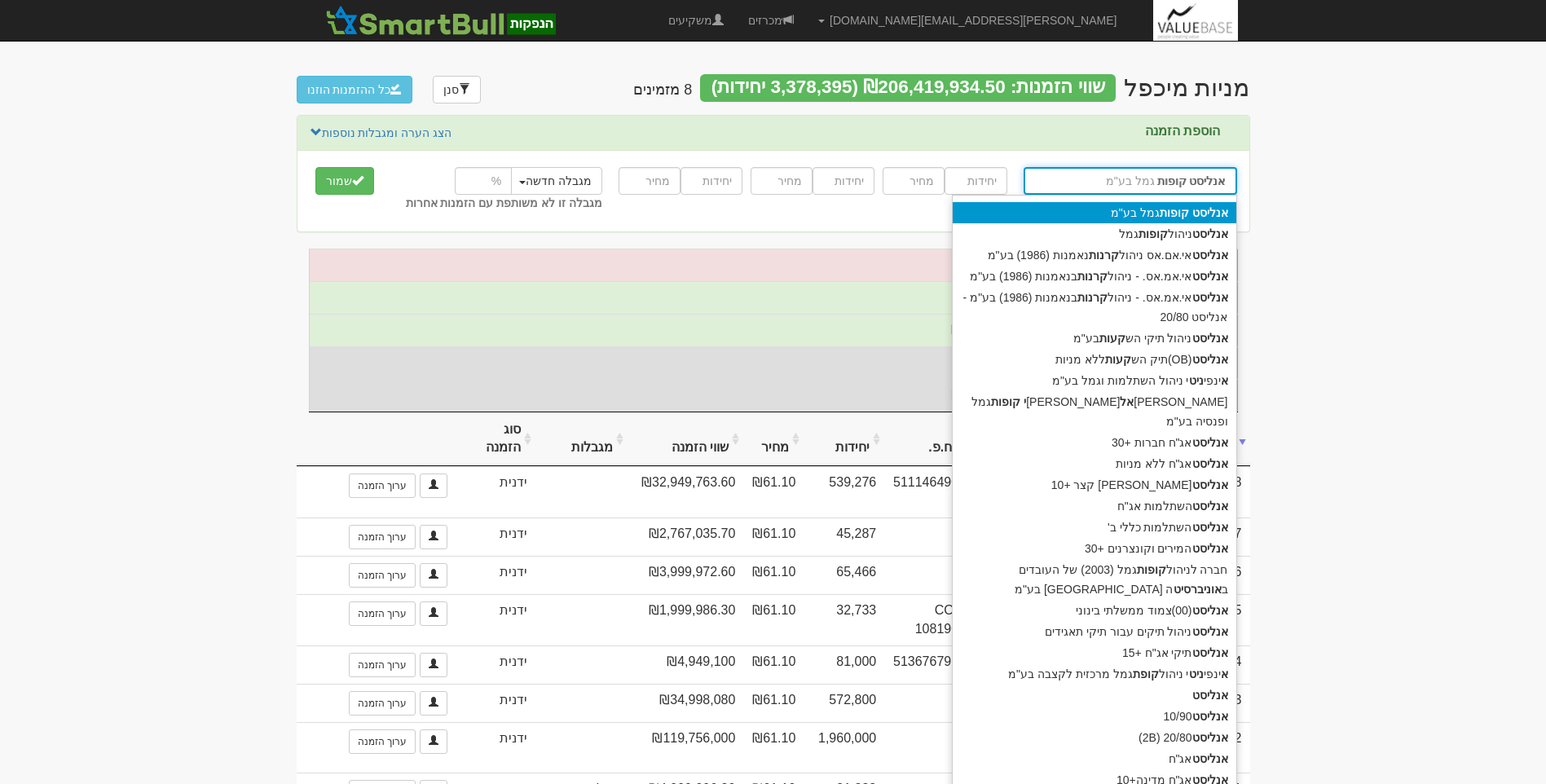
click at [1153, 212] on div "אנליסט קופות גמל בע"מ" at bounding box center [1094, 213] width 283 height 22
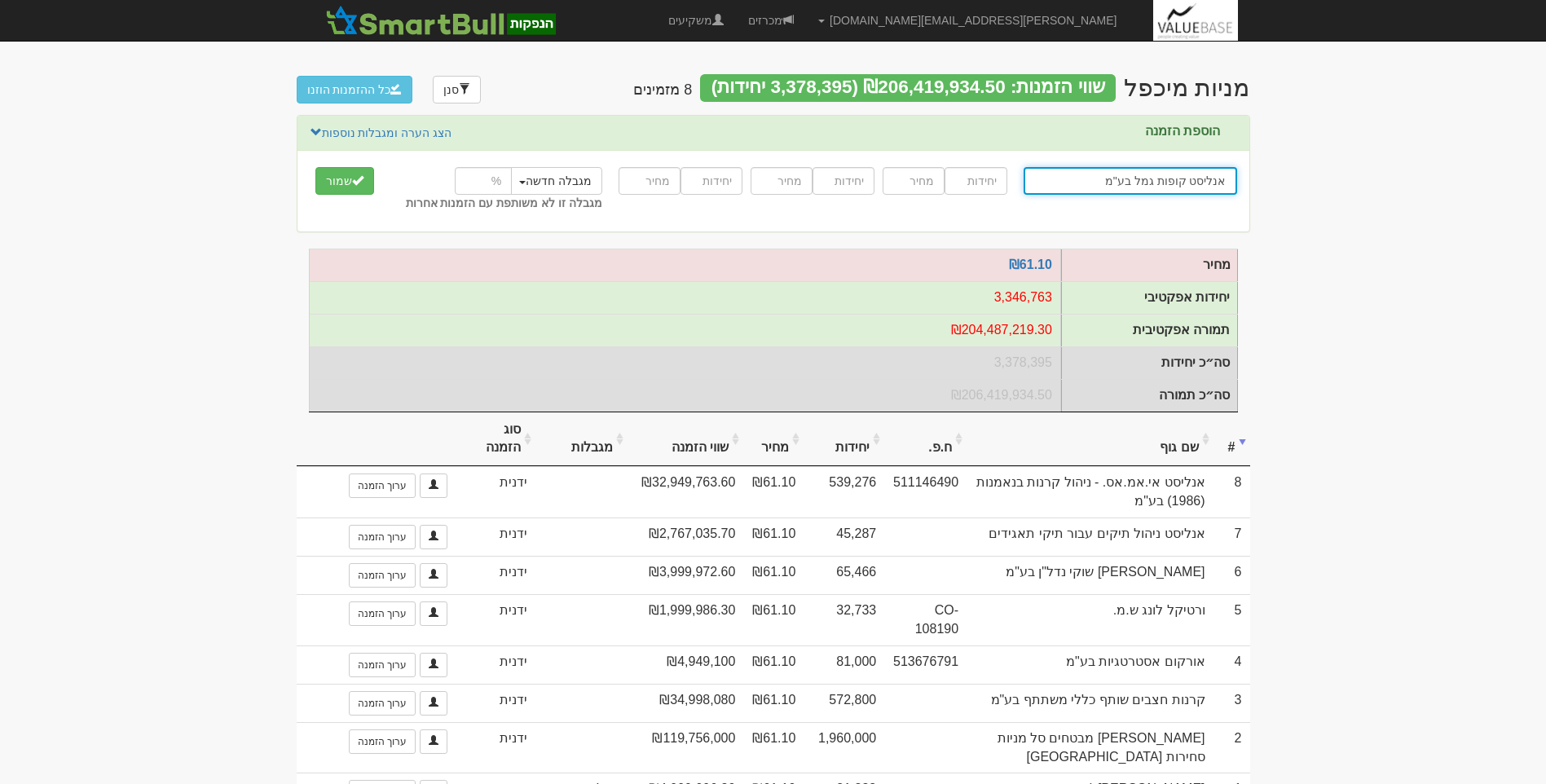
type input "אנליסט קופות גמל בע"מ"
click at [967, 181] on input "number" at bounding box center [975, 181] width 62 height 28
type input "1052290"
click at [923, 186] on input "number" at bounding box center [913, 181] width 62 height 28
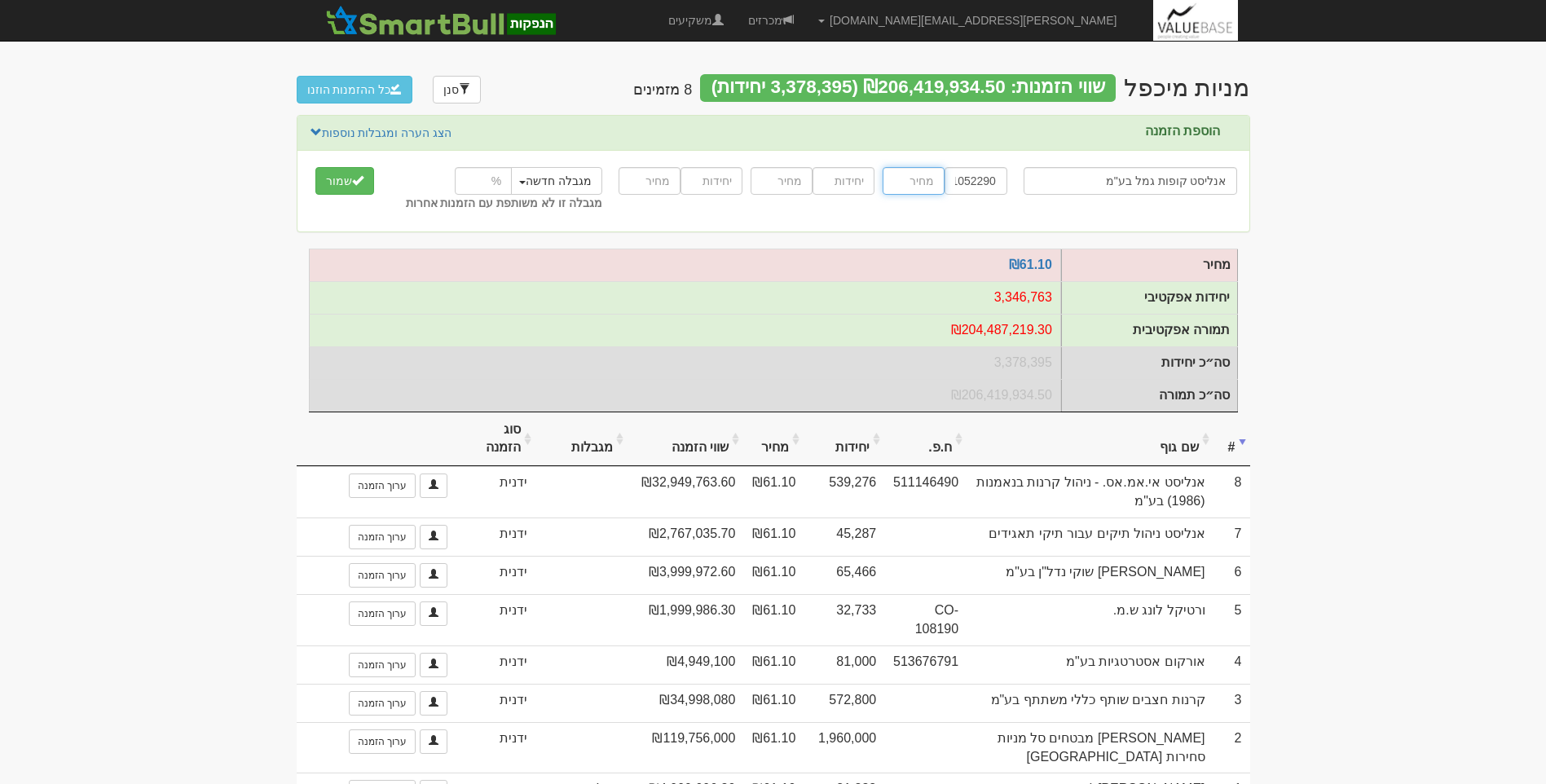
scroll to position [0, 0]
type input "61.1"
click at [352, 181] on span "submit" at bounding box center [357, 180] width 11 height 11
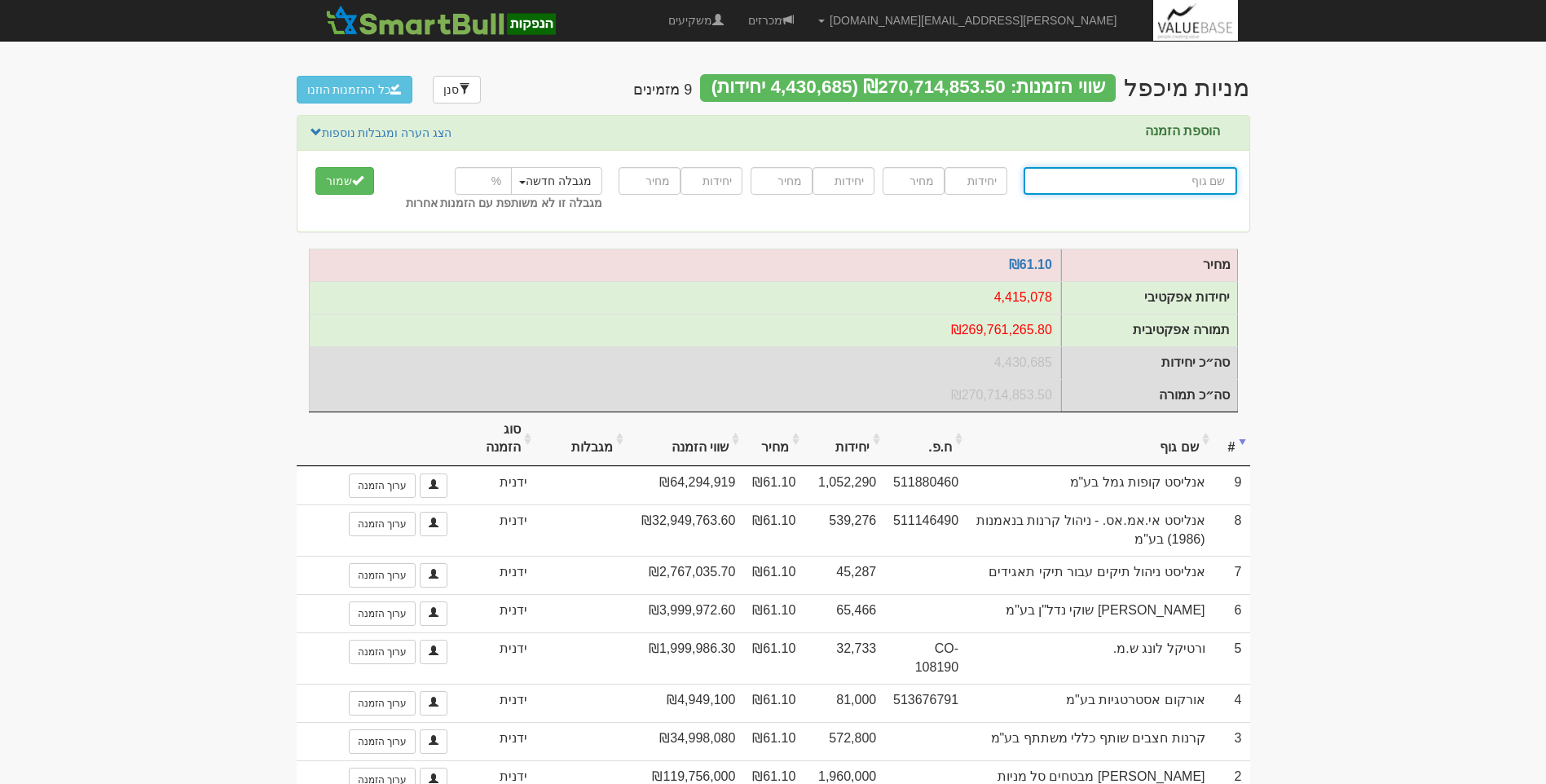
click at [1154, 176] on input "text" at bounding box center [1130, 181] width 213 height 28
type input "א"
type input "אי בי אי 10/90"
type input "אי"
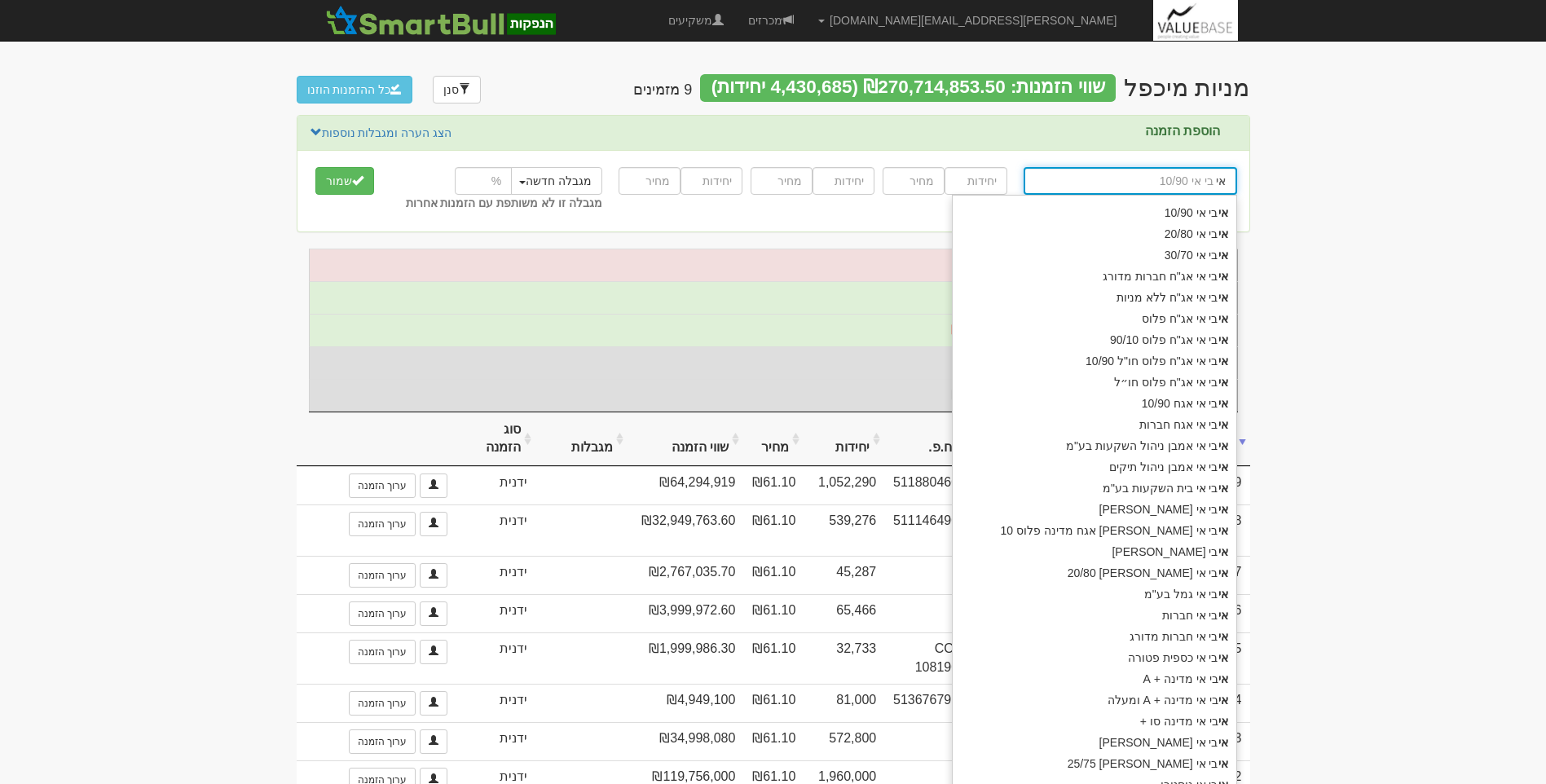
type input "איביאי אמבן"
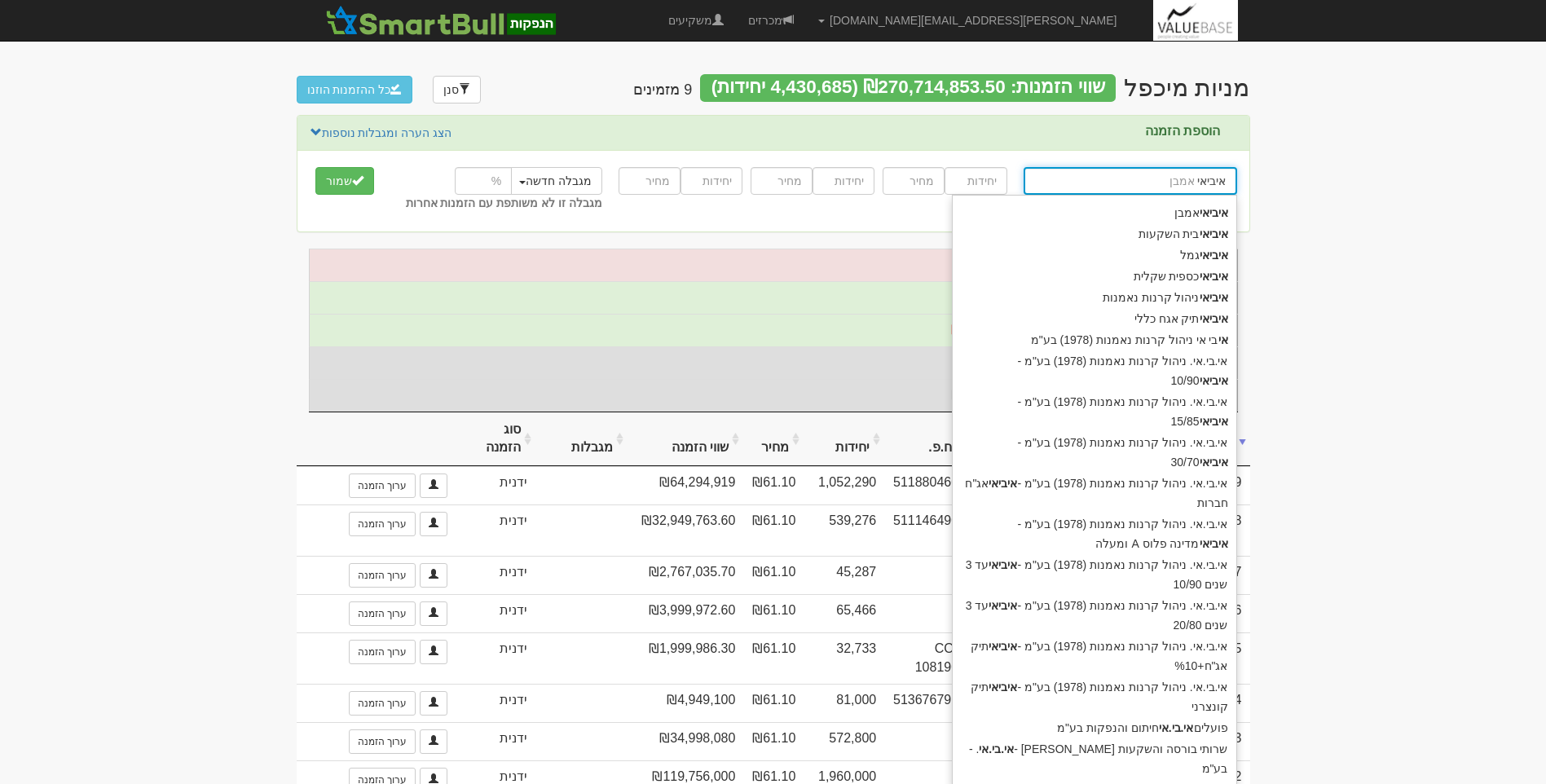
type input "איביאי"
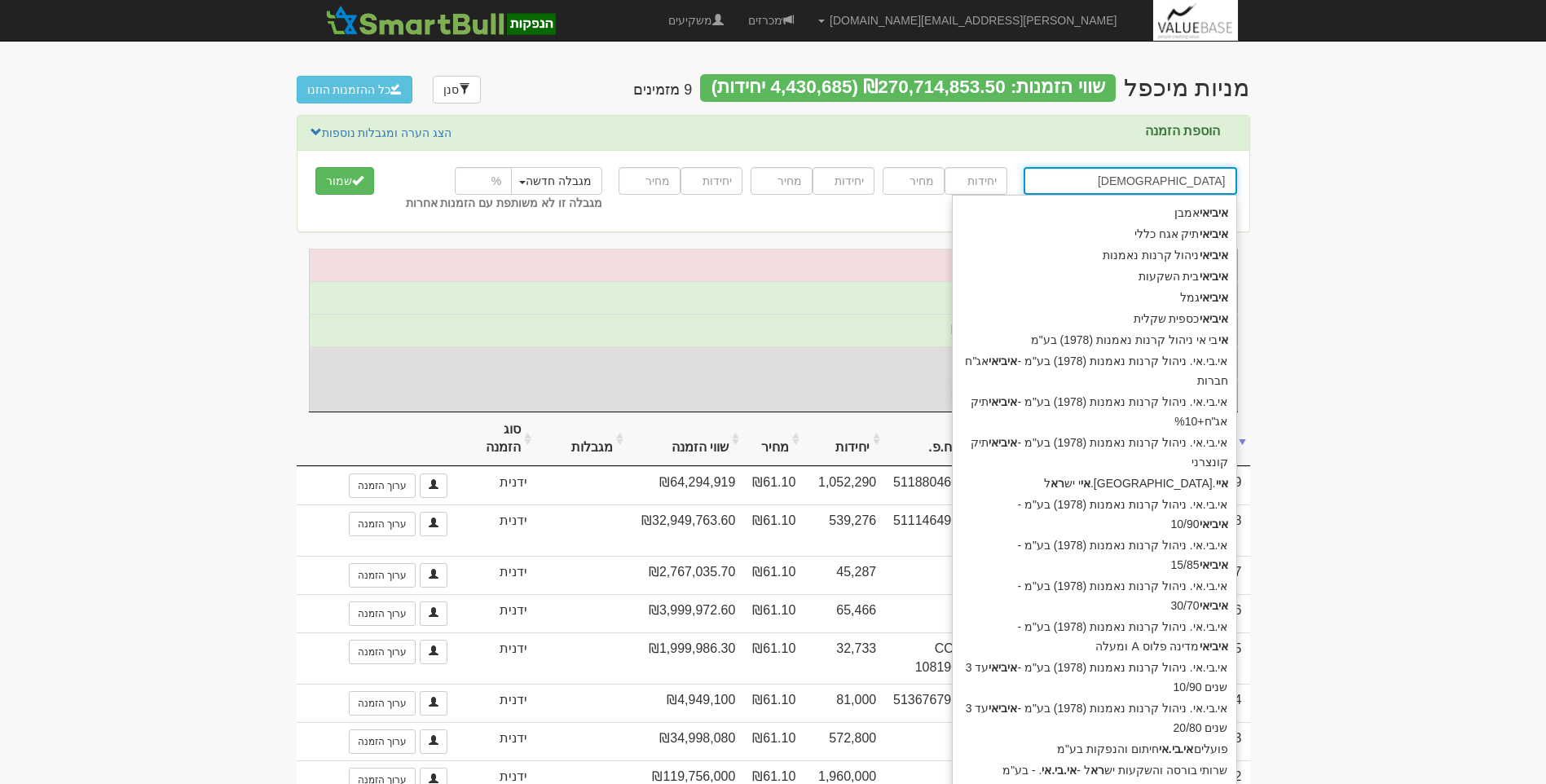
type input "איביאי ר"
type input "איביאי אמבן"
type input "איב"
type input "אי בי אי 10/90"
type input "אי"
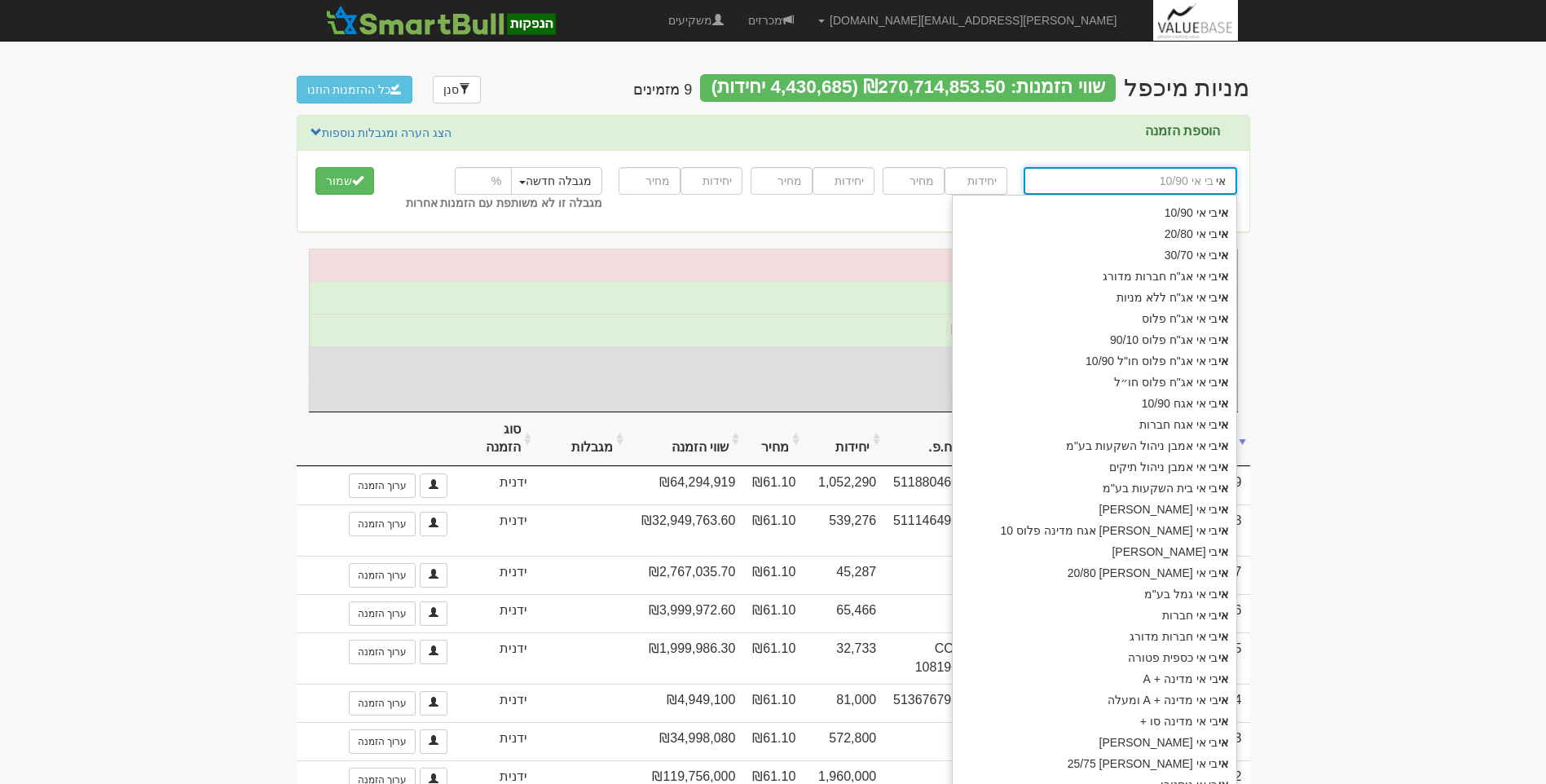
type input "א"
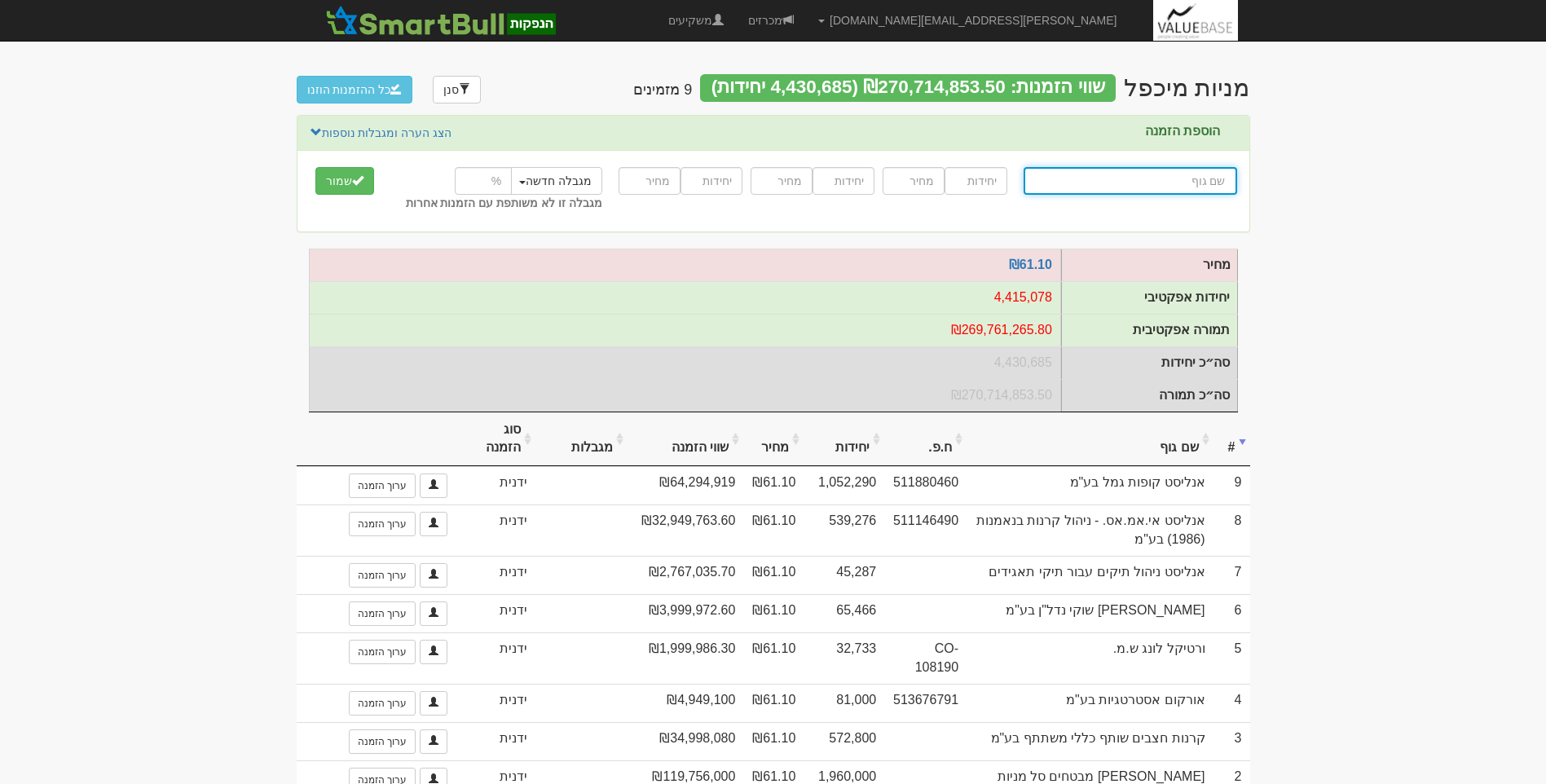
type input "i"
type input "ibI [PERSON_NAME]"
type input "ib"
type input "ibi [PERSON_NAME]"
click at [1162, 182] on input "ibi" at bounding box center [1130, 181] width 213 height 28
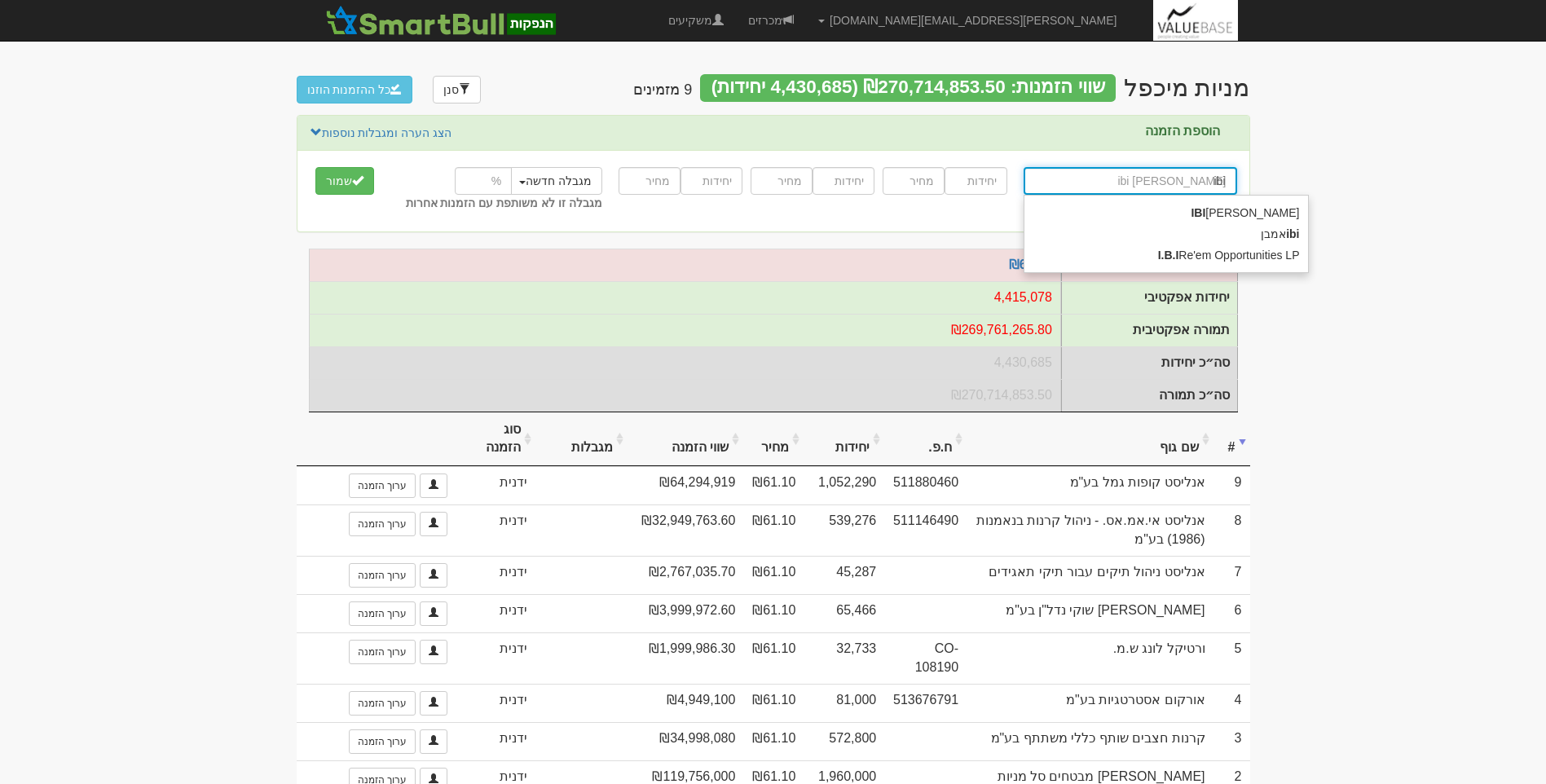
type input "ibi"
click at [1209, 166] on div "ibi ibi IBI ראם גלובל אמבן ibi I.B.I Re'em Opportunities LP" at bounding box center [1130, 185] width 213 height 45
type input "ibi ראם גלובל"
click at [1207, 184] on input "ibi" at bounding box center [1130, 181] width 213 height 28
click at [1210, 184] on input "ibi" at bounding box center [1130, 181] width 213 height 28
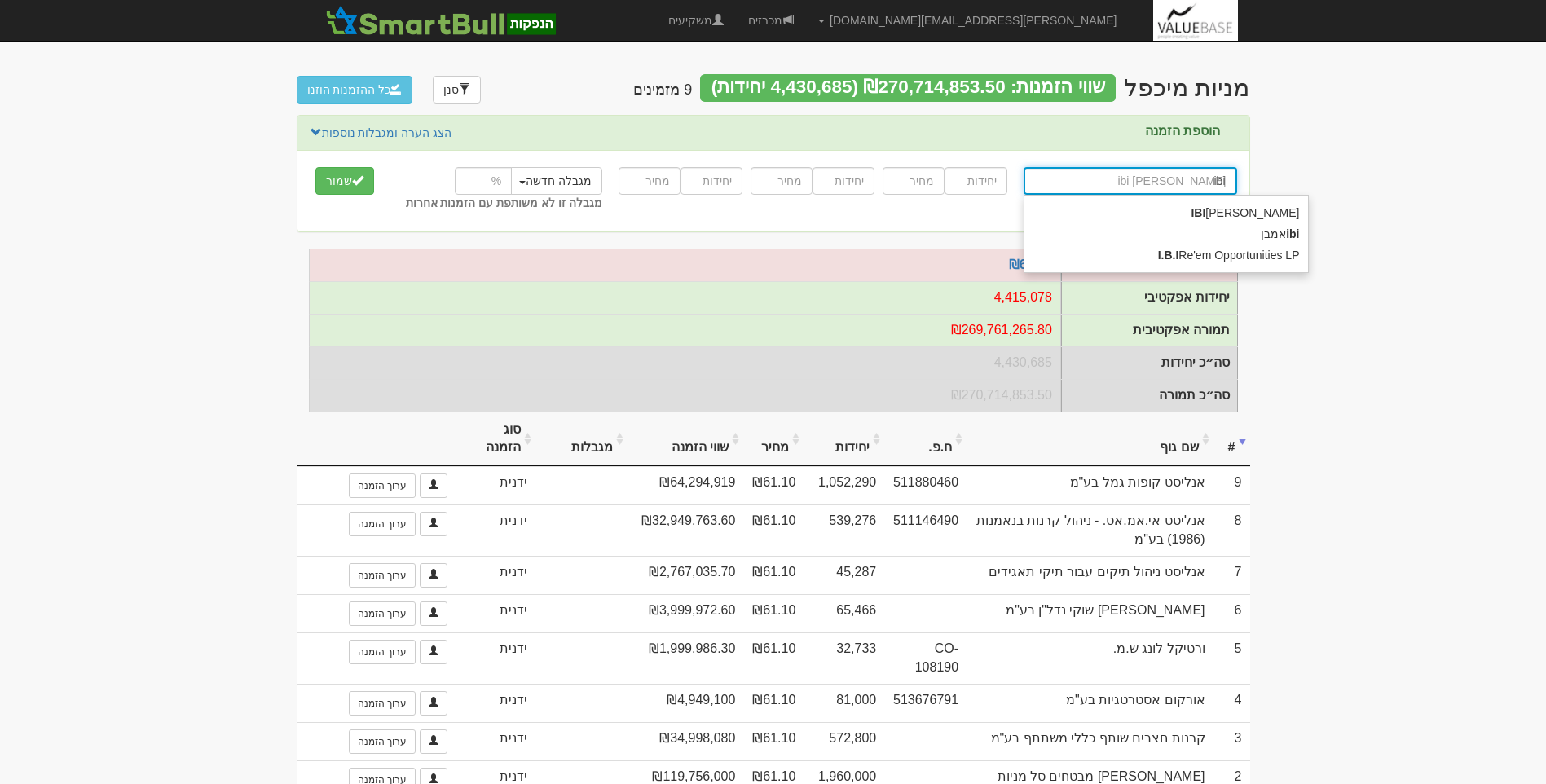
click at [1210, 184] on input "ibi" at bounding box center [1130, 181] width 213 height 28
type input "א"
type input "אי בי אי 10/90"
type input "אי"
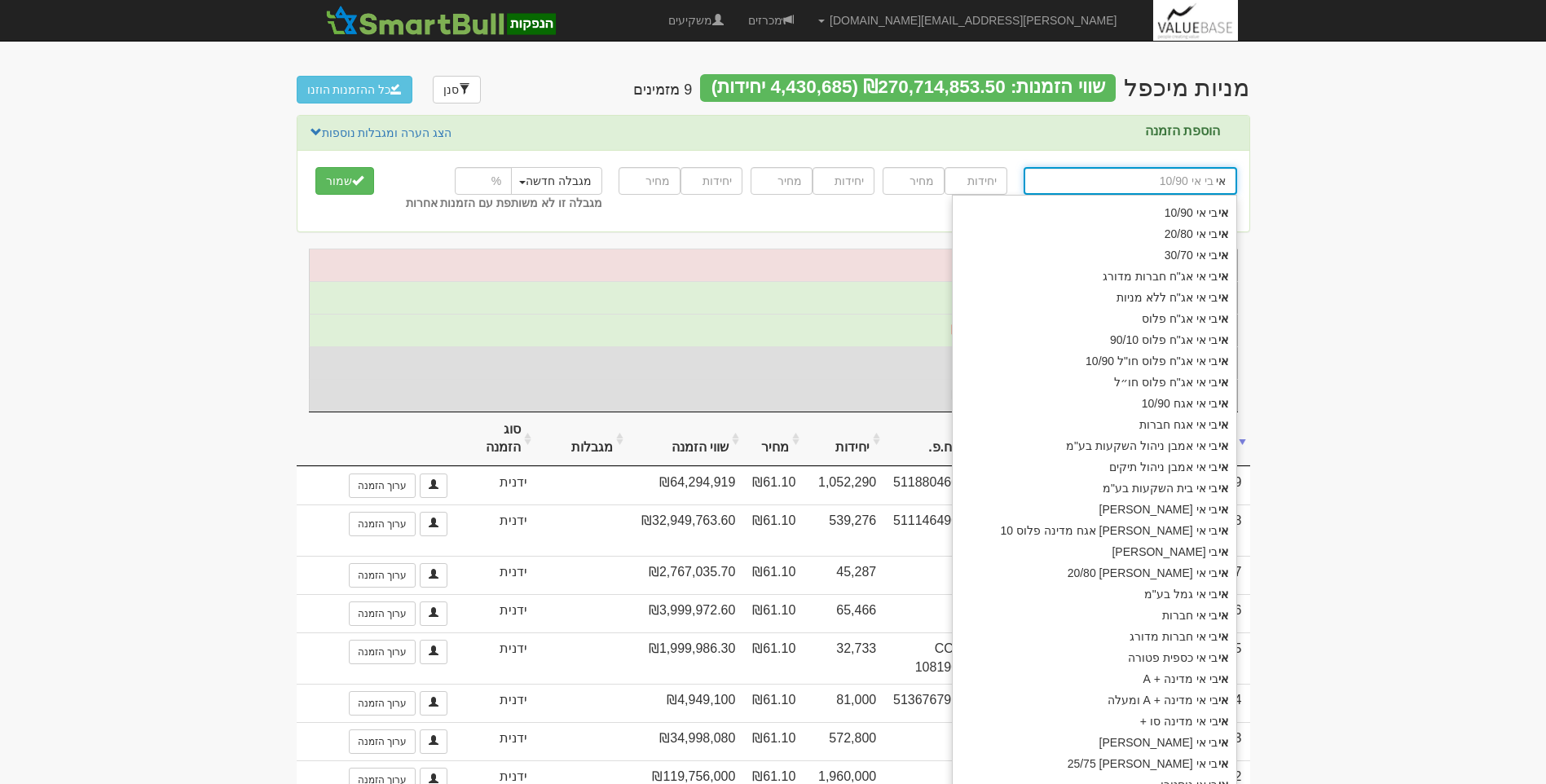
type input "איביאי אמבן"
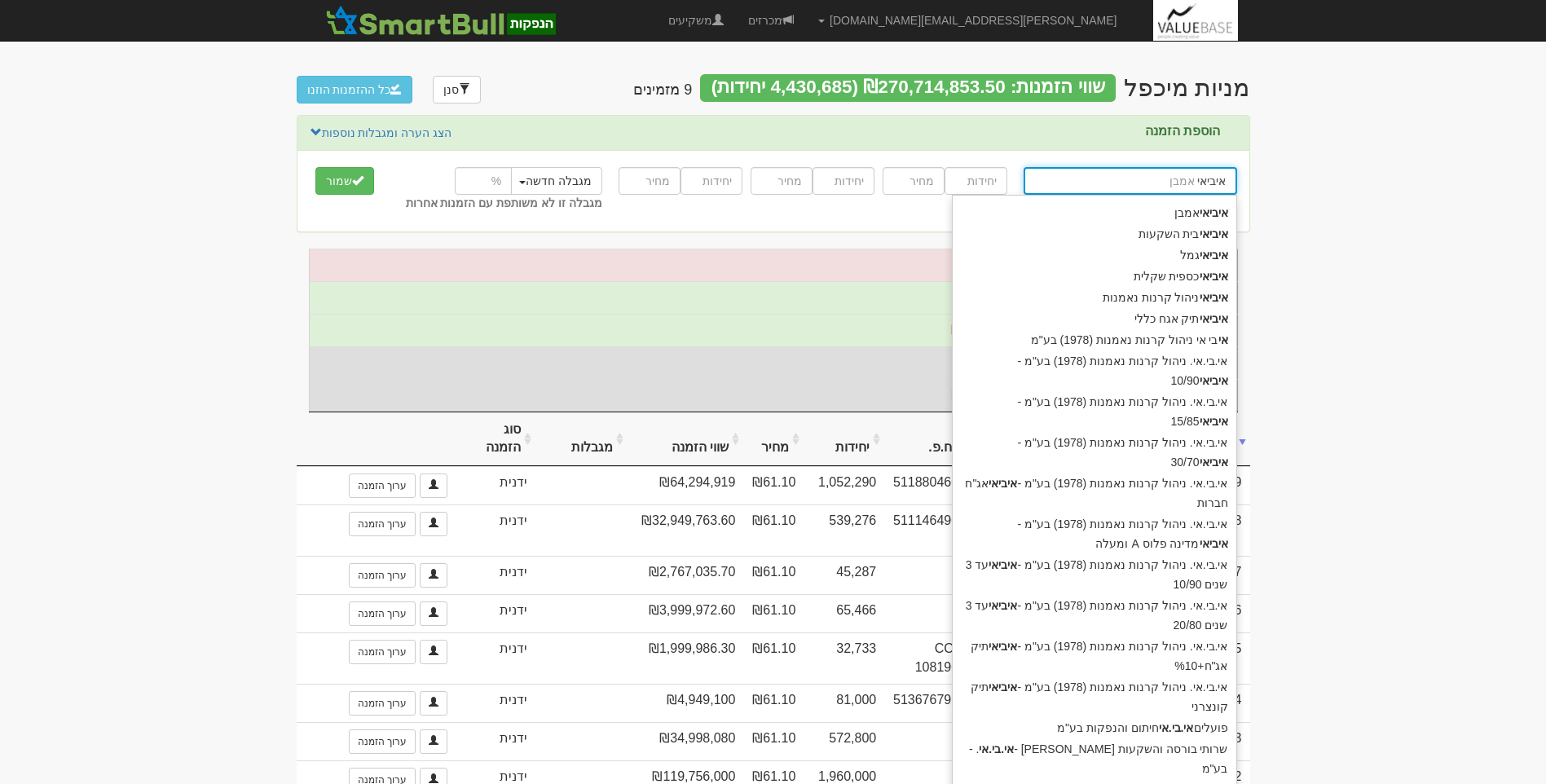
type input "איביאי"
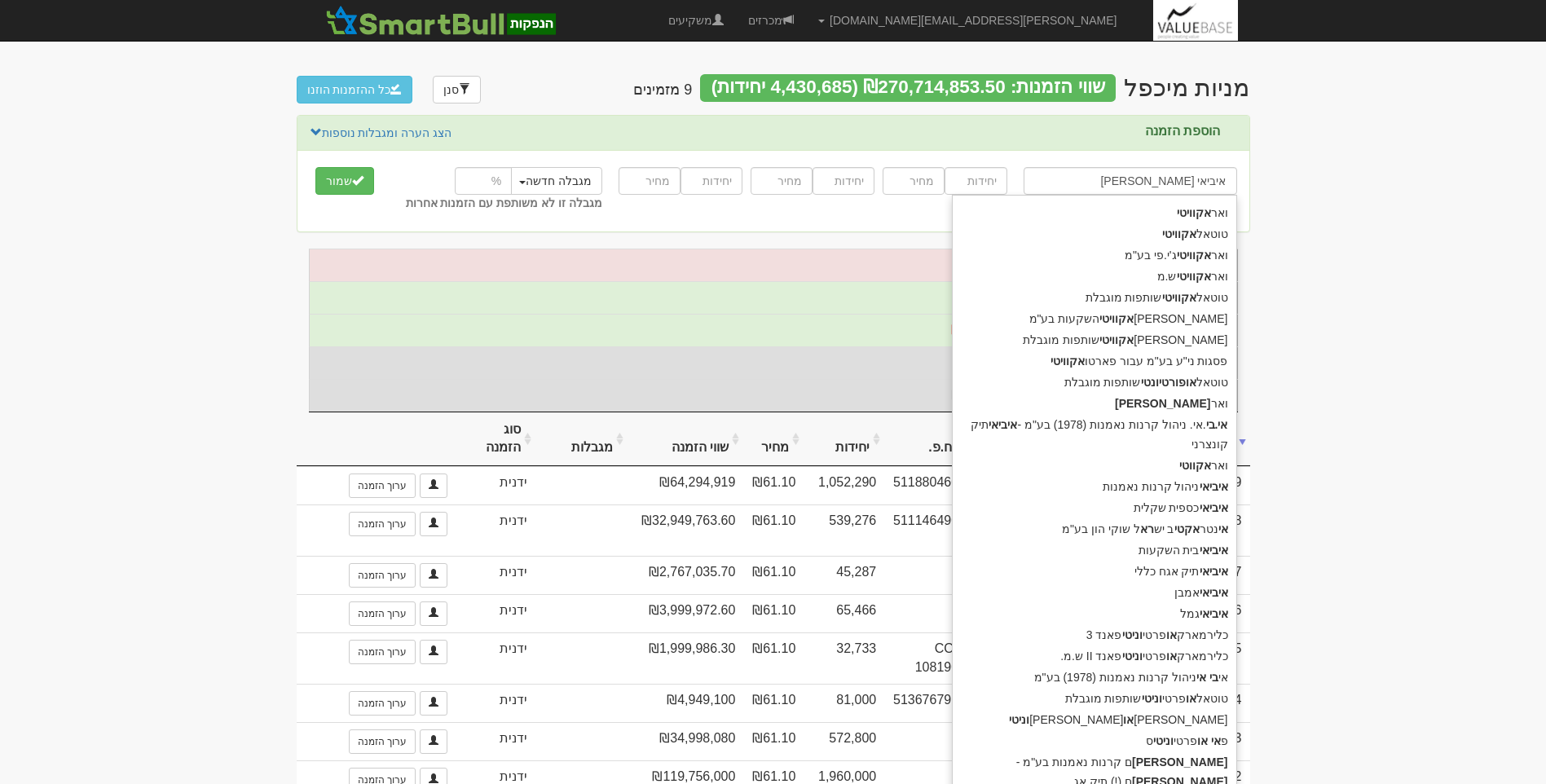
click at [1357, 491] on body "[PERSON_NAME][EMAIL_ADDRESS][DOMAIN_NAME] הגדרות חשבונות הנפקה תבניות הודעות קי…" at bounding box center [773, 463] width 1546 height 927
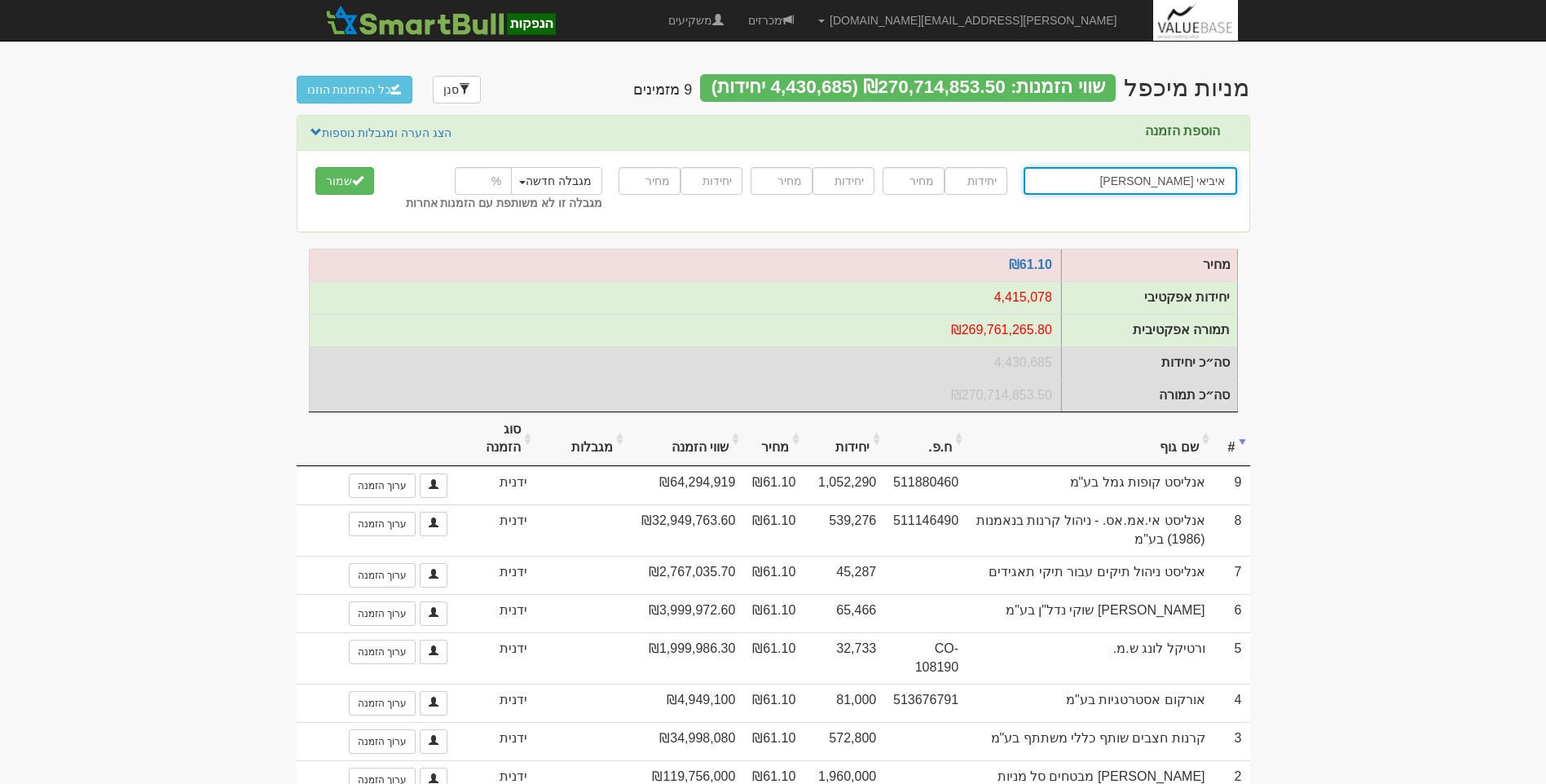
click at [1119, 179] on input "איביאי ראם אקוויטי" at bounding box center [1130, 181] width 213 height 28
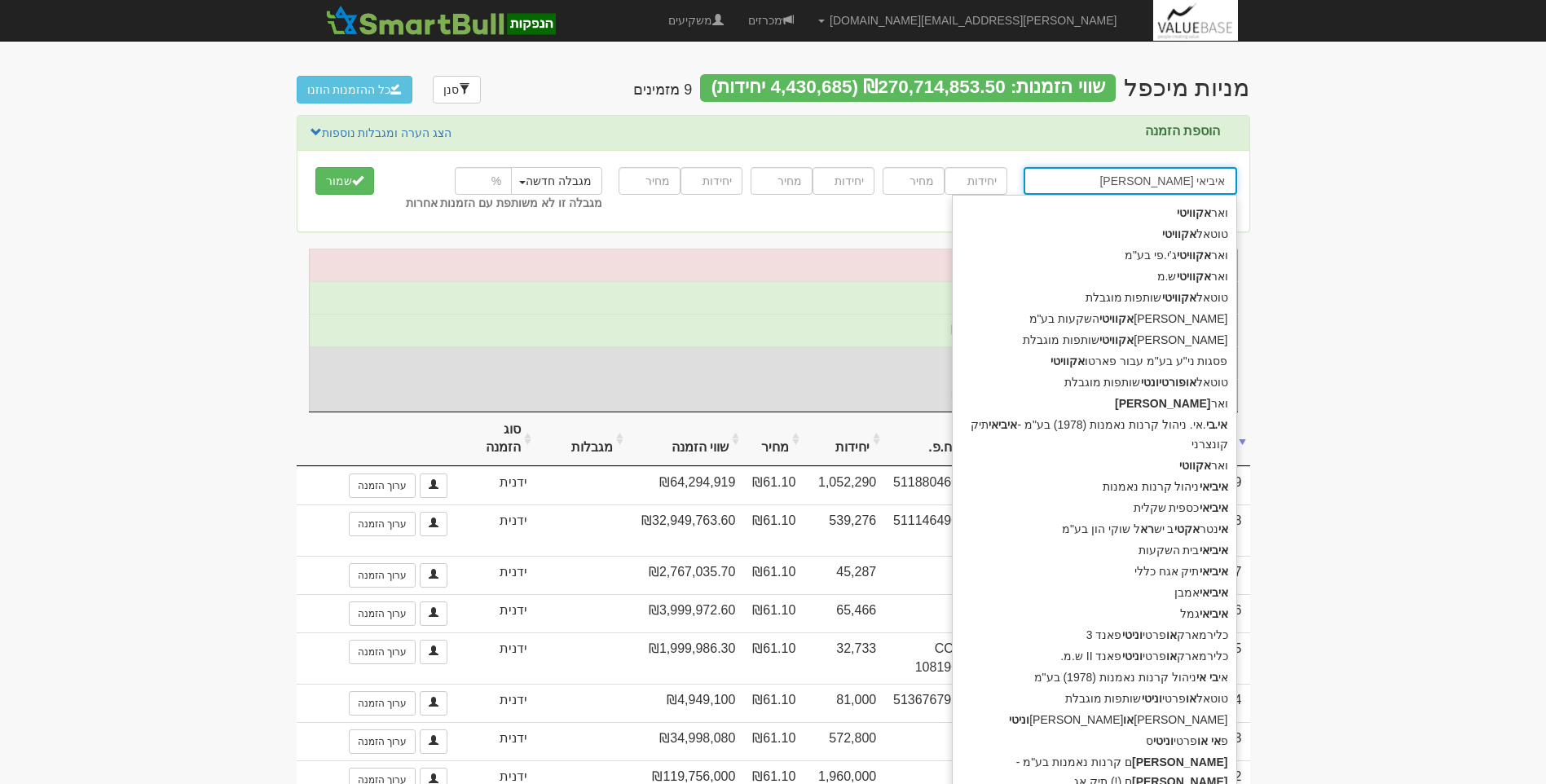
drag, startPoint x: 1119, startPoint y: 179, endPoint x: 1286, endPoint y: 182, distance: 167.0
click at [1286, 182] on body "[PERSON_NAME][EMAIL_ADDRESS][DOMAIN_NAME] הגדרות חשבונות הנפקה תבניות הודעות קי…" at bounding box center [773, 463] width 1546 height 927
type input "i"
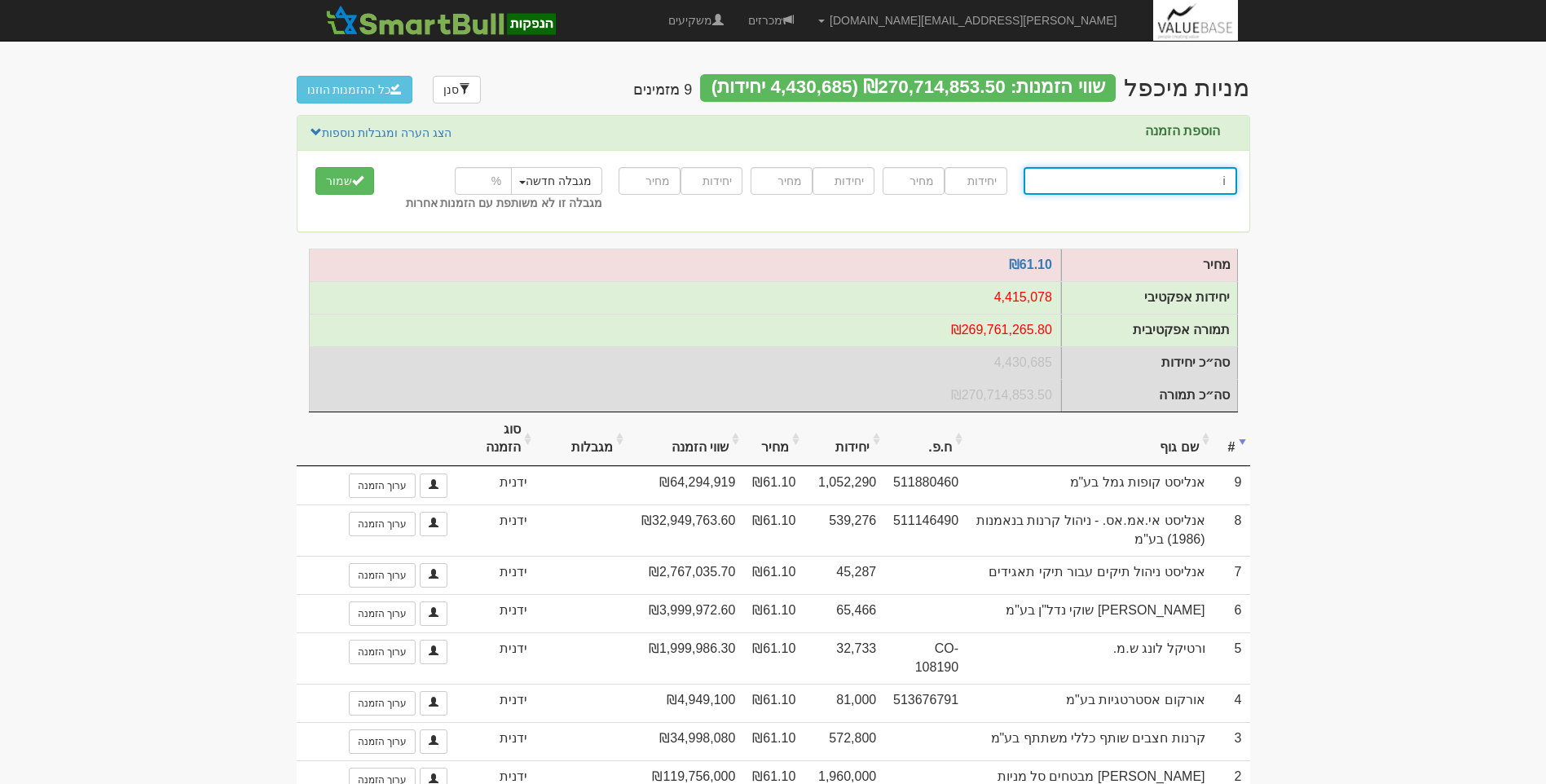
type input "ibI ראם גלובל"
type input "ib"
type input "ibi ראם גלובל"
type input "ibi"
click at [1397, 201] on body "[PERSON_NAME][EMAIL_ADDRESS][DOMAIN_NAME] הגדרות חשבונות הנפקה תבניות הודעות קי…" at bounding box center [773, 463] width 1546 height 927
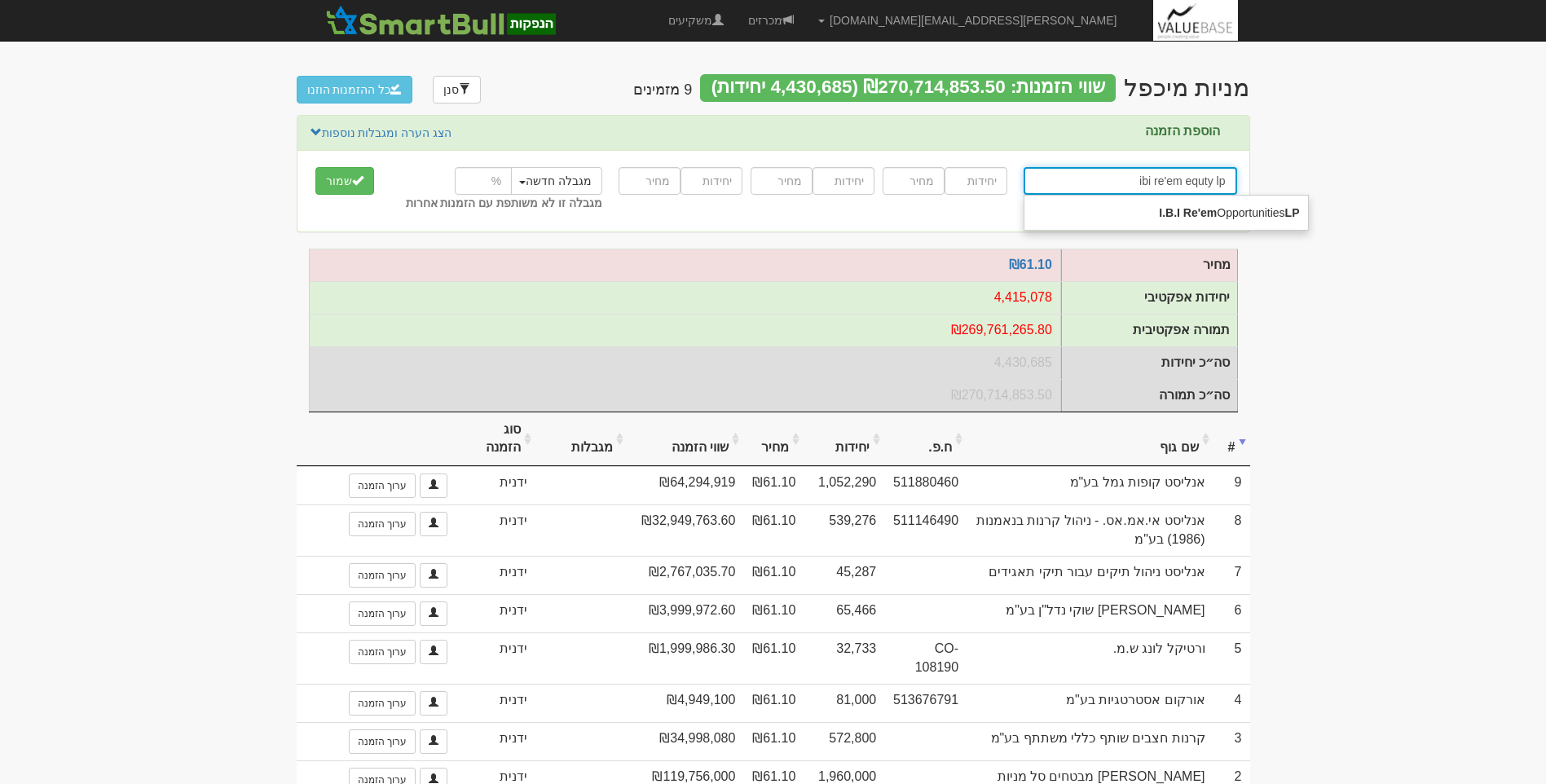
click at [1201, 184] on input "ibi re'em equty lp" at bounding box center [1130, 181] width 213 height 28
click at [1225, 181] on input "ibi re'em equity lp" at bounding box center [1130, 181] width 213 height 28
type input "ibi re'em equity LP"
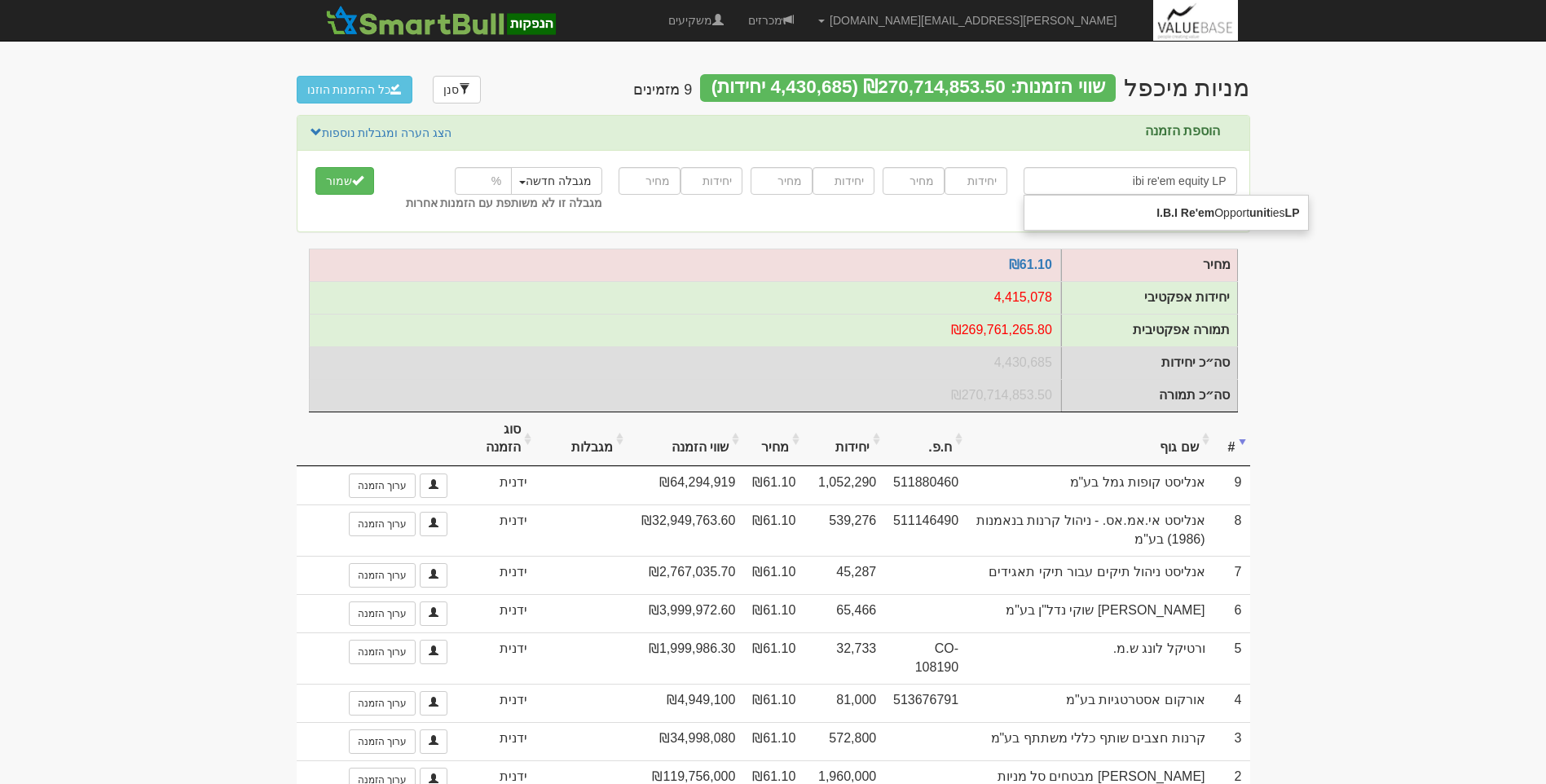
click at [1320, 158] on body "[PERSON_NAME][EMAIL_ADDRESS][DOMAIN_NAME] הגדרות חשבונות הנפקה תבניות הודעות קי…" at bounding box center [773, 463] width 1546 height 927
click at [966, 176] on input "number" at bounding box center [975, 181] width 62 height 28
type input "81833"
click at [909, 184] on input "number" at bounding box center [913, 181] width 62 height 28
type input "61.1"
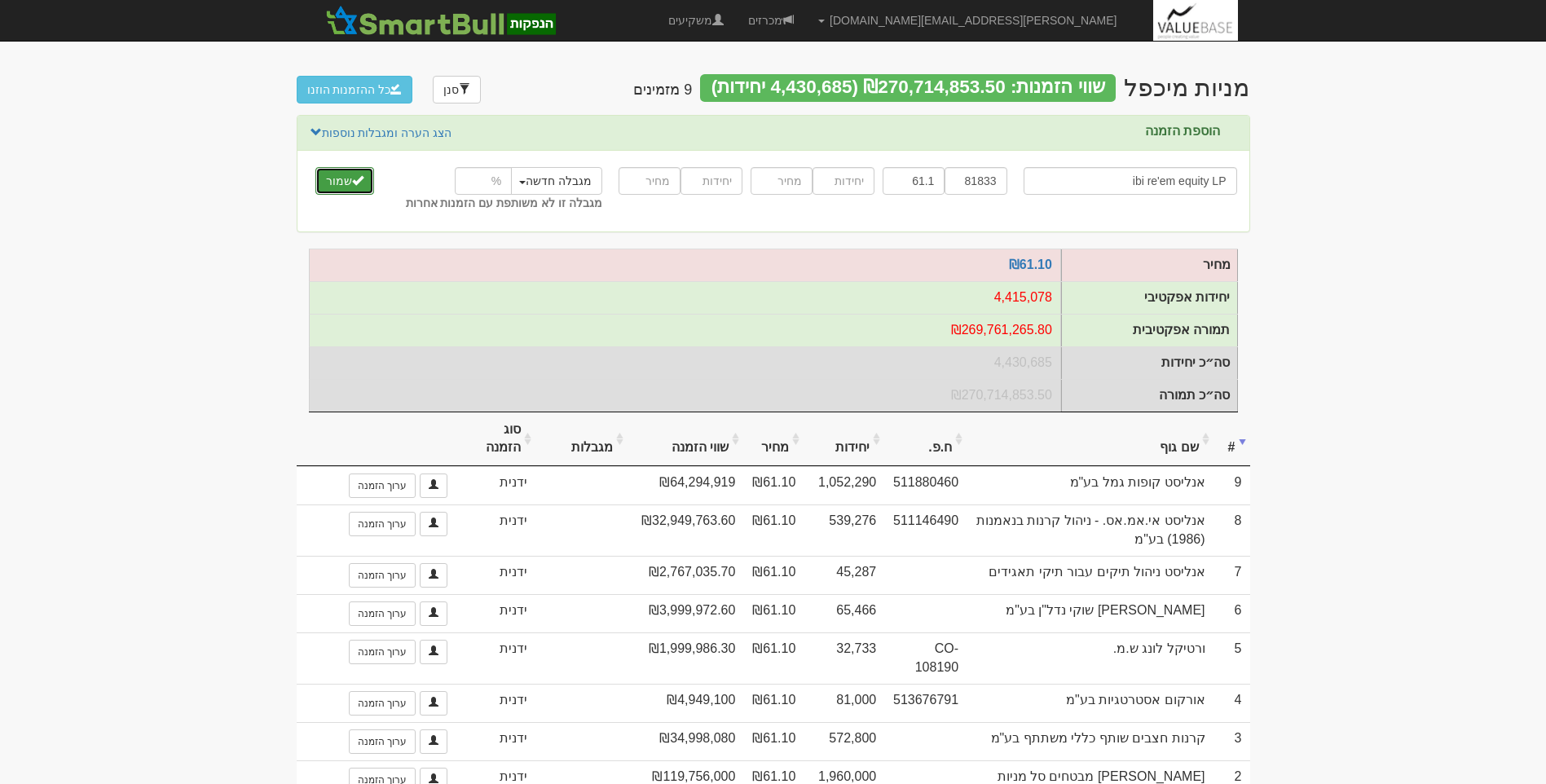
click at [356, 185] on span "submit" at bounding box center [357, 180] width 11 height 11
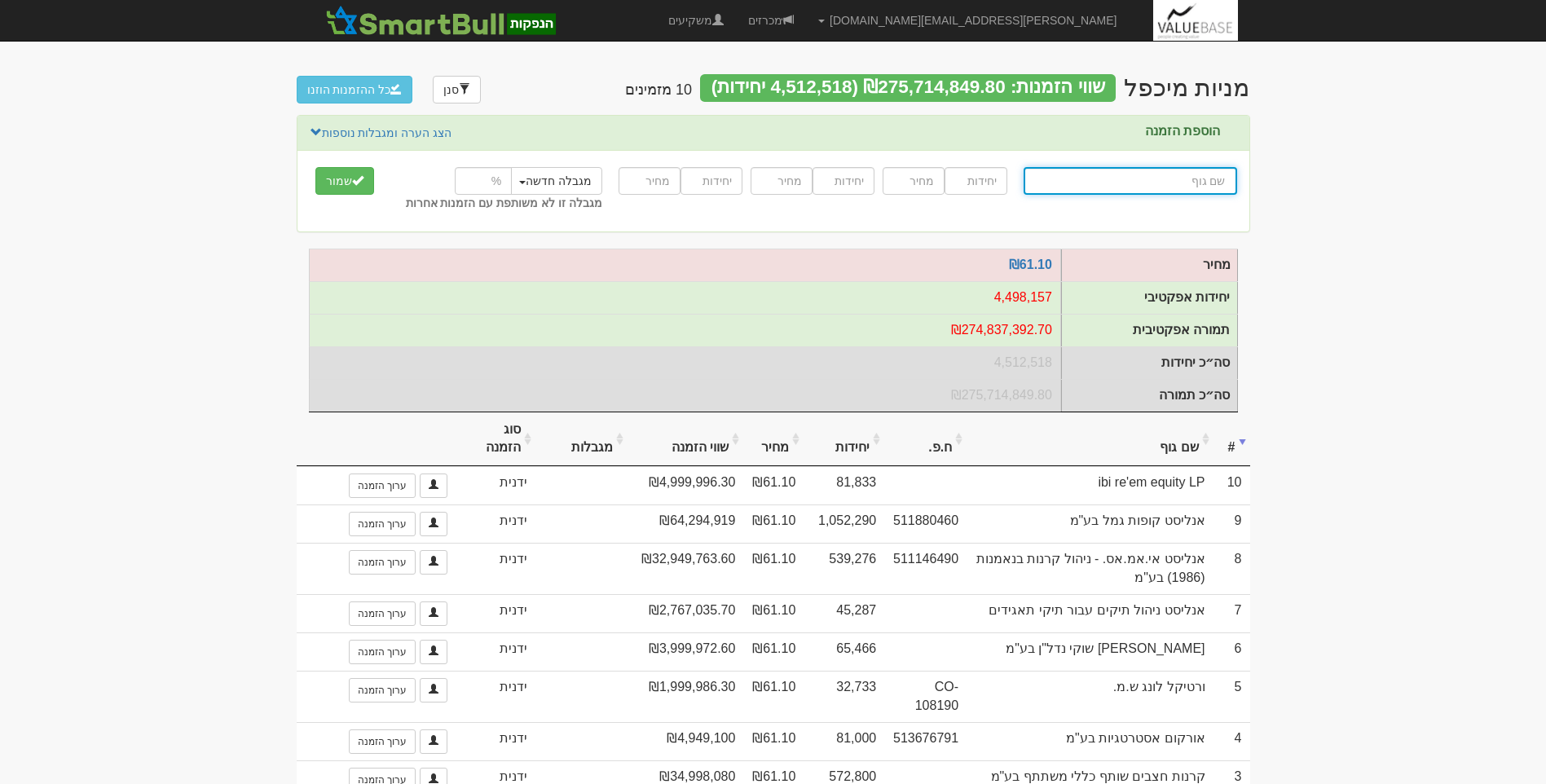
click at [1130, 179] on input "text" at bounding box center [1130, 181] width 213 height 28
type input "קר"
type input "קרן אופטימוס שותפות מוגבלת"
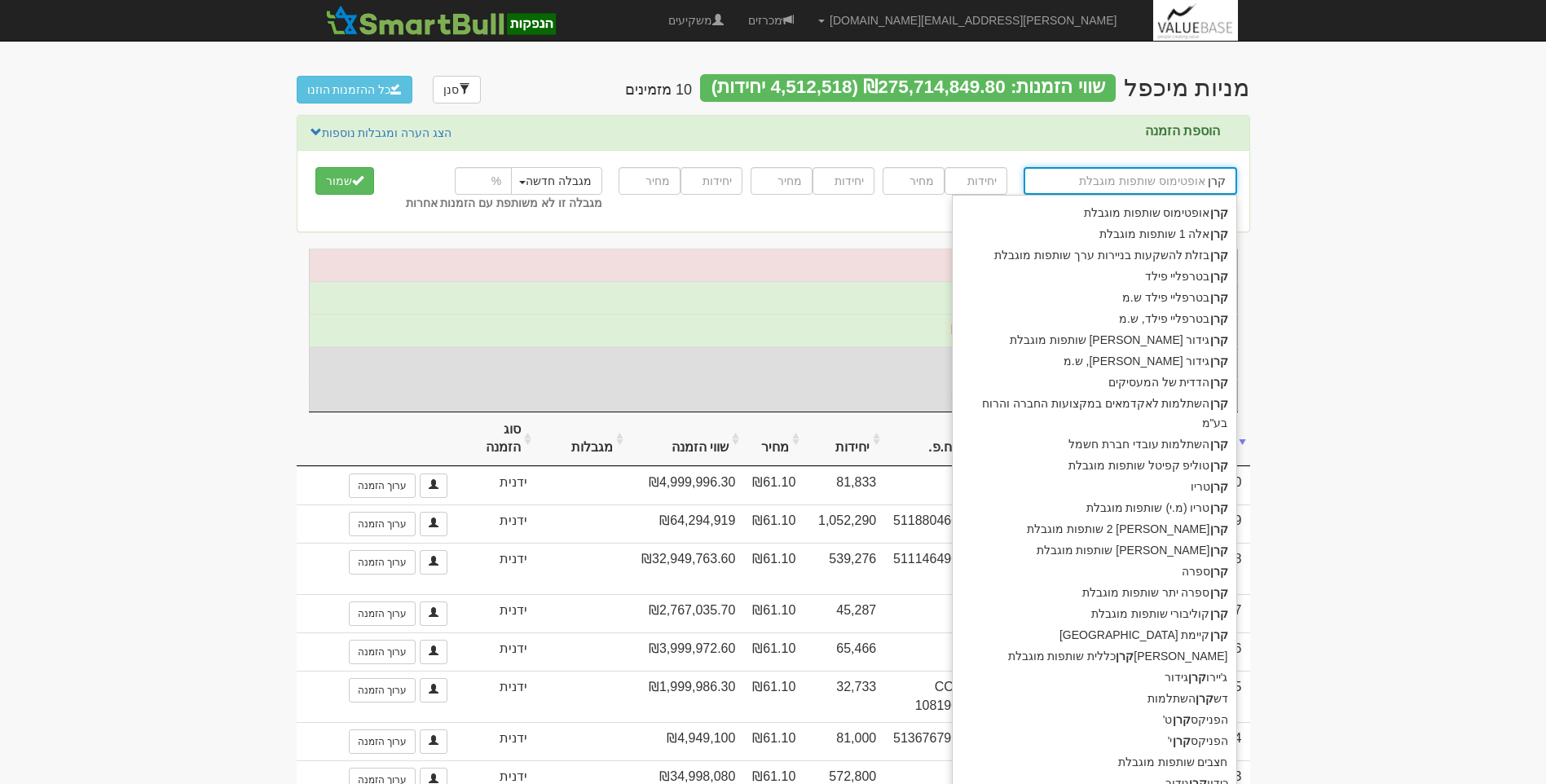
type input "קרן"
type input "קרן ט"
type input "קרן טוליפ קפיטל שותפות מוגבלת"
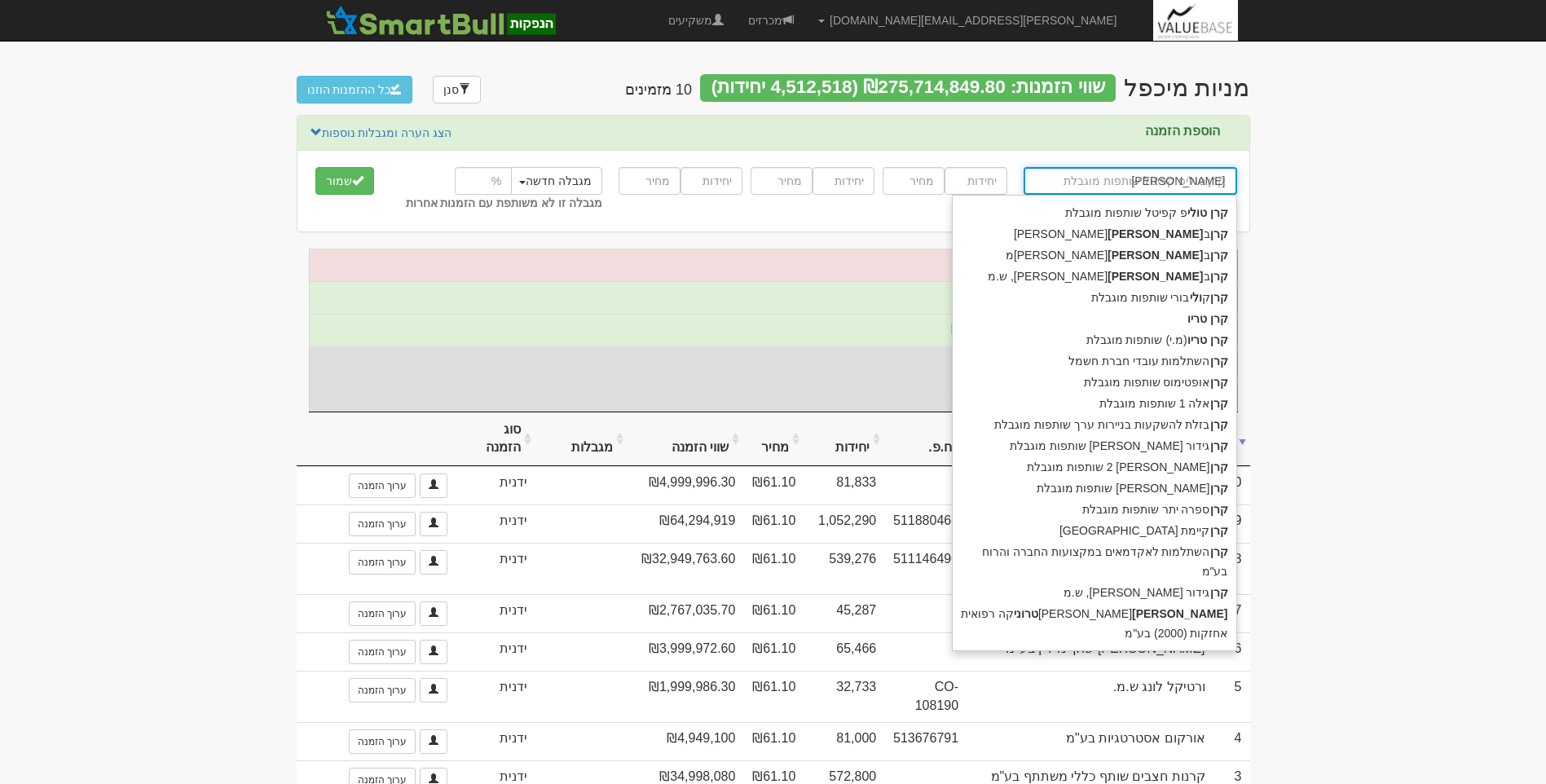
type input "קרן טוליפ"
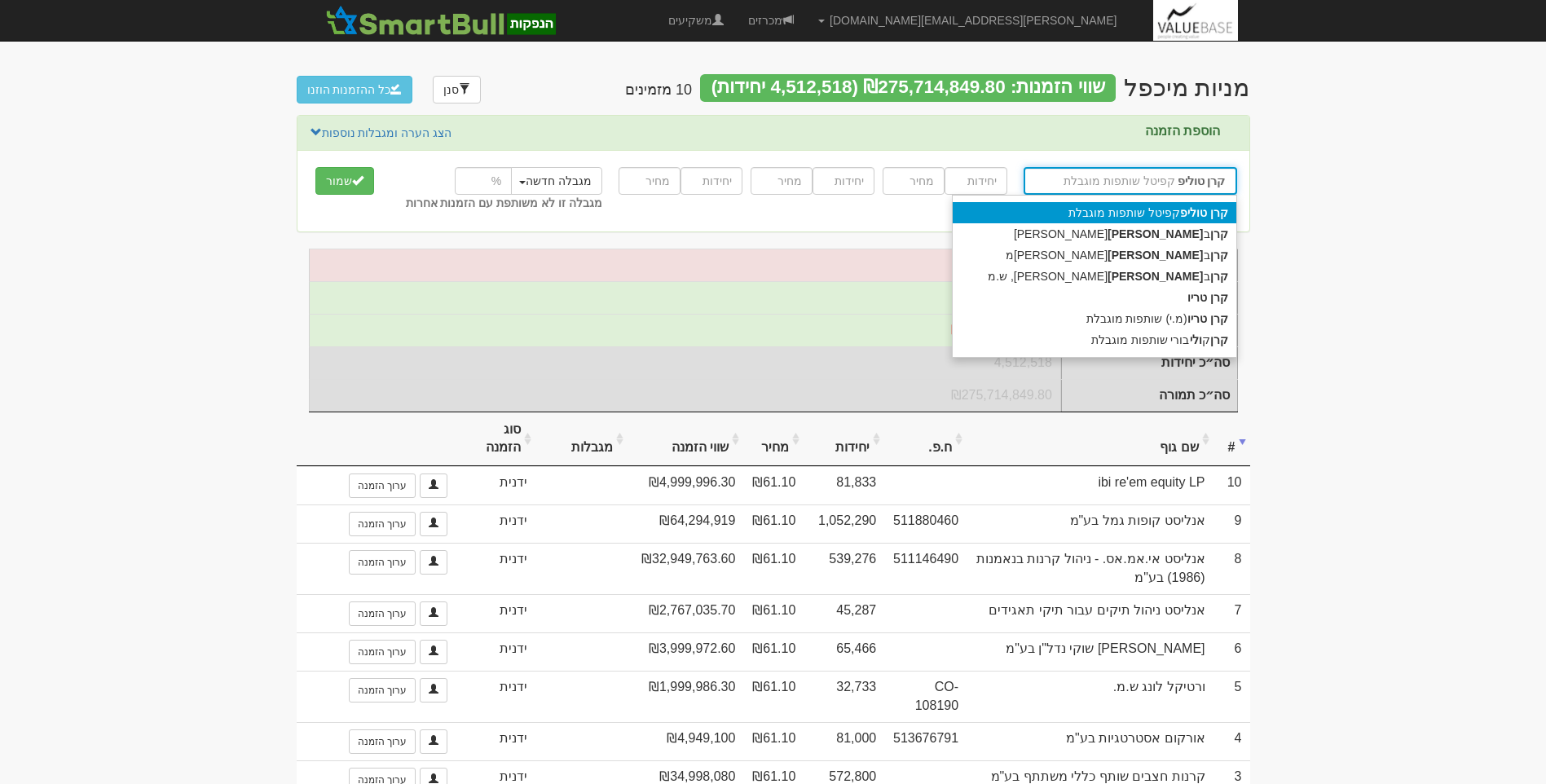
click at [1139, 213] on div "קרן טוליפ קפיטל שותפות מוגבלת" at bounding box center [1094, 213] width 283 height 22
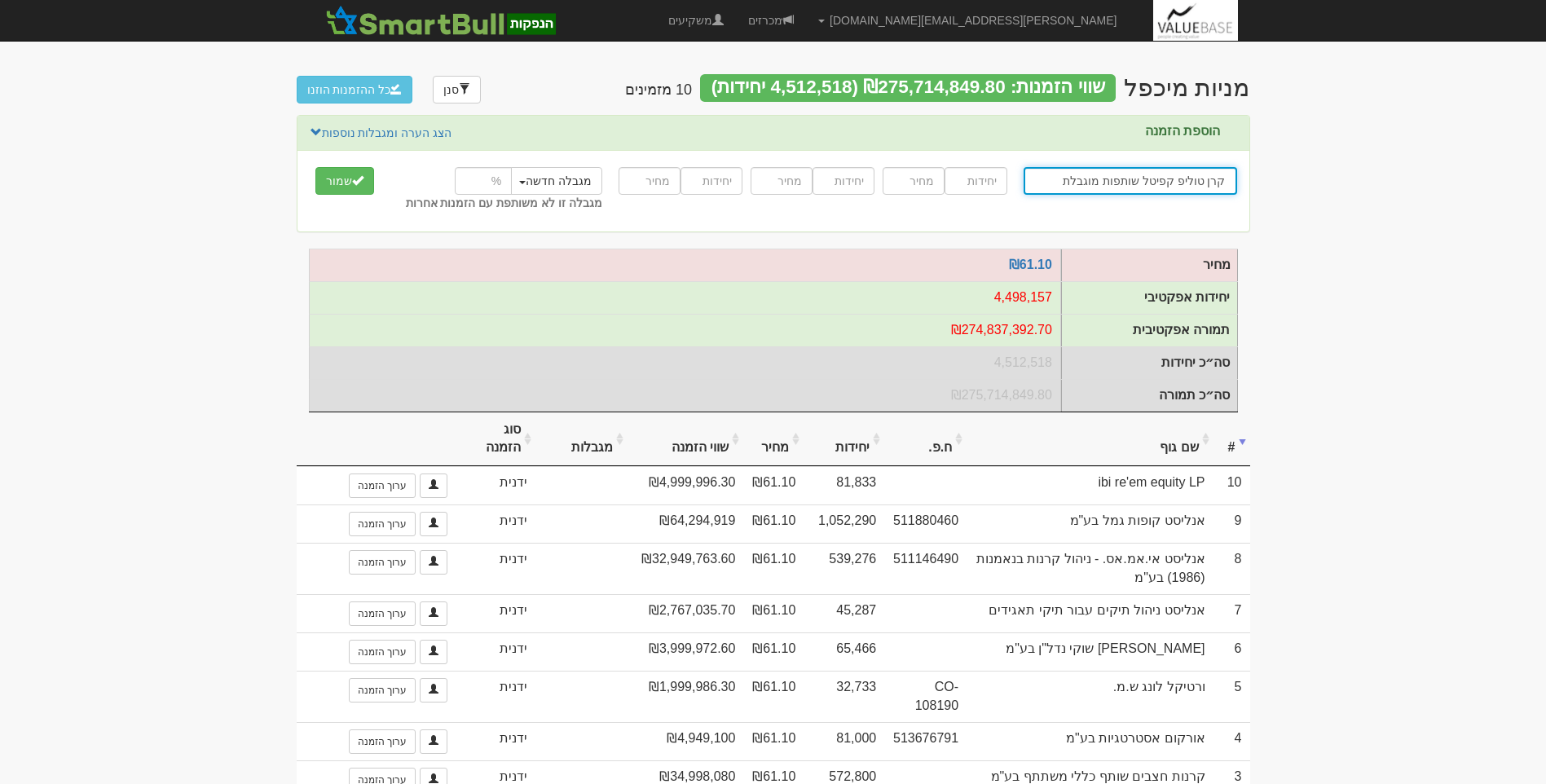
type input "קרן טוליפ קפיטל שותפות מוגבלת"
click at [961, 178] on input "number" at bounding box center [975, 181] width 62 height 28
type input "85000"
click at [931, 182] on input "number" at bounding box center [913, 181] width 62 height 28
type input "61.1"
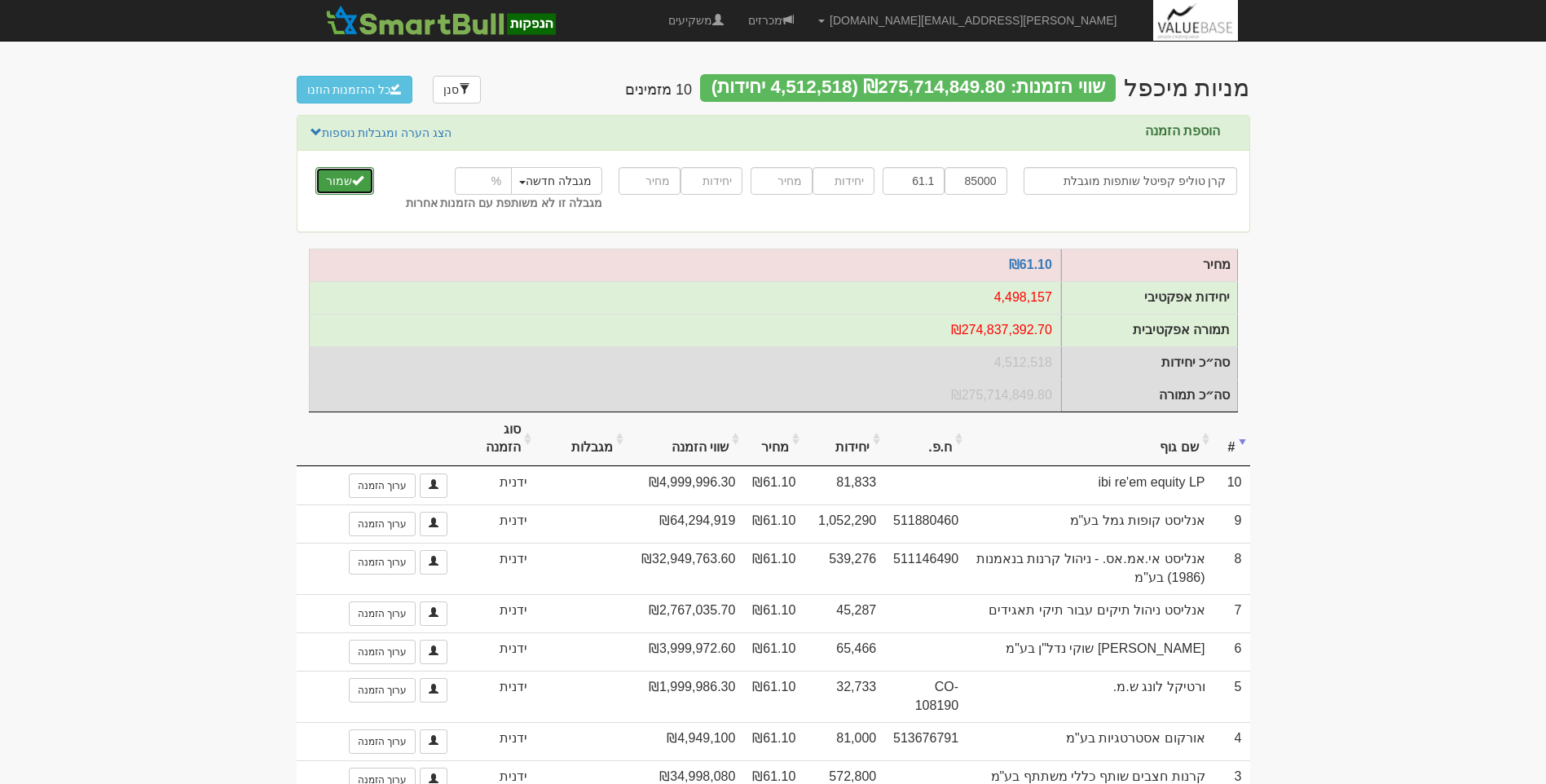
click at [356, 184] on span "submit" at bounding box center [357, 180] width 11 height 11
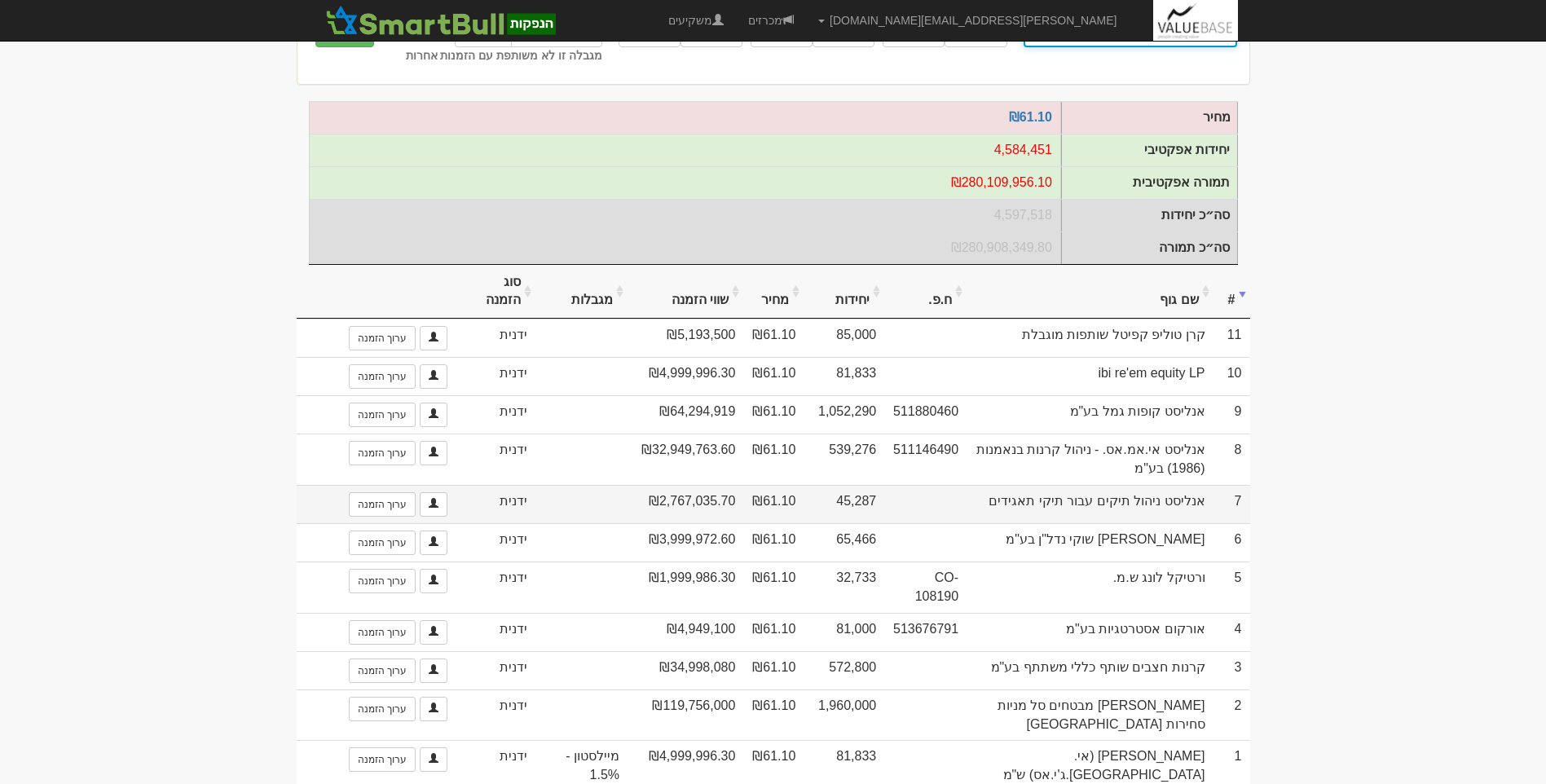
scroll to position [163, 0]
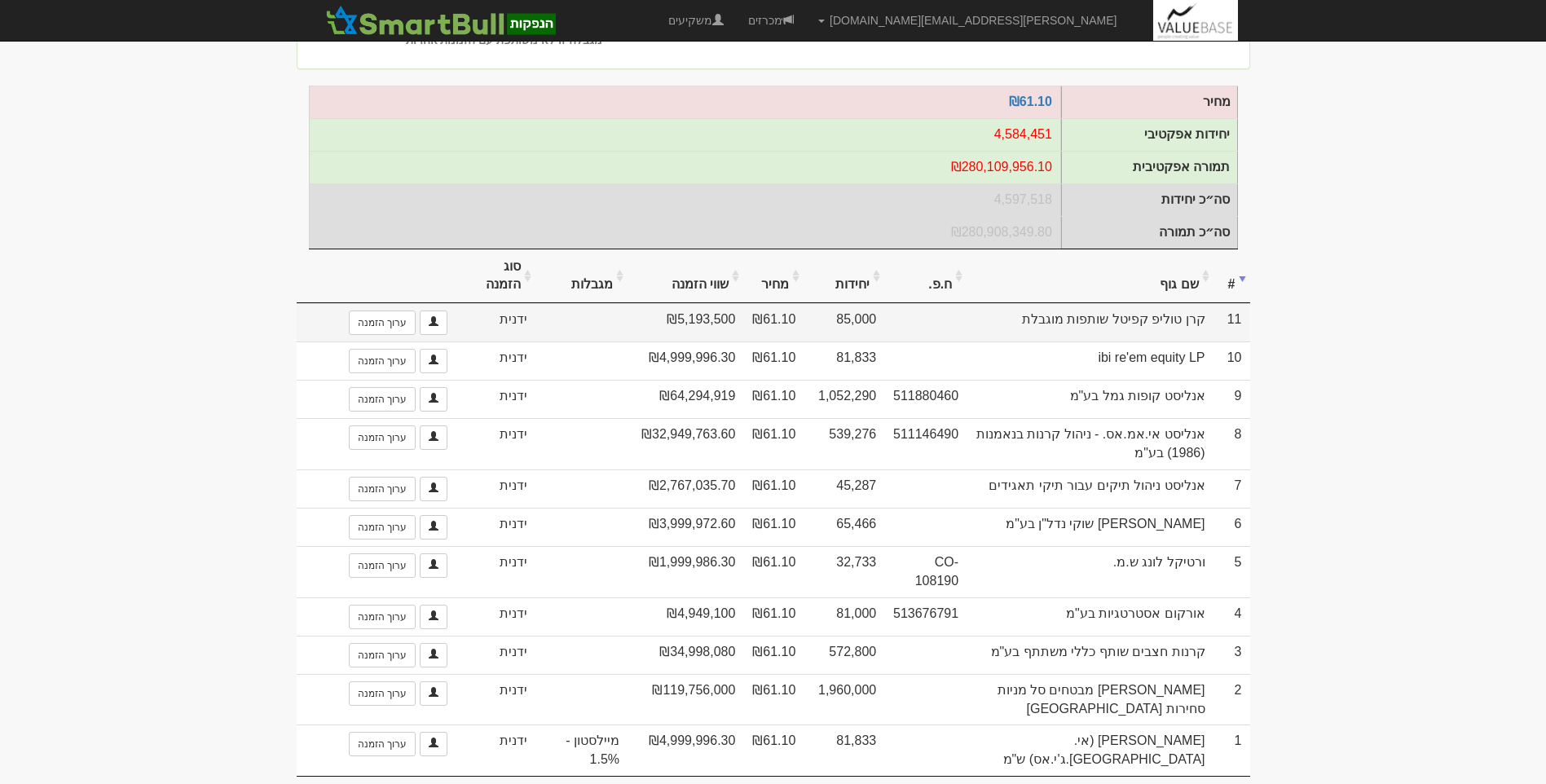
click at [1147, 342] on td "קרן טוליפ קפיטל שותפות מוגבלת" at bounding box center [1090, 322] width 246 height 38
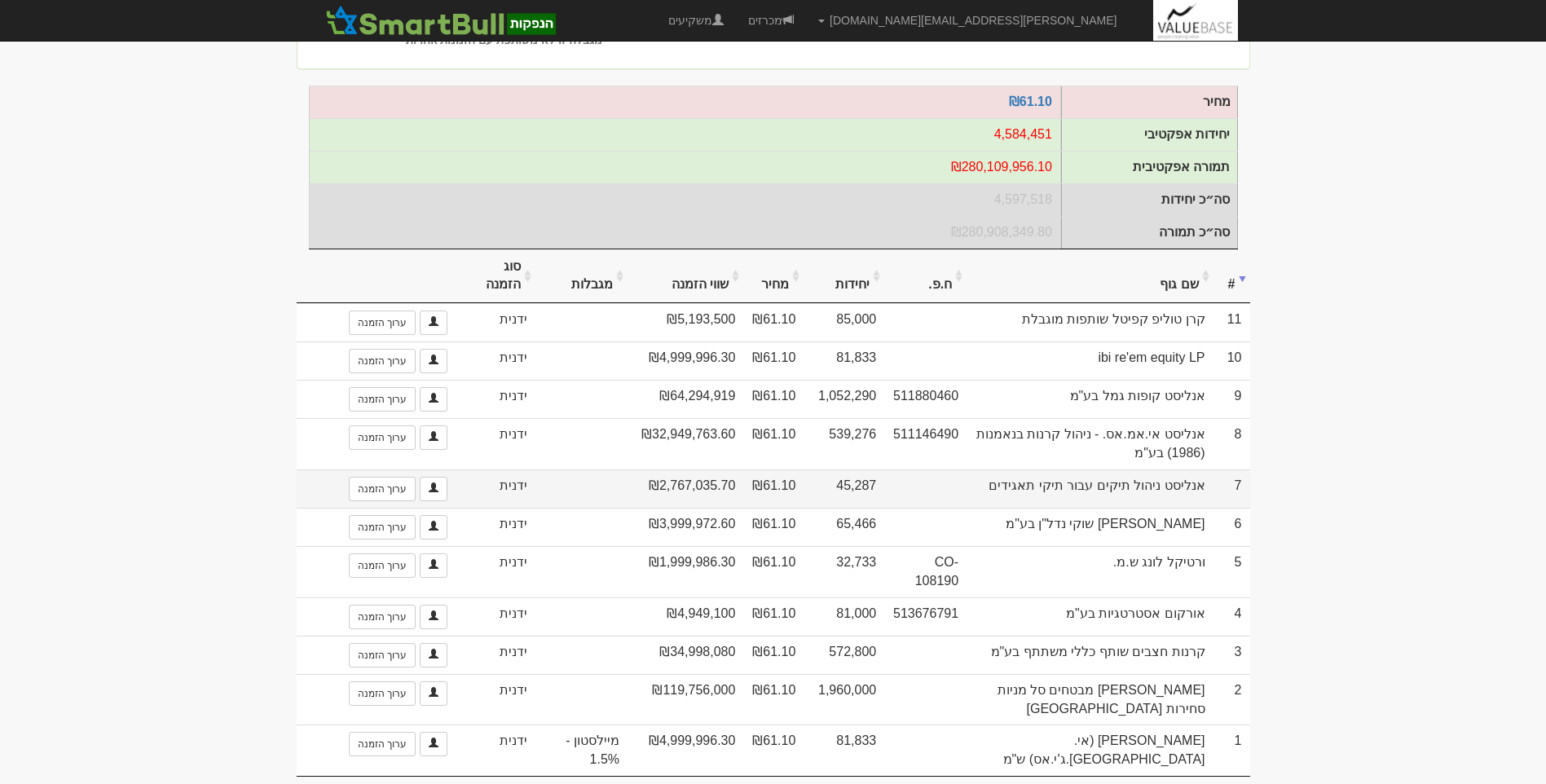
click at [1040, 497] on td "אנליסט ניהול תיקים עבור תיקי תאגידים" at bounding box center [1090, 488] width 246 height 38
drag, startPoint x: 1040, startPoint y: 497, endPoint x: 1082, endPoint y: 505, distance: 42.8
click at [1082, 505] on td "אנליסט ניהול תיקים עבור תיקי תאגידים" at bounding box center [1090, 488] width 246 height 38
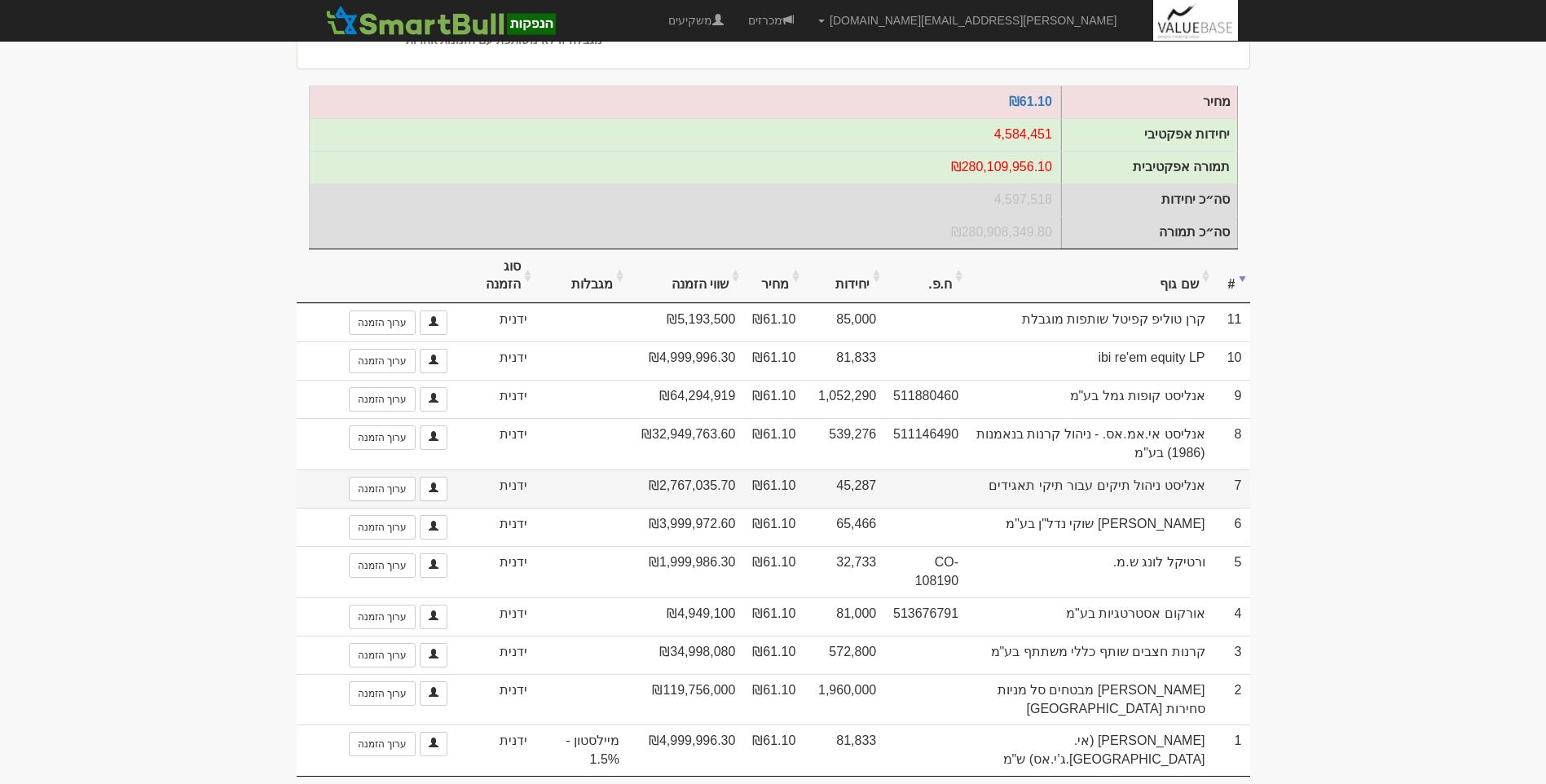
click at [1082, 505] on td "אנליסט ניהול תיקים עבור תיקי תאגידים" at bounding box center [1090, 488] width 246 height 38
click at [1438, 349] on body "[PERSON_NAME][EMAIL_ADDRESS][DOMAIN_NAME] הגדרות חשבונות הנפקה תבניות הודעות קי…" at bounding box center [773, 339] width 1546 height 1003
